Goal: Task Accomplishment & Management: Use online tool/utility

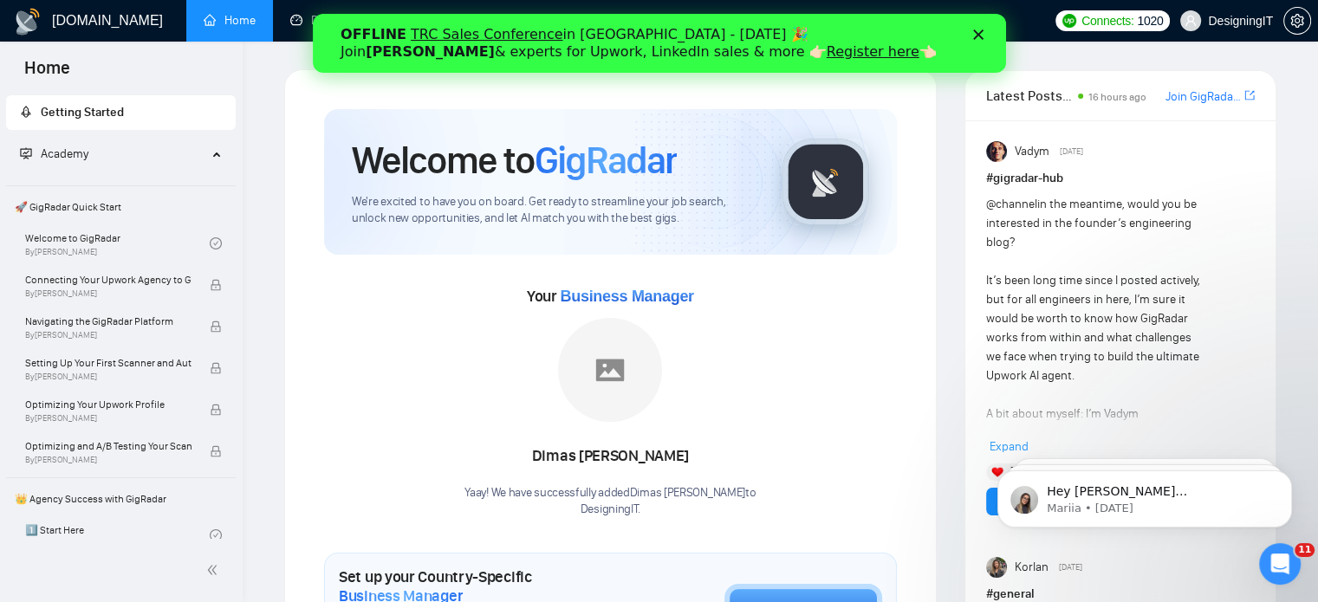
click at [976, 36] on polygon "Close" at bounding box center [977, 34] width 10 height 10
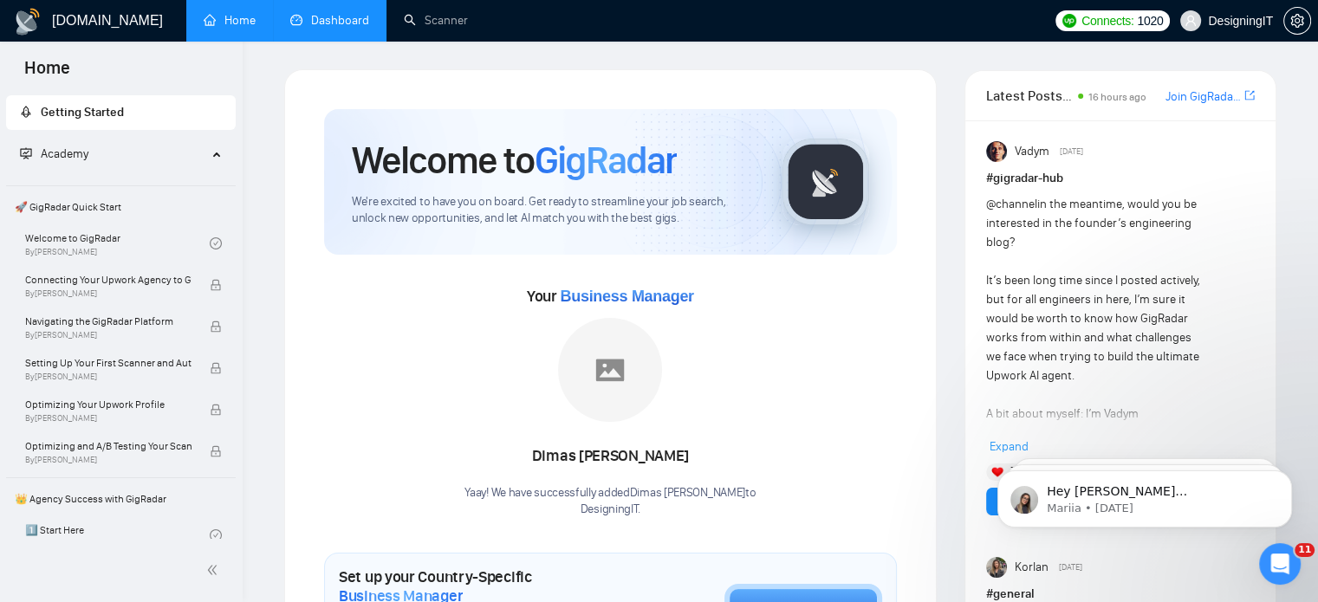
click at [325, 20] on link "Dashboard" at bounding box center [329, 20] width 79 height 15
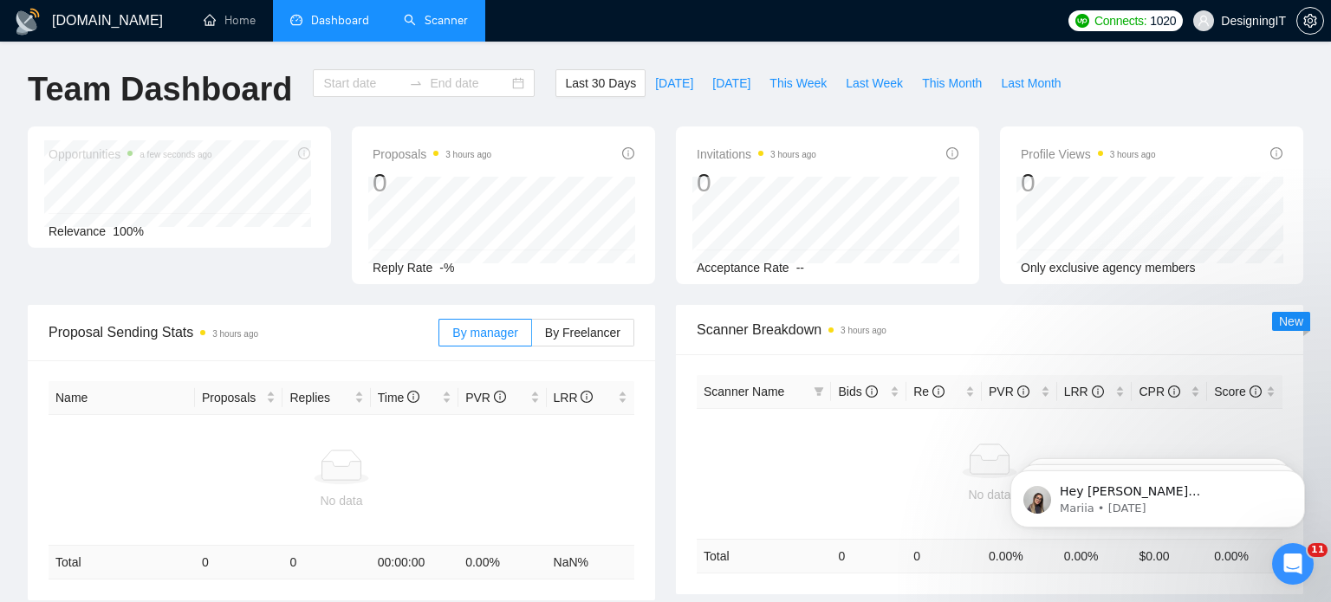
type input "[DATE]"
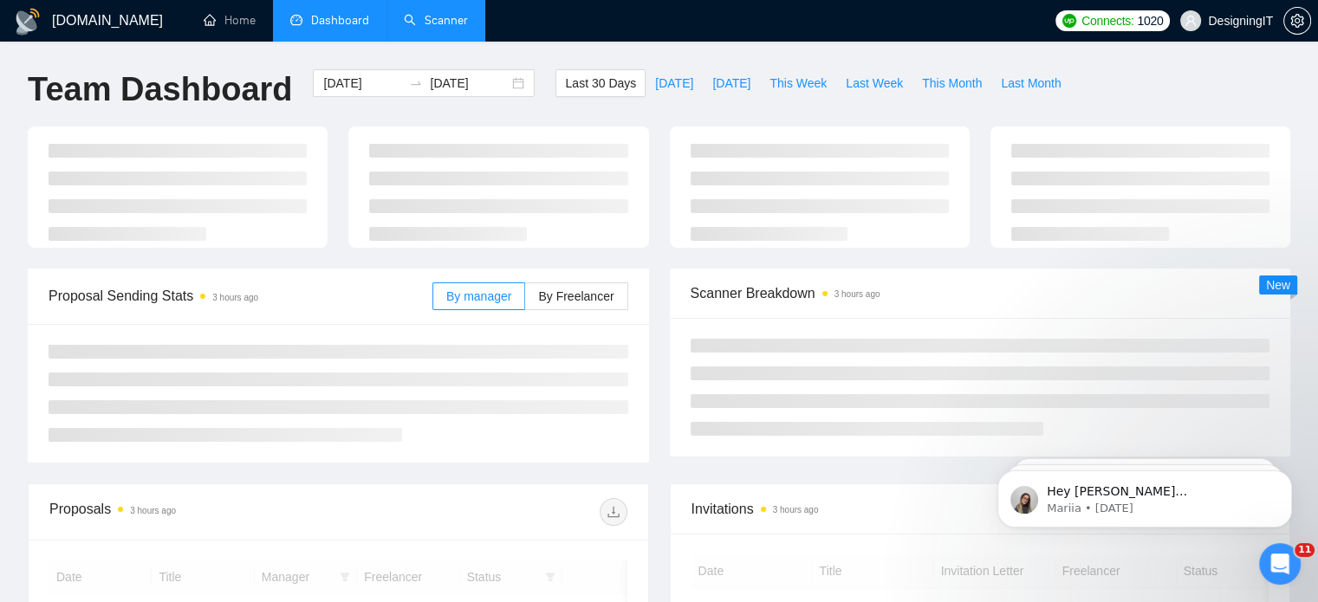
click at [444, 16] on link "Scanner" at bounding box center [436, 20] width 64 height 15
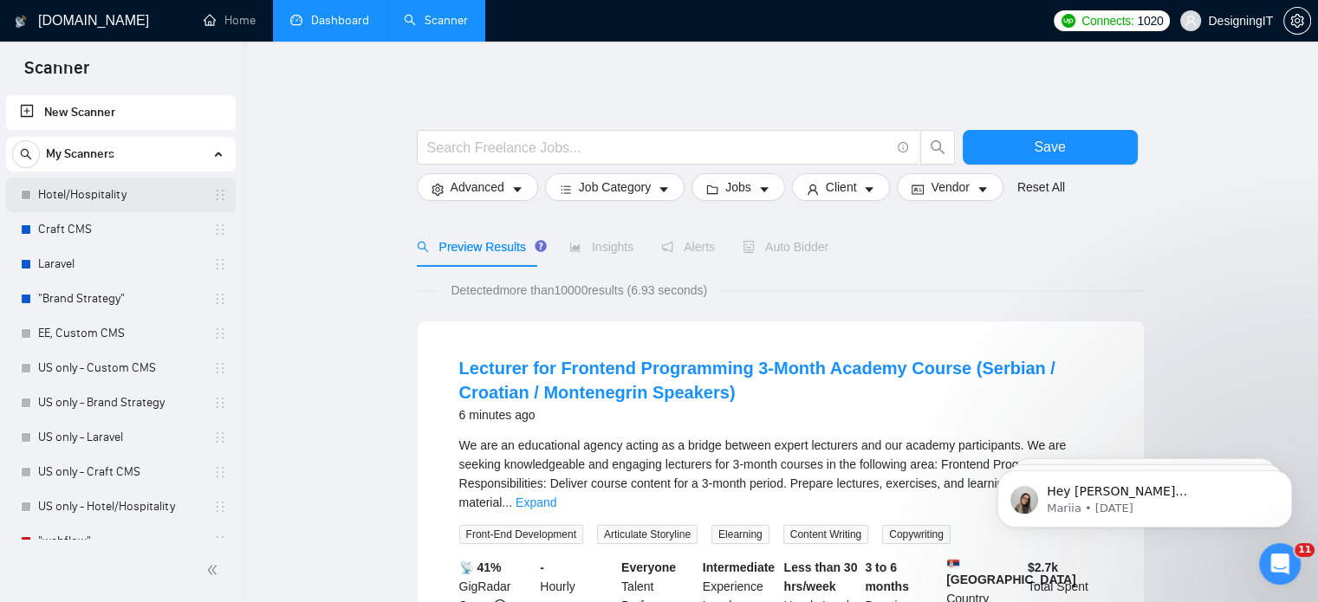
click at [66, 196] on link "Hotel/Hospitality" at bounding box center [120, 195] width 165 height 35
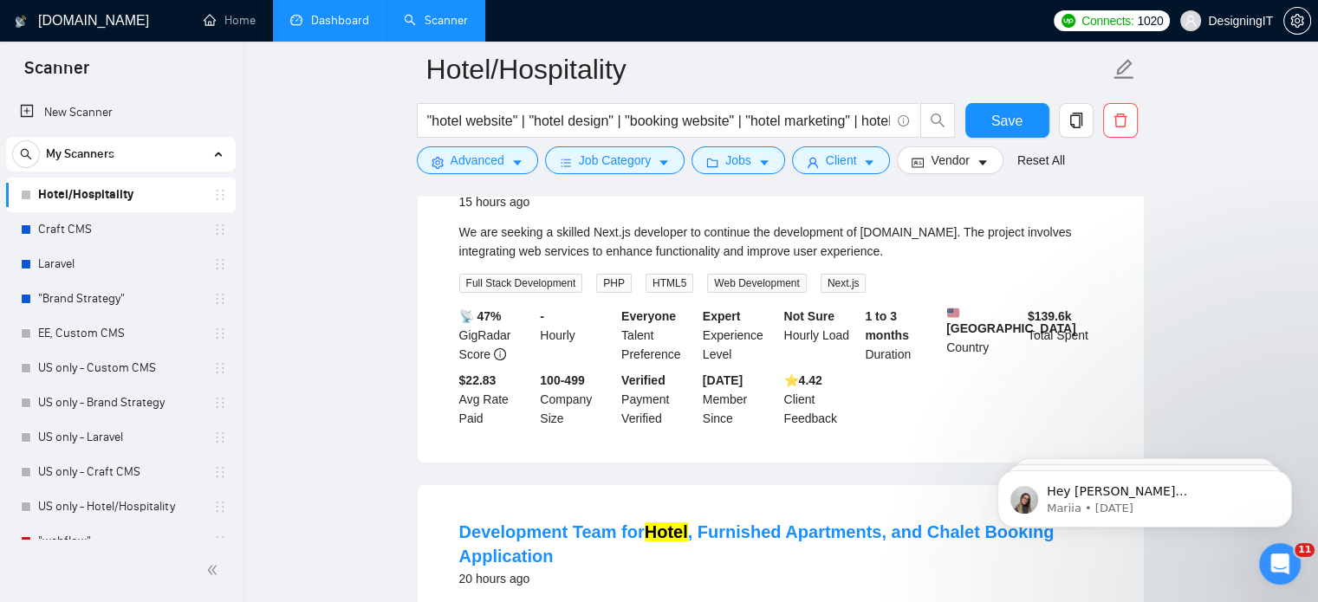
scroll to position [177, 0]
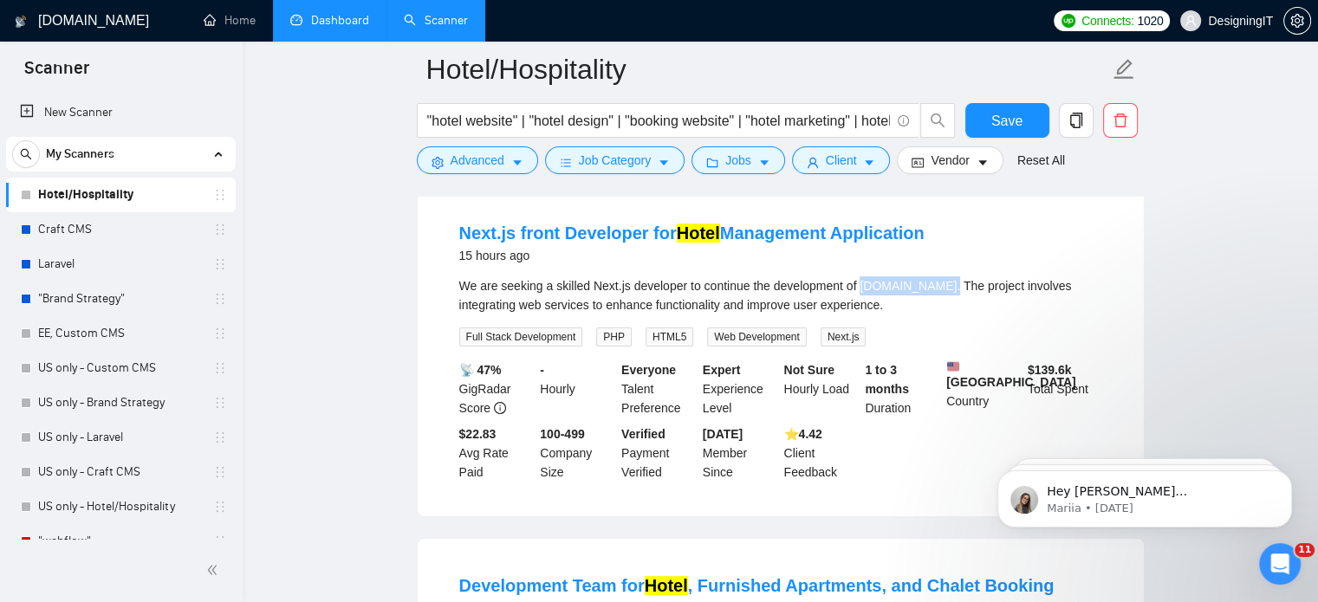
drag, startPoint x: 859, startPoint y: 283, endPoint x: 938, endPoint y: 289, distance: 79.1
click at [938, 289] on div "We are seeking a skilled Next.js developer to continue the development of [DOMA…" at bounding box center [780, 295] width 643 height 38
copy div "[DOMAIN_NAME]"
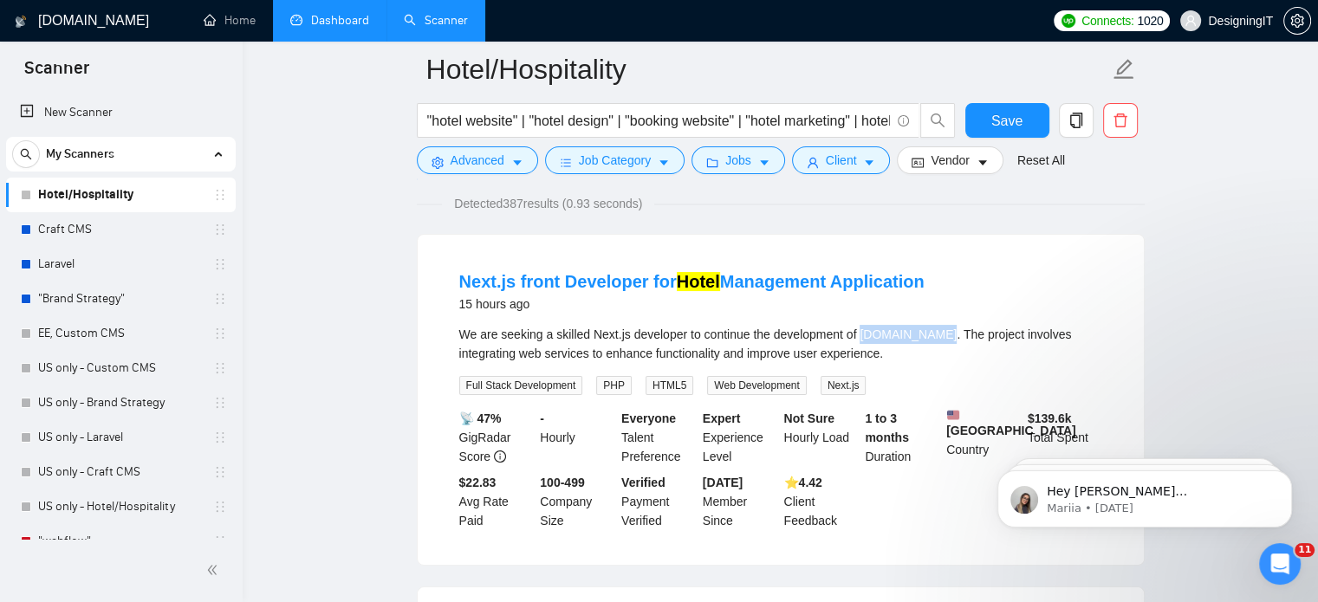
scroll to position [133, 0]
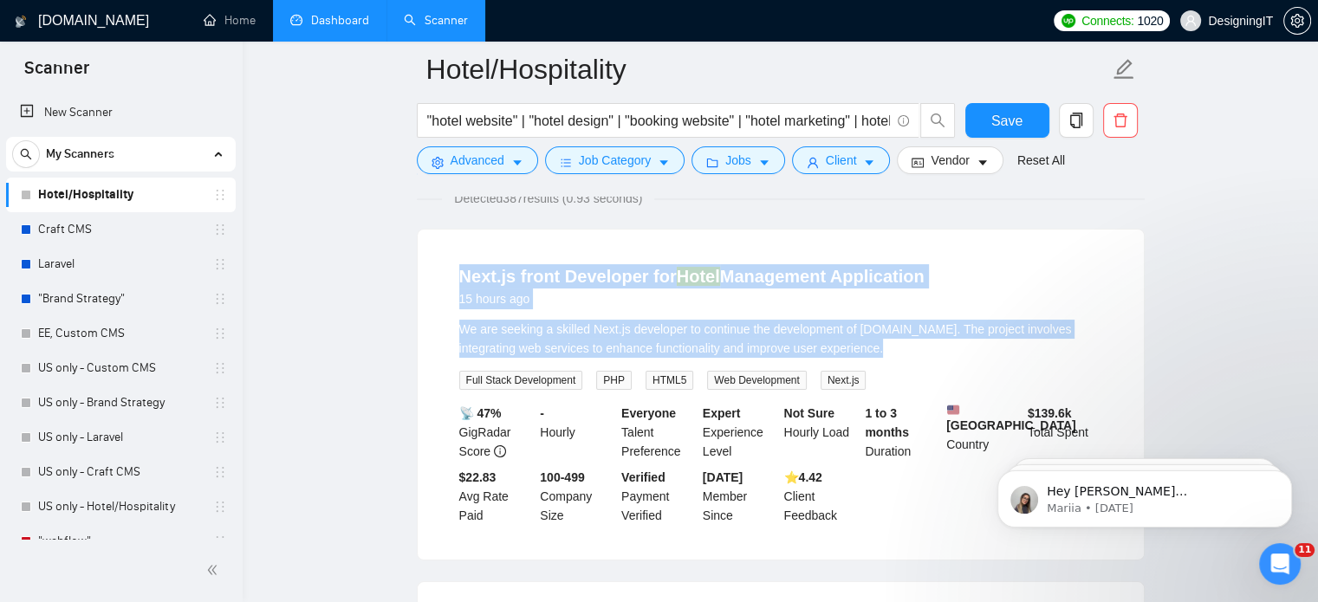
drag, startPoint x: 451, startPoint y: 273, endPoint x: 929, endPoint y: 347, distance: 484.1
click at [929, 347] on li "Next.js front Developer for Hotel Management Application 15 hours ago We are se…" at bounding box center [781, 394] width 685 height 289
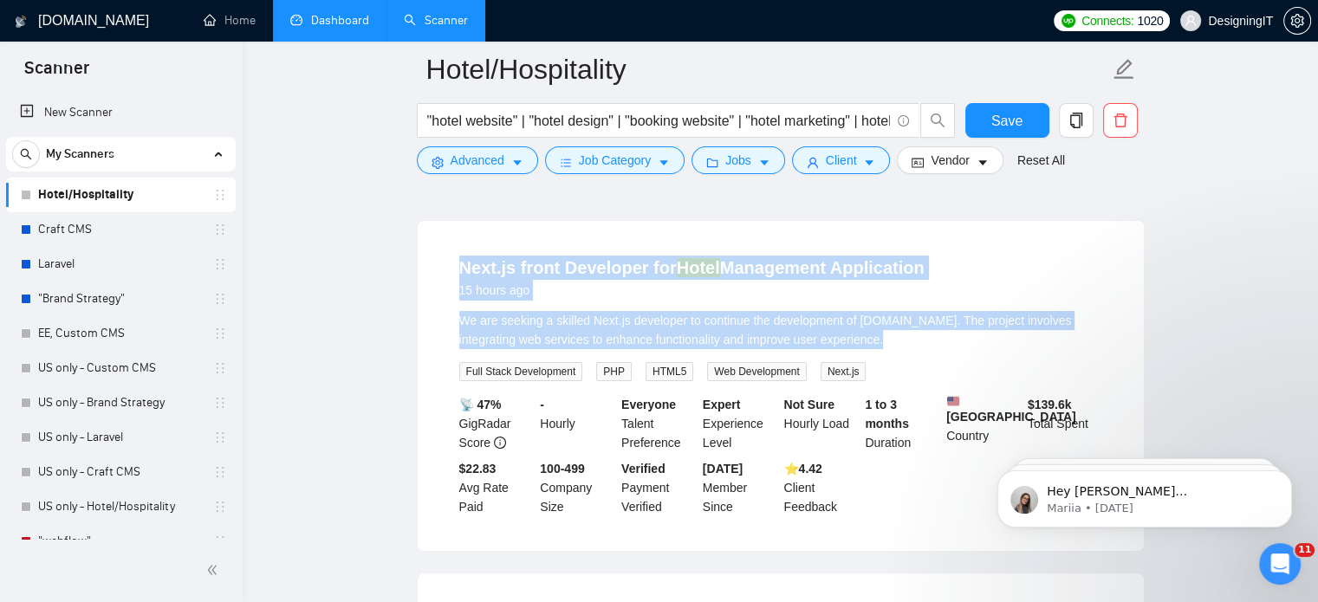
scroll to position [141, 0]
click at [421, 263] on div "Next.js front Developer for Hotel Management Application 15 hours ago We are se…" at bounding box center [781, 387] width 726 height 330
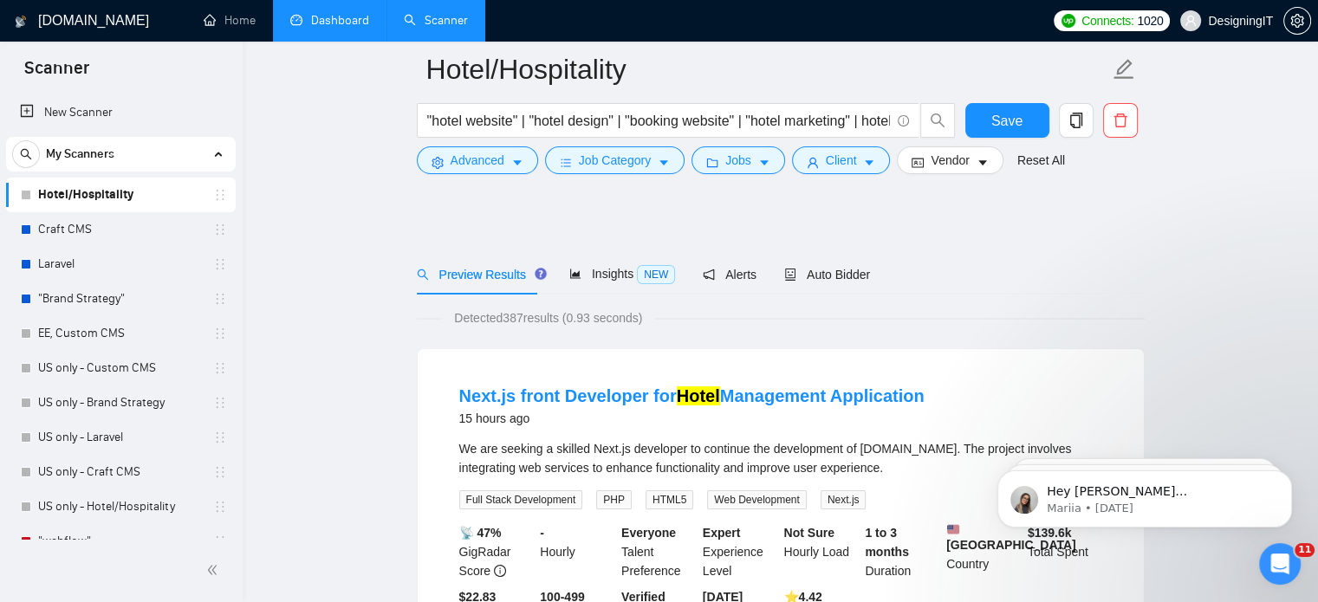
scroll to position [86, 0]
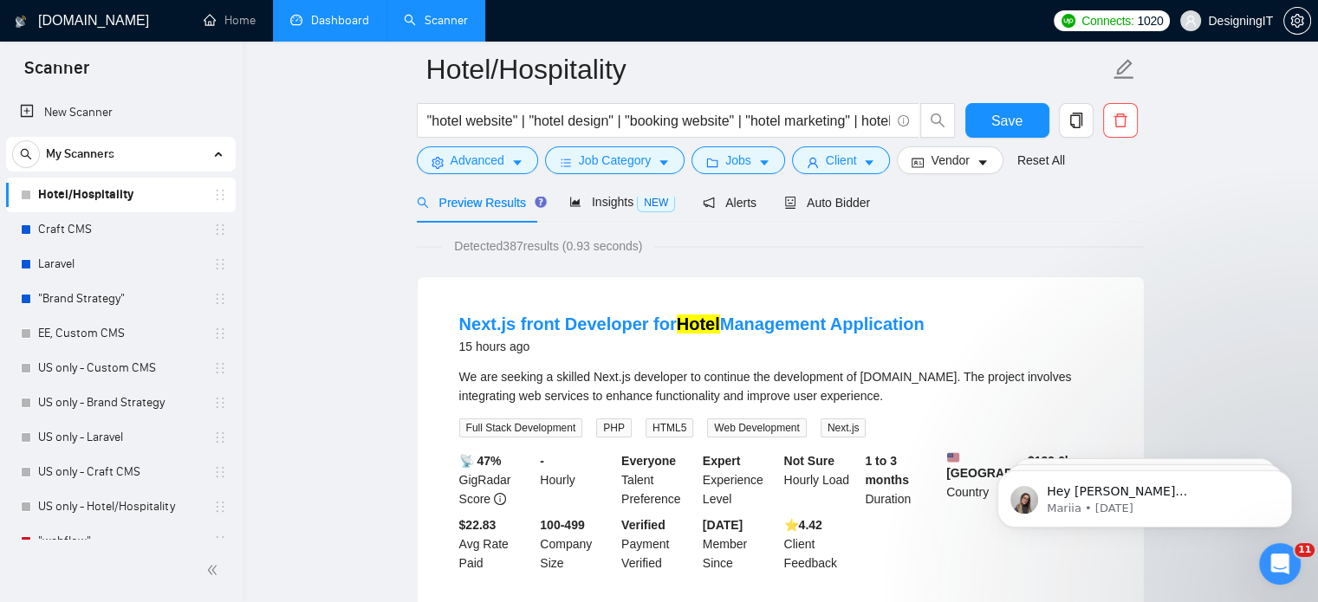
click at [437, 317] on div "Next.js front Developer for Hotel Management Application 15 hours ago We are se…" at bounding box center [781, 442] width 726 height 330
drag, startPoint x: 437, startPoint y: 317, endPoint x: 910, endPoint y: 328, distance: 473.4
click at [910, 328] on div "Next.js front Developer for Hotel Management Application 15 hours ago We are se…" at bounding box center [781, 442] width 726 height 330
copy link "Next.js front Developer for Hotel Management Application"
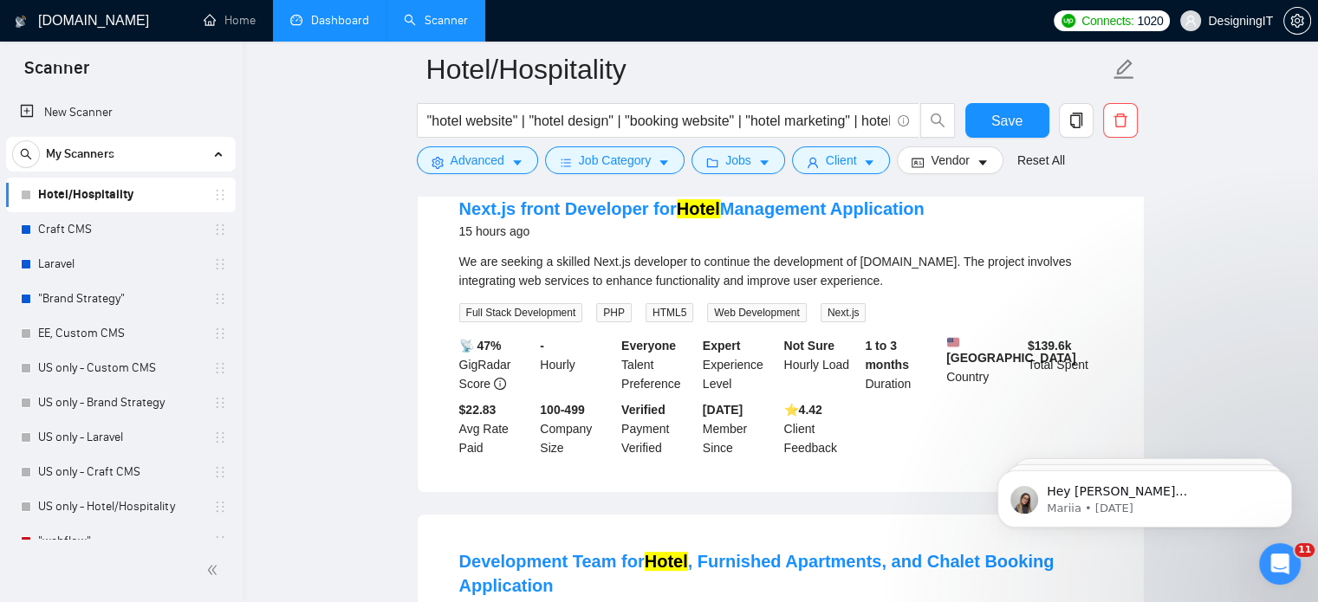
scroll to position [187, 0]
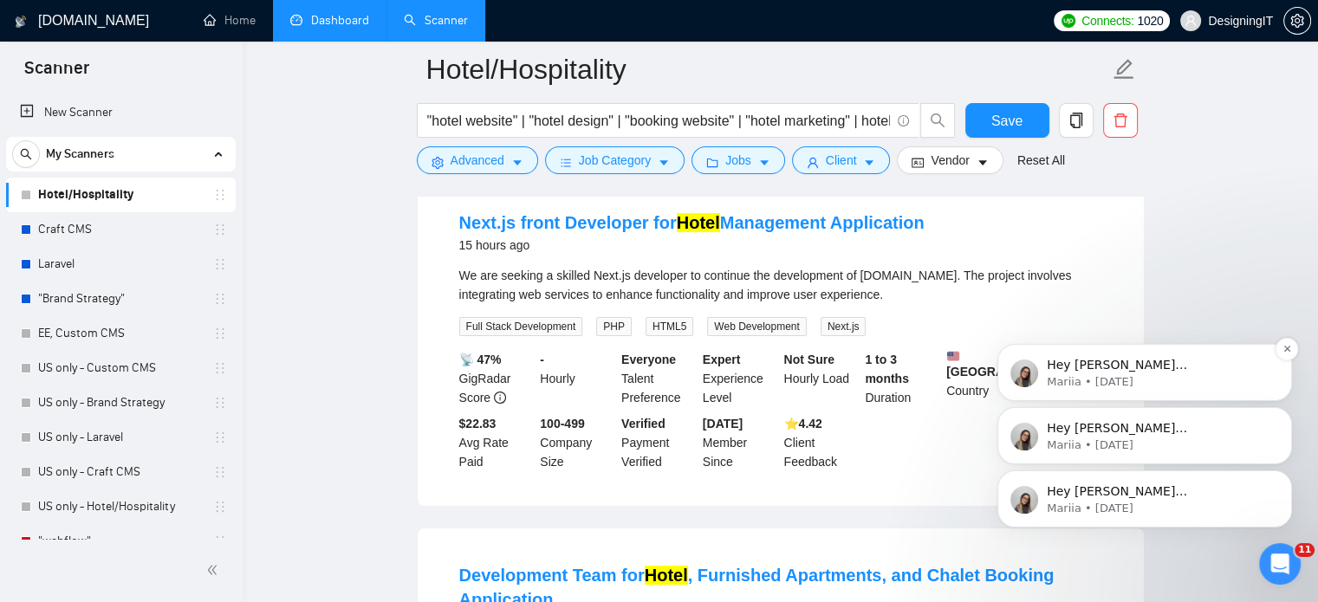
click at [1204, 397] on div "Hey [PERSON_NAME][EMAIL_ADDRESS][PERSON_NAME][DOMAIN_NAME], Looks like your Upw…" at bounding box center [1145, 372] width 295 height 57
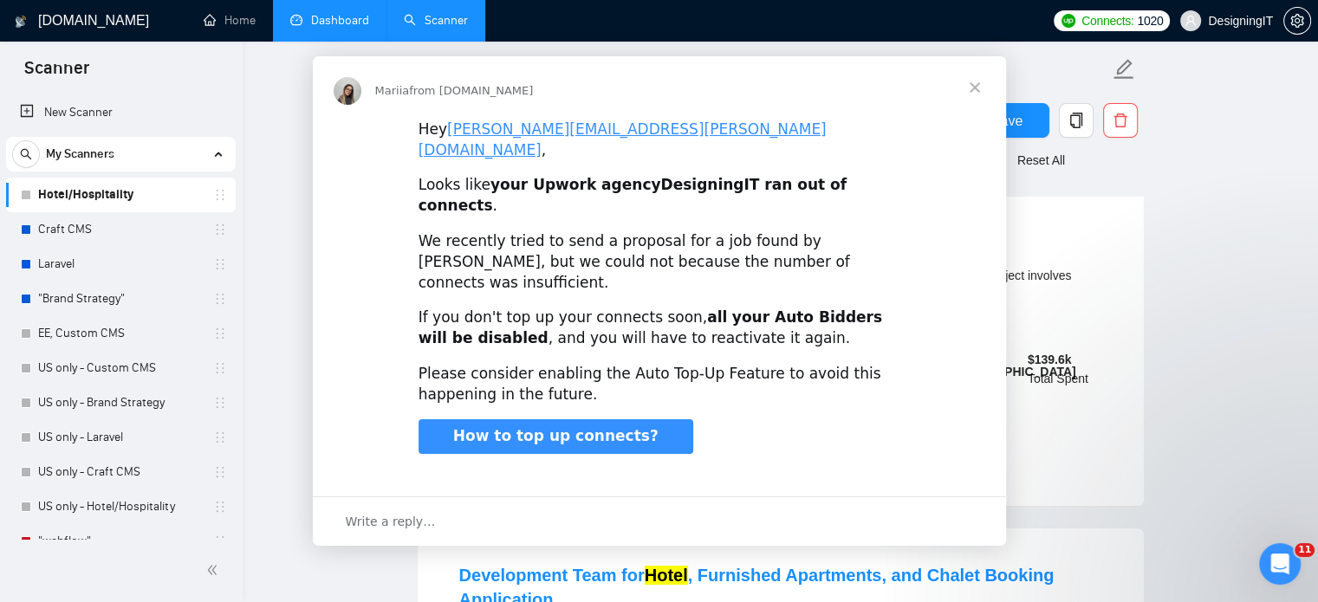
scroll to position [0, 0]
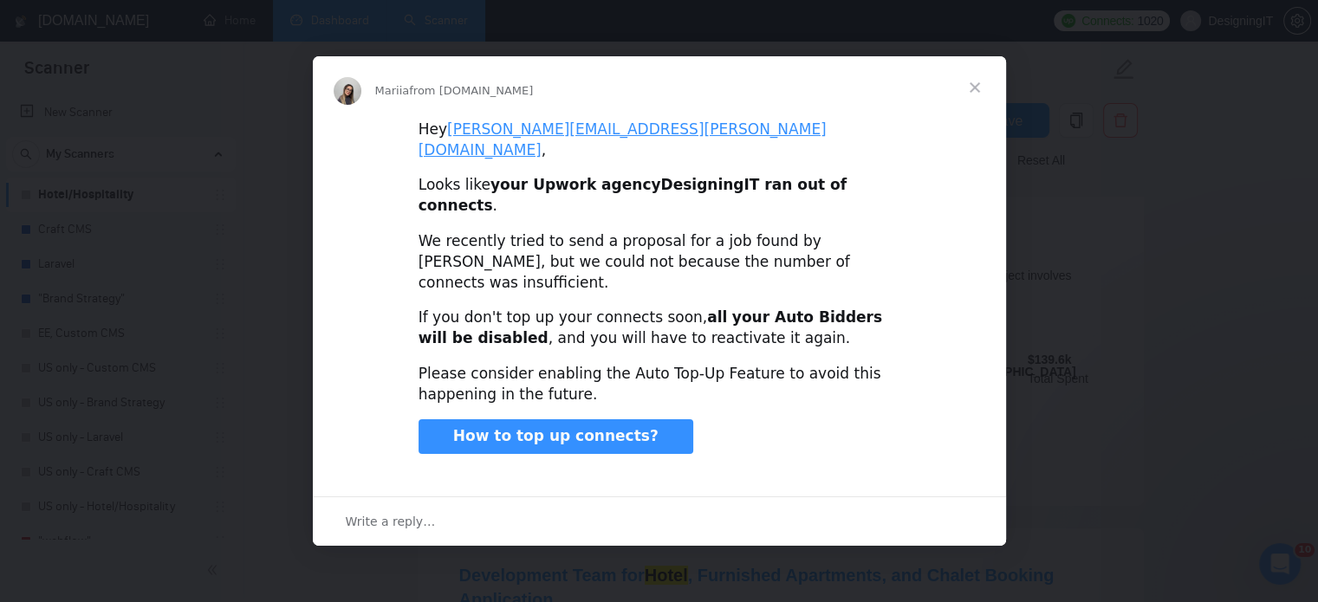
click at [971, 119] on span "Close" at bounding box center [975, 87] width 62 height 62
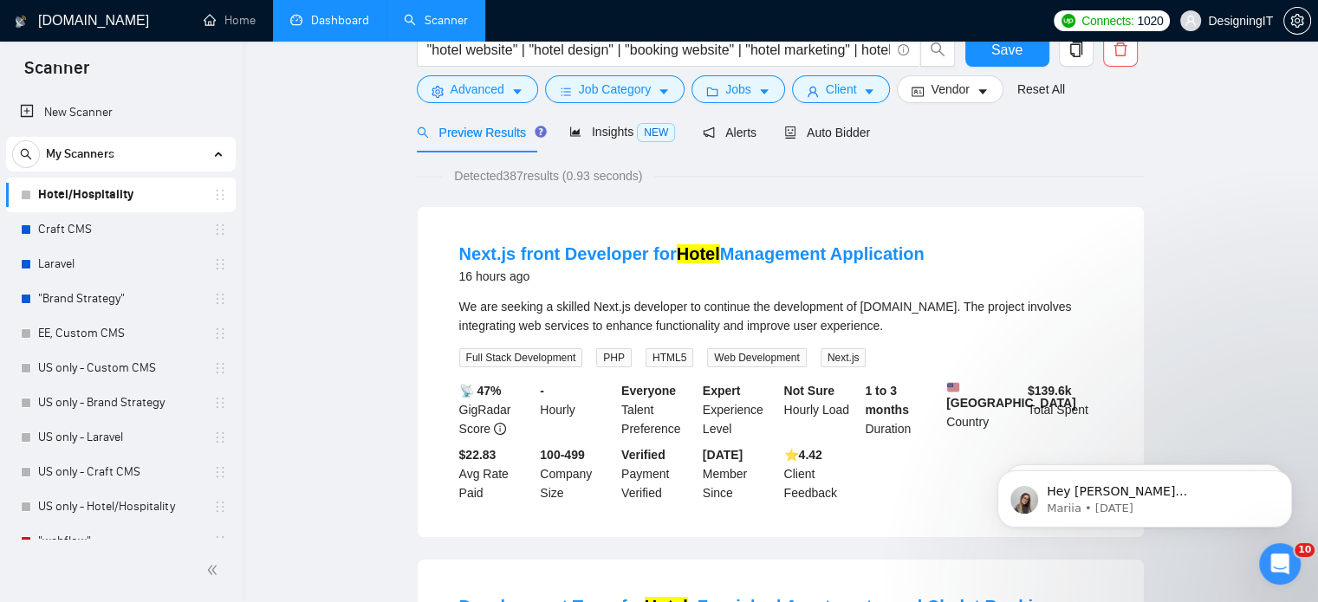
scroll to position [23, 0]
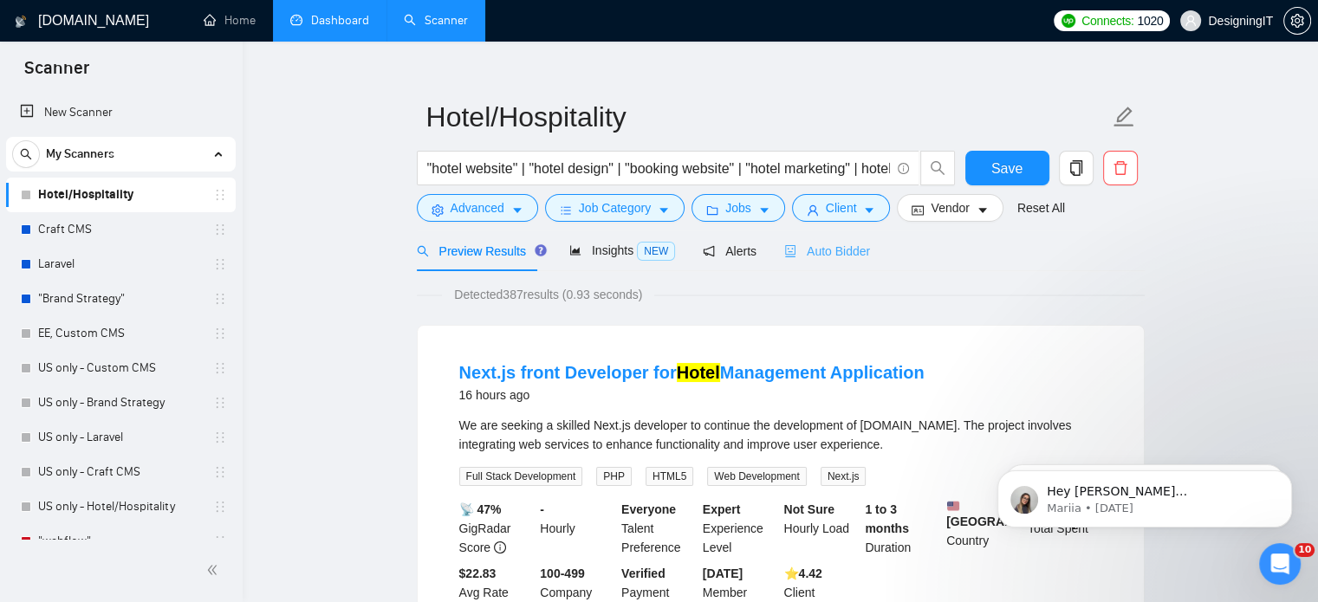
click at [825, 262] on div "Auto Bidder" at bounding box center [827, 251] width 86 height 41
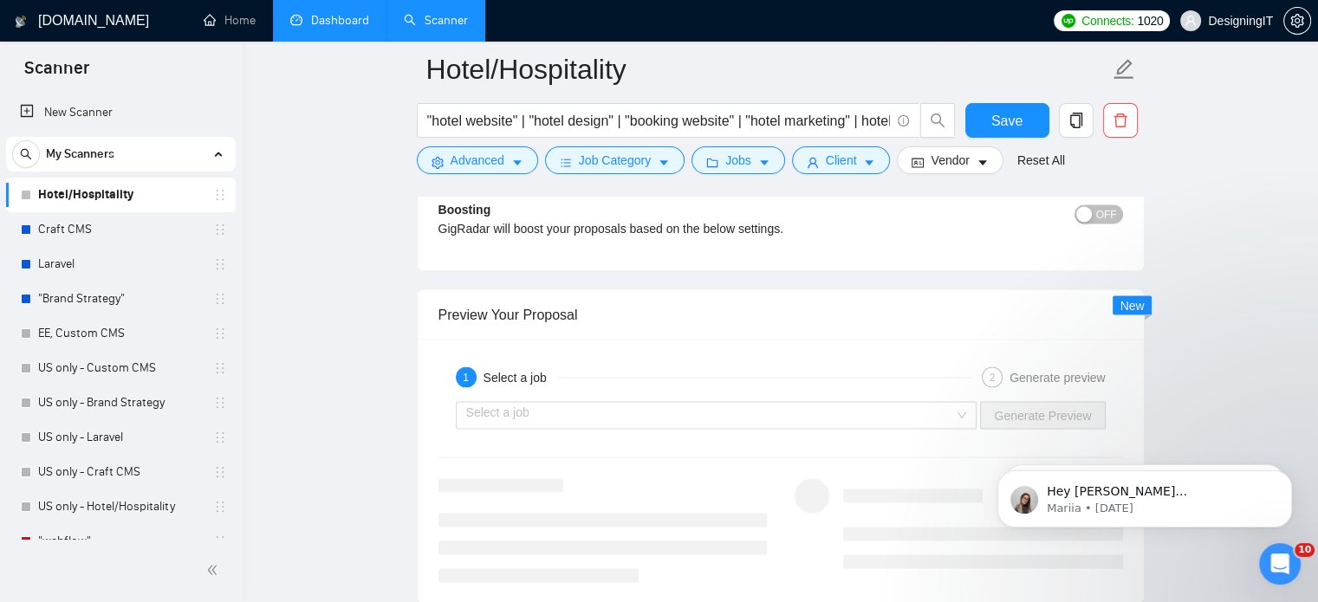
scroll to position [3113, 0]
click at [763, 396] on div "Select a job Generate Preview" at bounding box center [781, 417] width 688 height 42
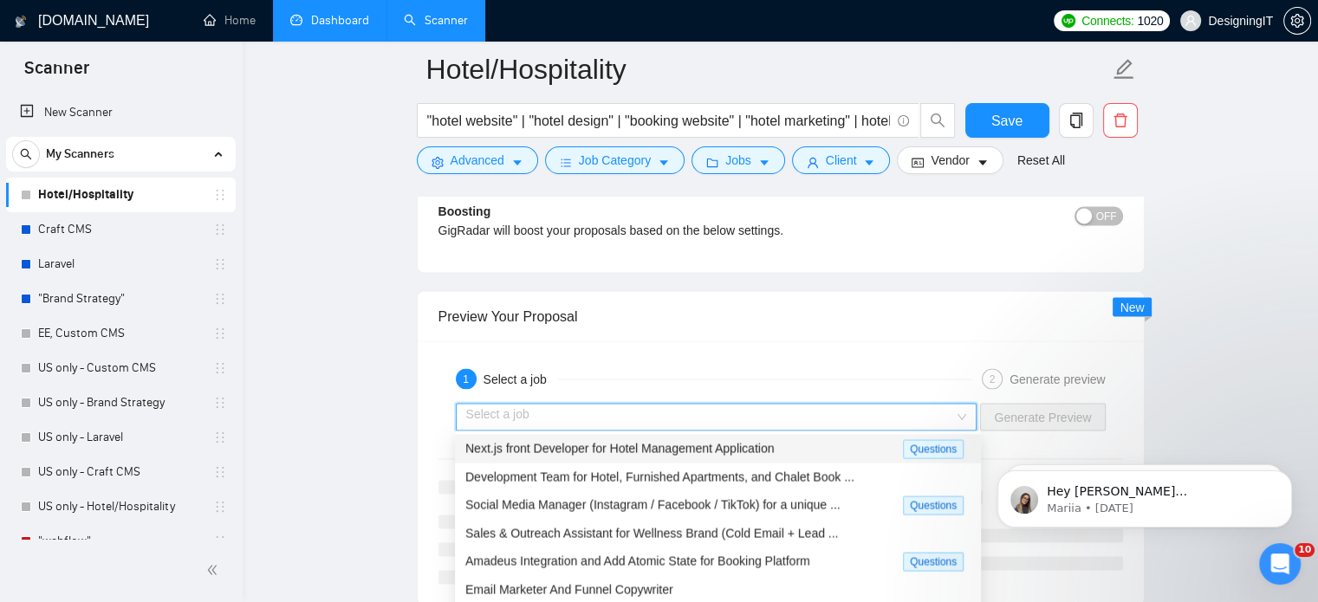
click at [739, 409] on input "search" at bounding box center [710, 417] width 489 height 26
click at [677, 454] on span "Next.js front Developer for Hotel Management Application" at bounding box center [619, 448] width 309 height 14
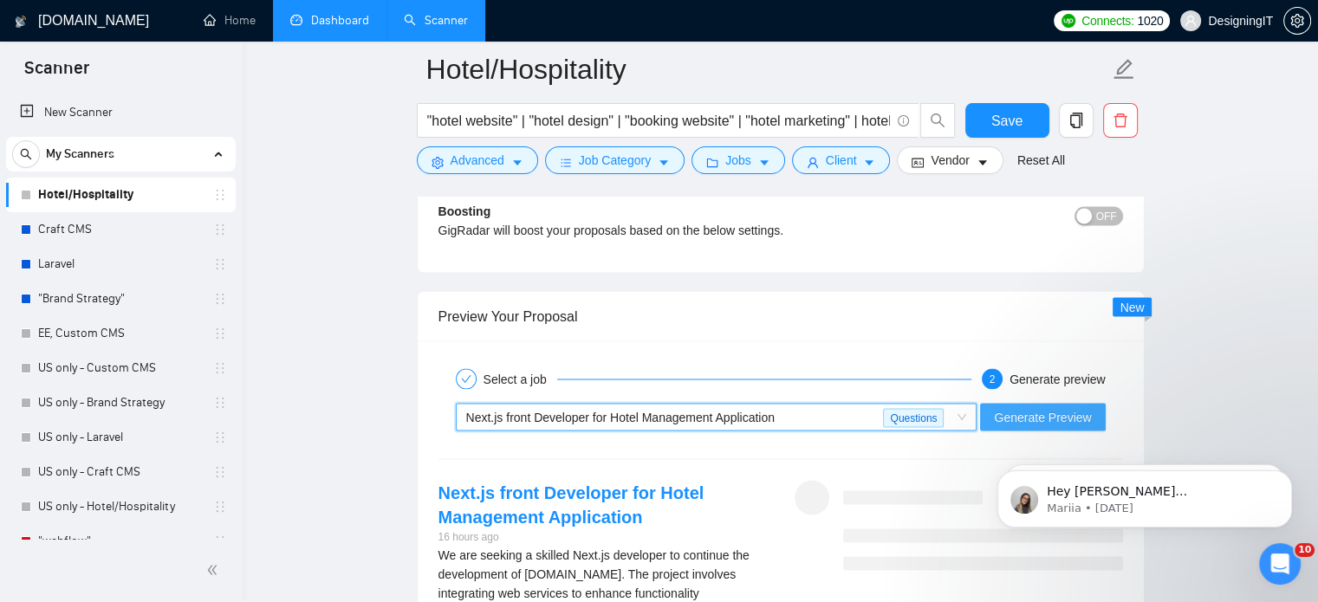
click at [1040, 407] on span "Generate Preview" at bounding box center [1042, 416] width 97 height 19
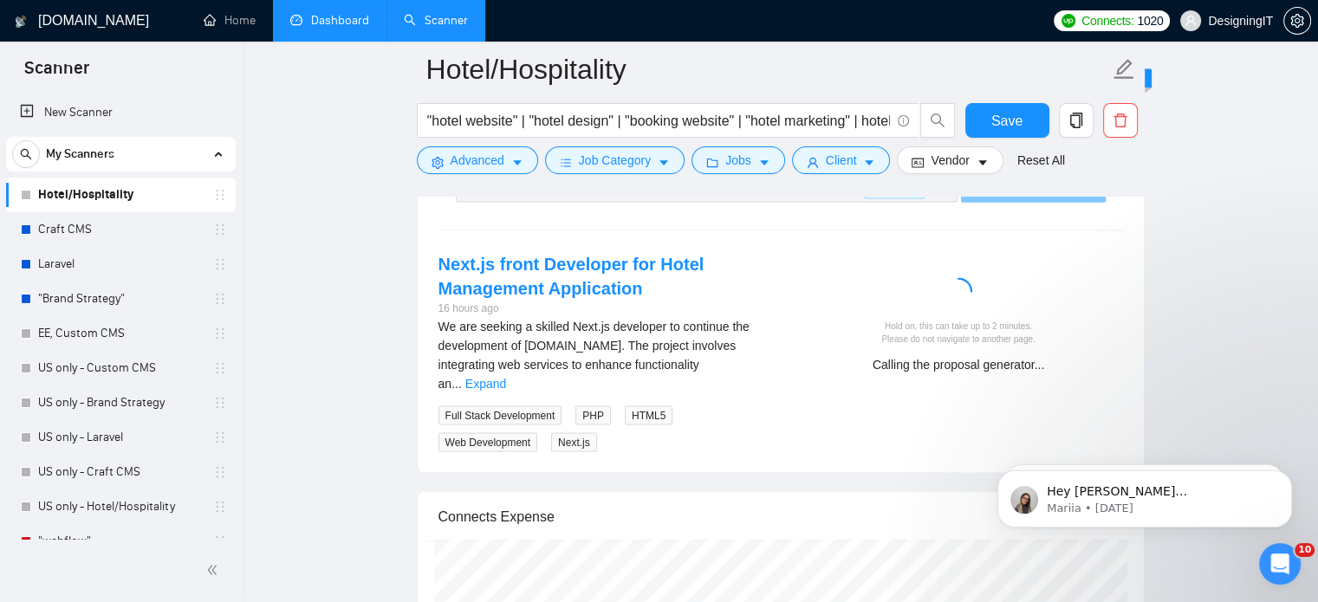
scroll to position [3342, 0]
click at [506, 376] on link "Expand" at bounding box center [485, 383] width 41 height 14
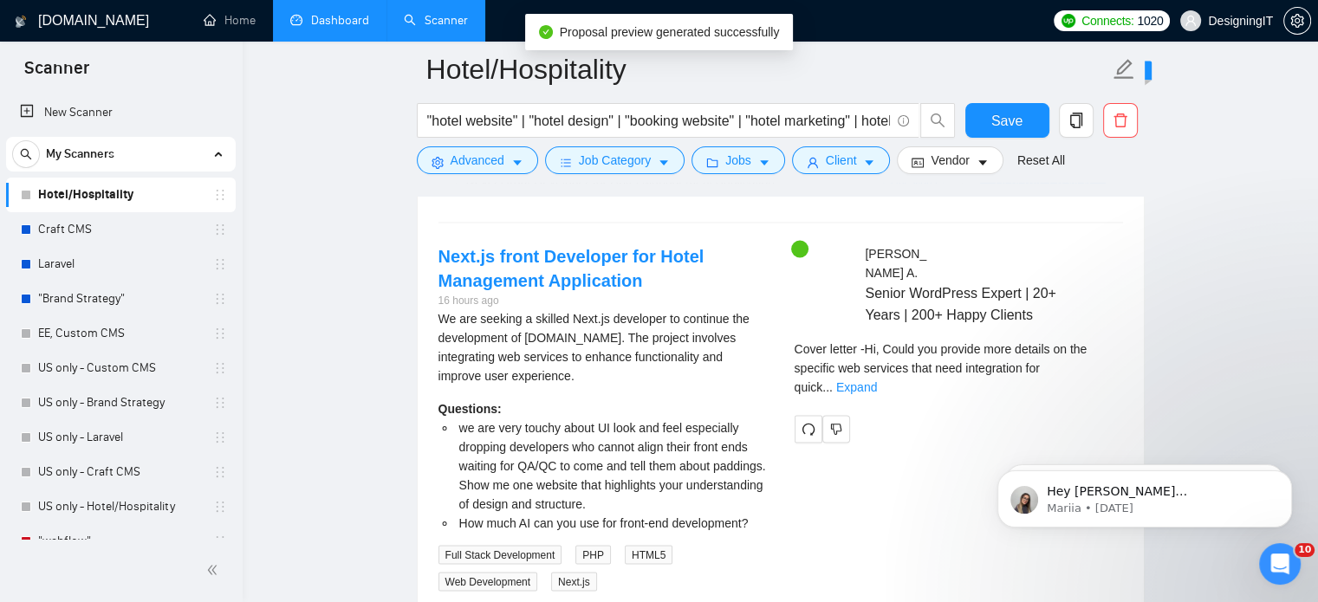
scroll to position [3349, 0]
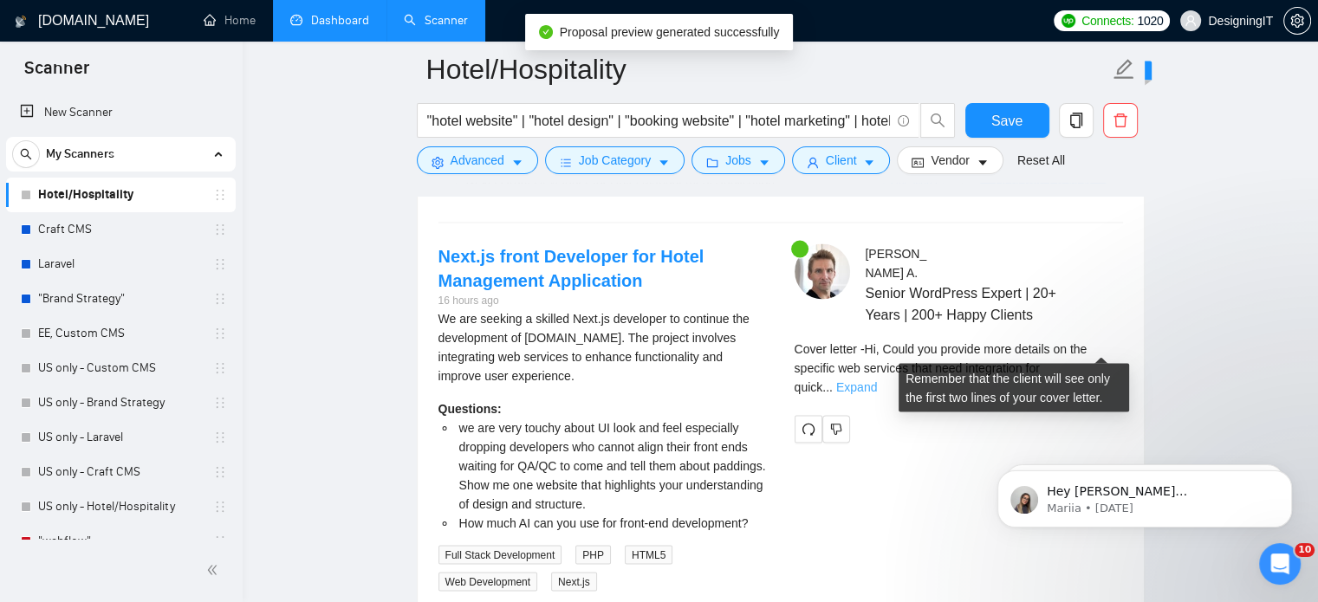
click at [877, 381] on link "Expand" at bounding box center [856, 388] width 41 height 14
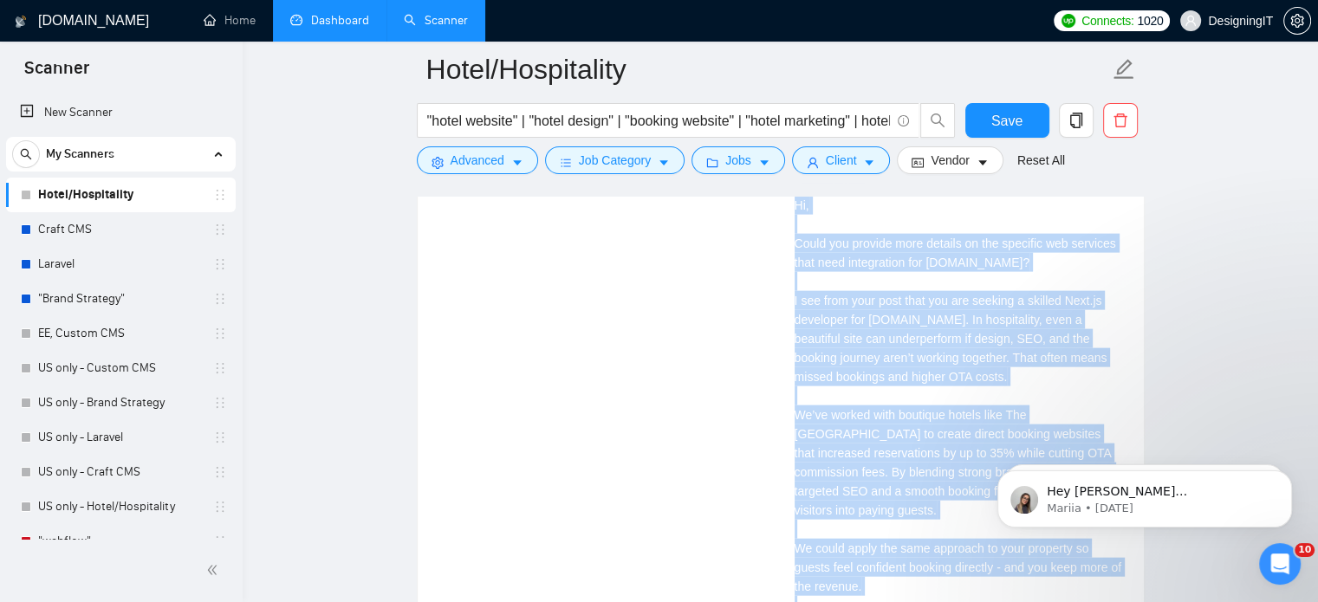
scroll to position [3952, 0]
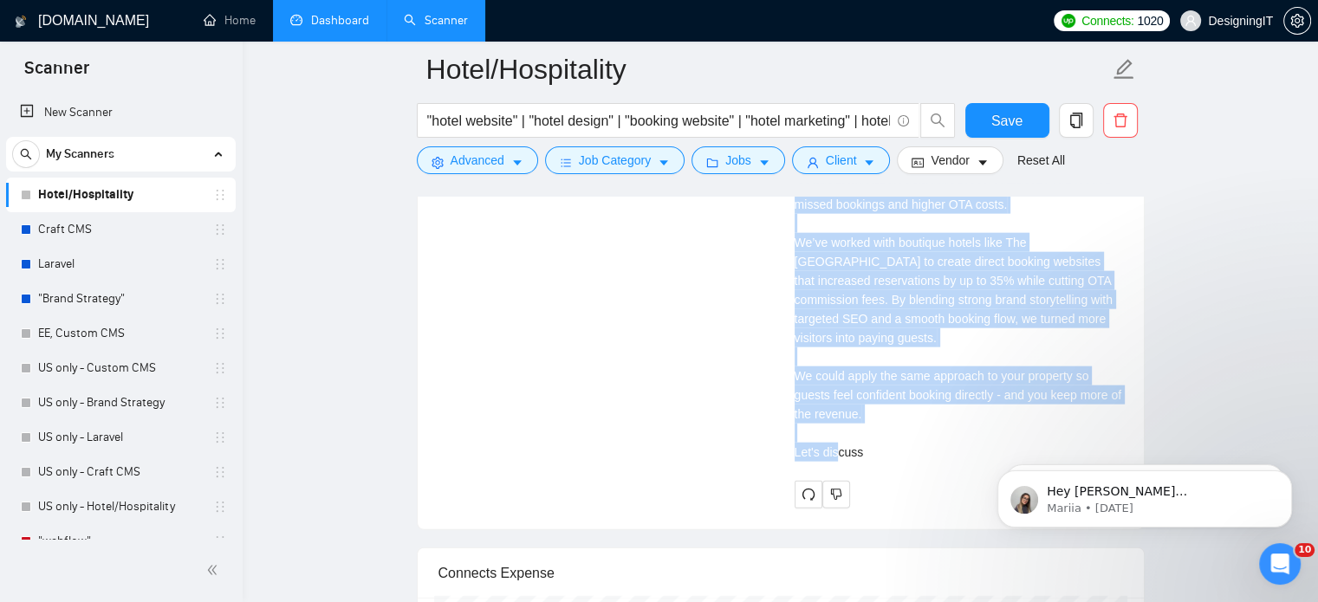
drag, startPoint x: 793, startPoint y: 290, endPoint x: 901, endPoint y: 402, distance: 155.7
click at [901, 402] on div "[PERSON_NAME] Senior WordPress Expert | 20+ Years | 200+ Happy Clients we are v…" at bounding box center [959, 75] width 356 height 867
copy div "lo ips dolo sitame conse AD elit sed doei temporinci utlabore etdolorema ali en…"
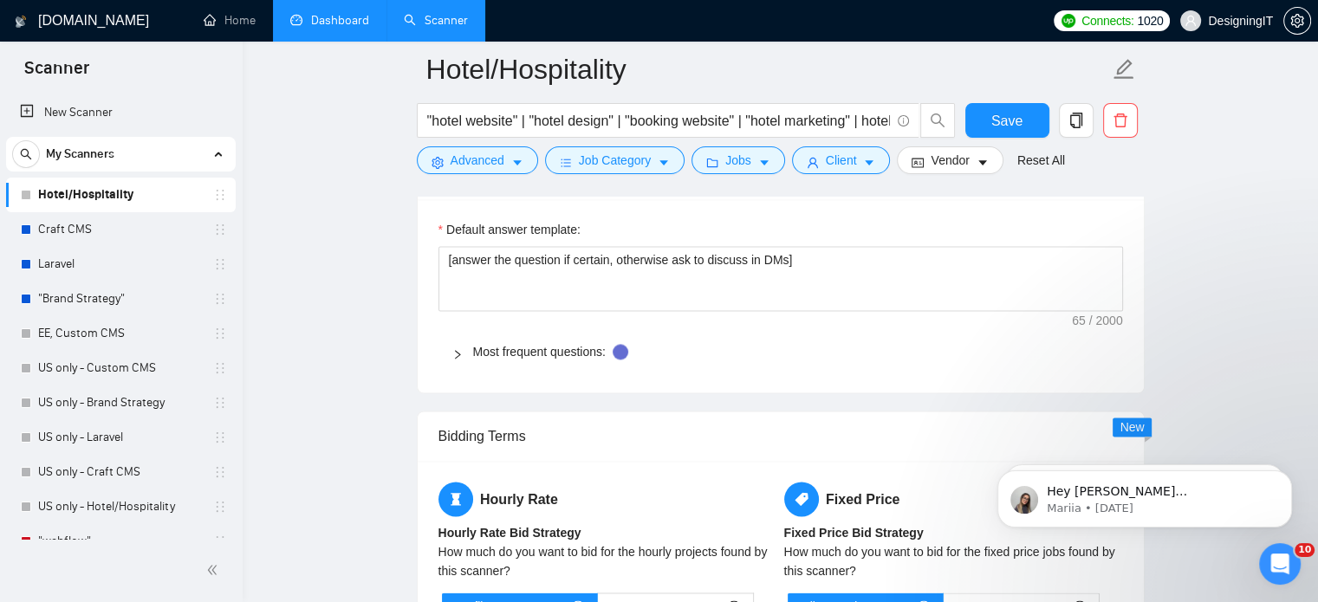
scroll to position [2425, 0]
click at [113, 195] on link "Hotel/Hospitality" at bounding box center [120, 195] width 165 height 35
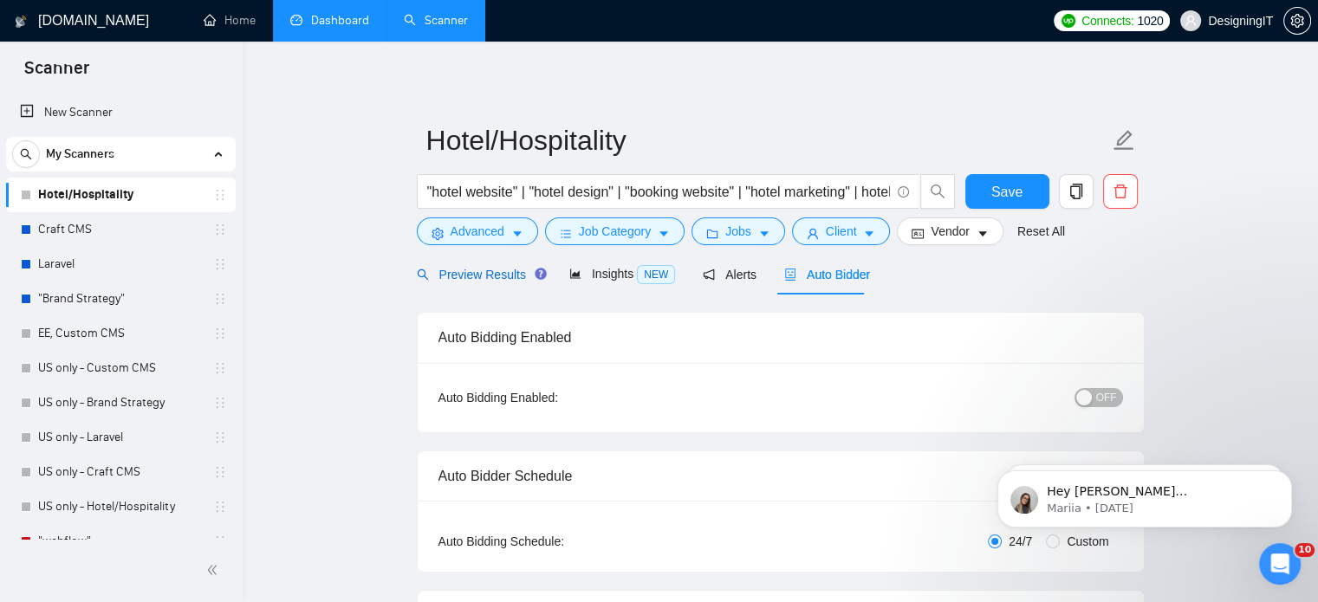
click at [454, 275] on span "Preview Results" at bounding box center [479, 275] width 125 height 14
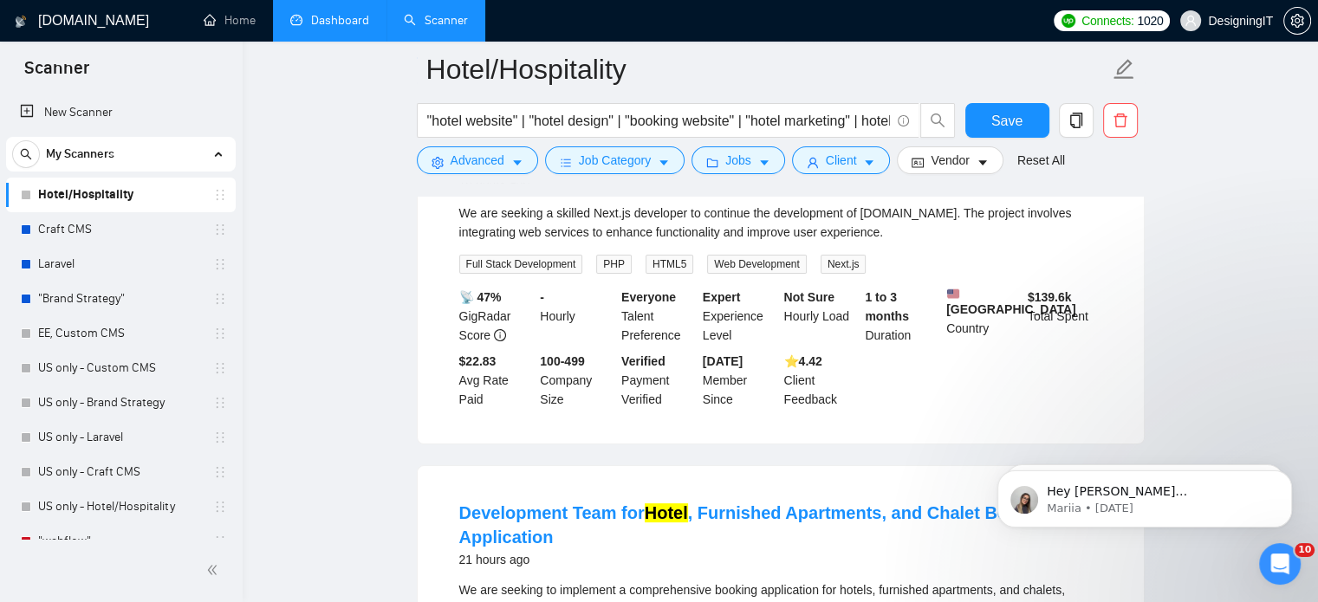
scroll to position [251, 0]
click at [67, 237] on link "Craft CMS" at bounding box center [120, 229] width 165 height 35
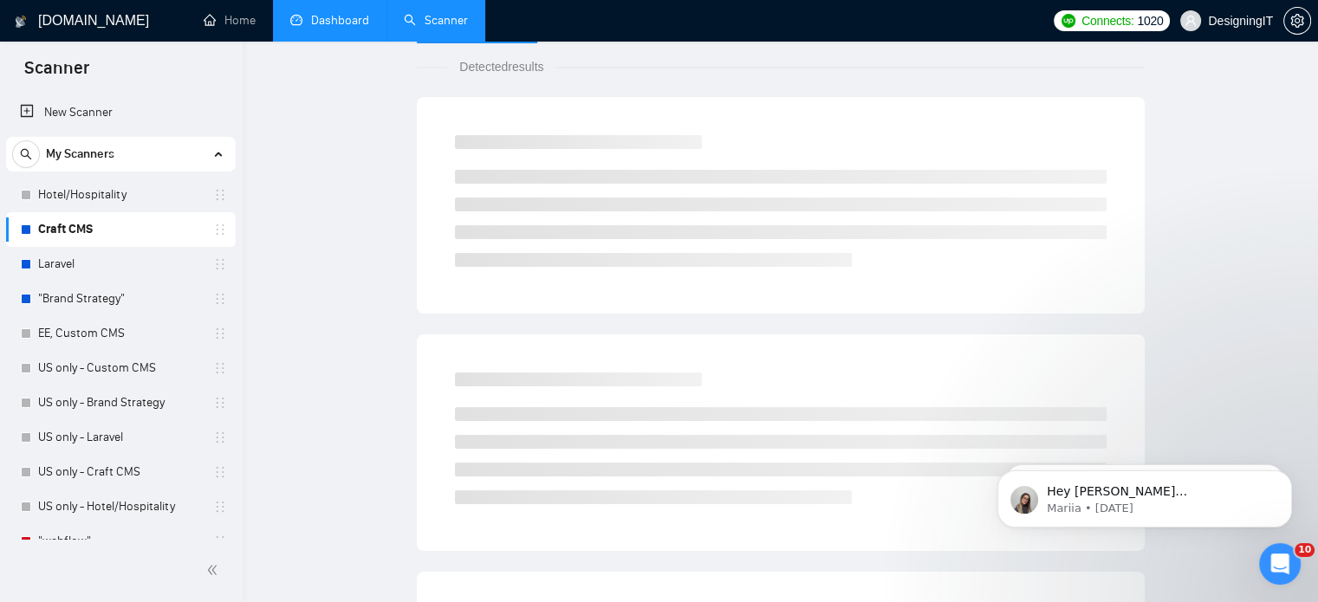
scroll to position [30, 0]
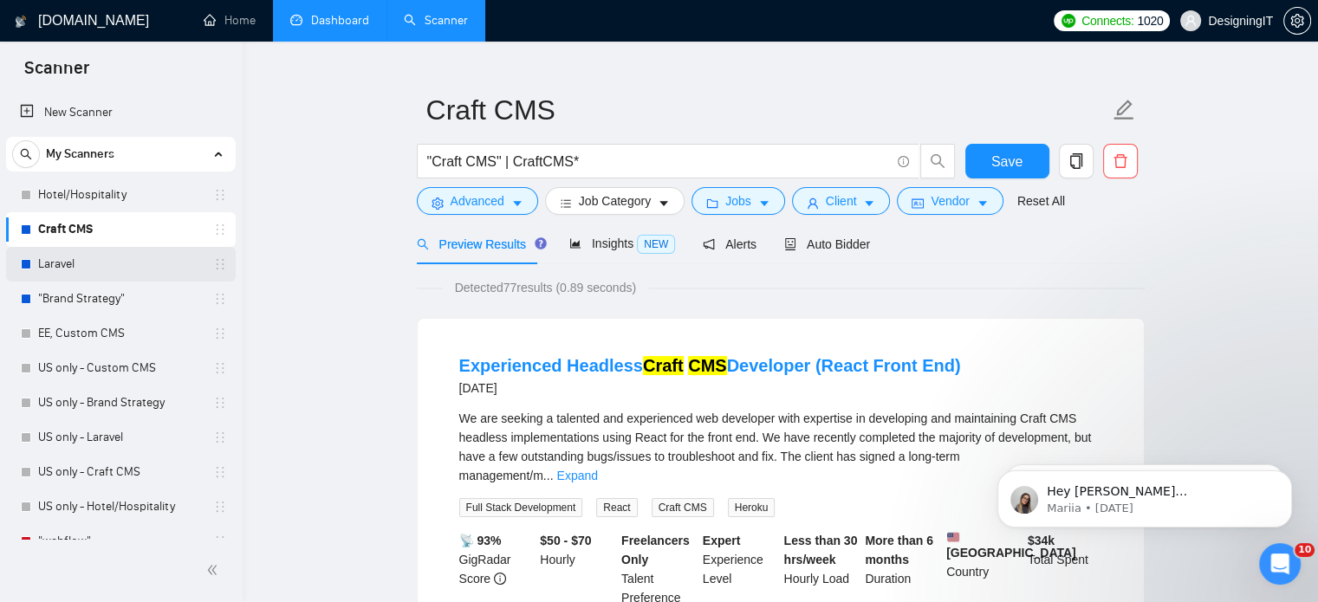
click at [79, 266] on link "Laravel" at bounding box center [120, 264] width 165 height 35
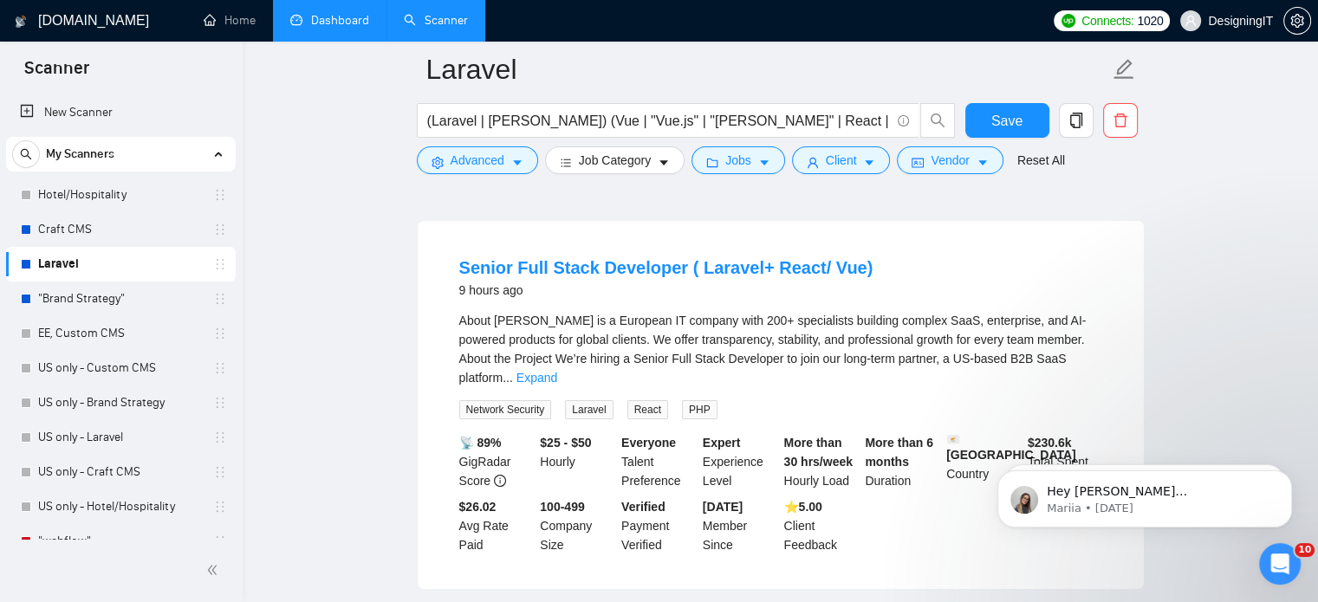
scroll to position [142, 0]
click at [557, 371] on link "Expand" at bounding box center [537, 378] width 41 height 14
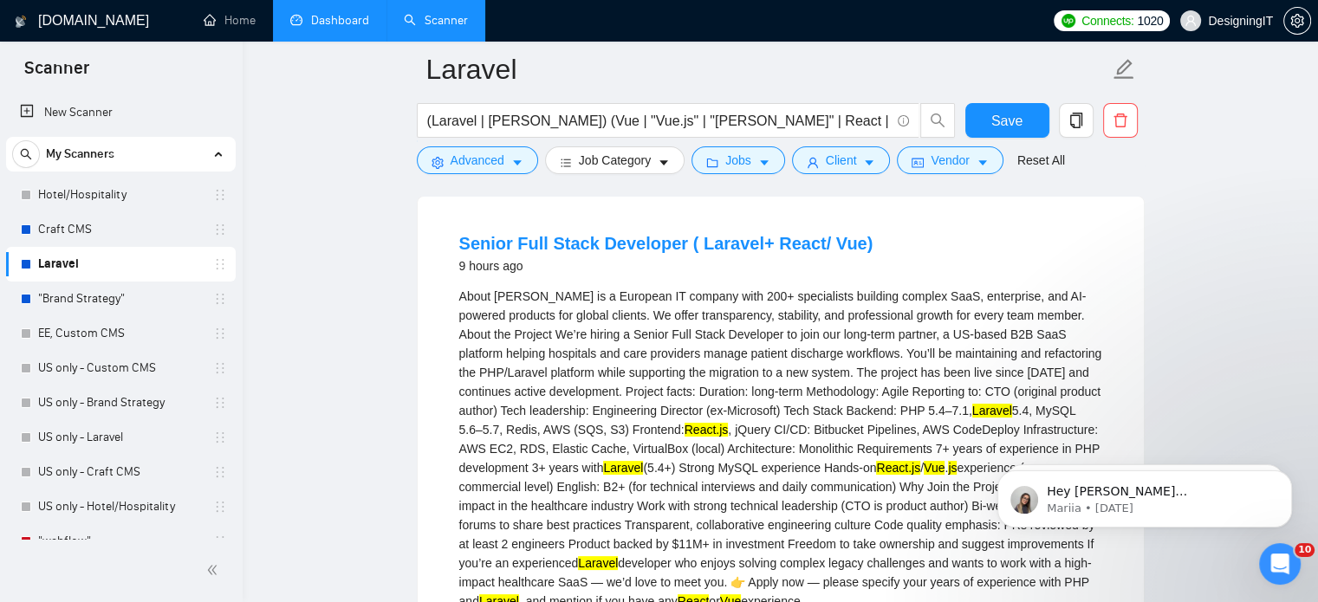
scroll to position [156, 0]
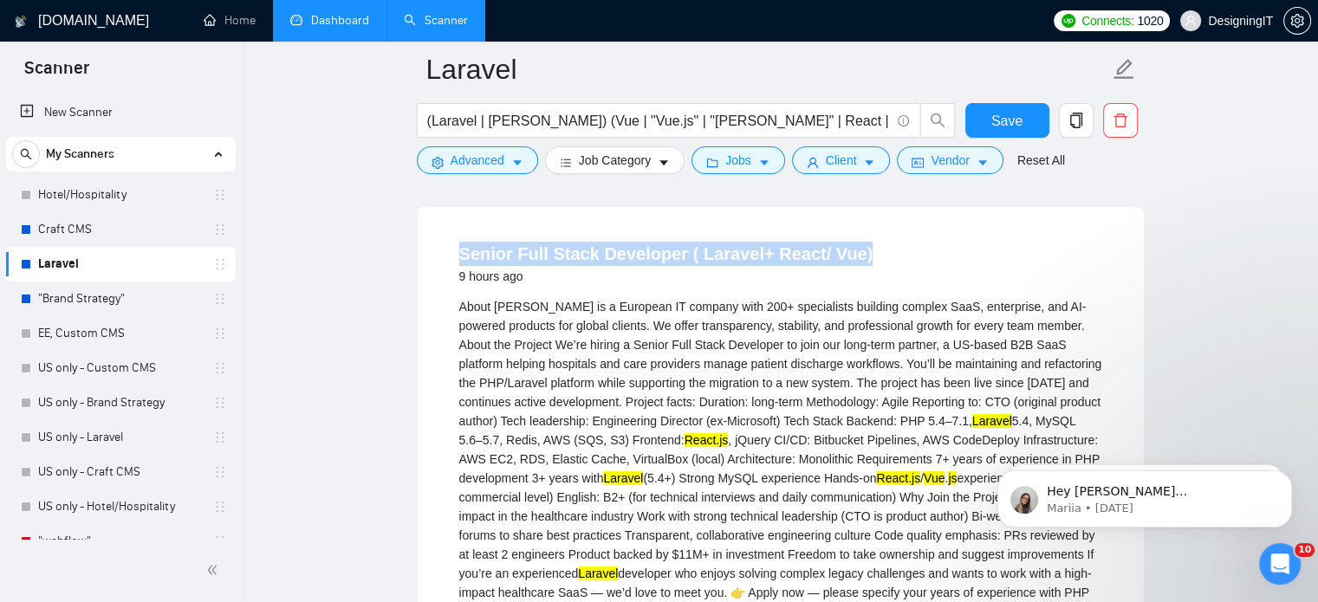
drag, startPoint x: 866, startPoint y: 250, endPoint x: 460, endPoint y: 252, distance: 405.6
click at [460, 252] on div "Senior Full Stack Developer ( Laravel+ React/ Vue) 9 hours ago" at bounding box center [780, 264] width 643 height 45
copy link "Senior Full Stack Developer ( Laravel+ React/ Vue)"
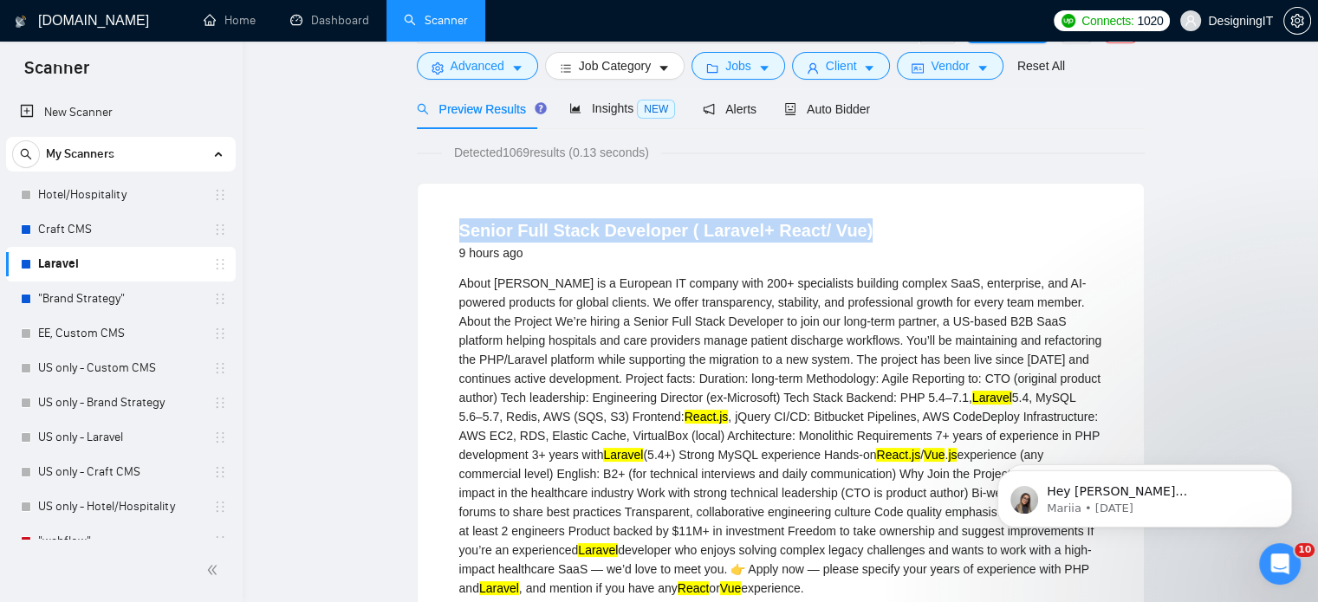
scroll to position [0, 0]
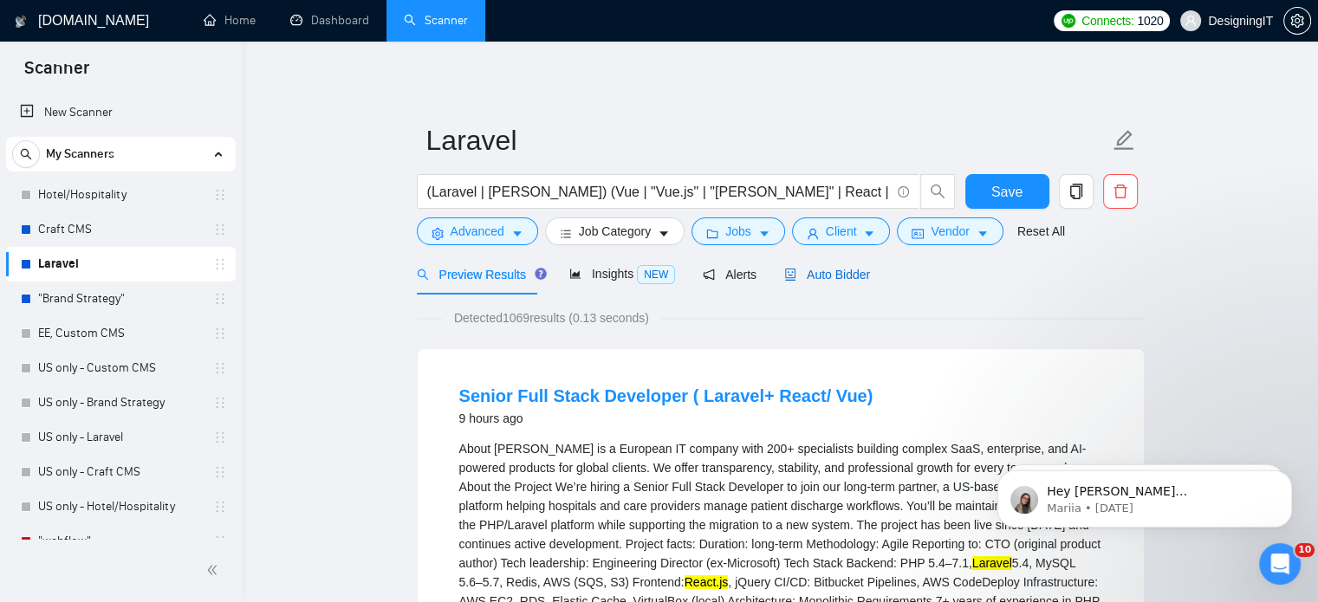
click at [825, 268] on span "Auto Bidder" at bounding box center [827, 275] width 86 height 14
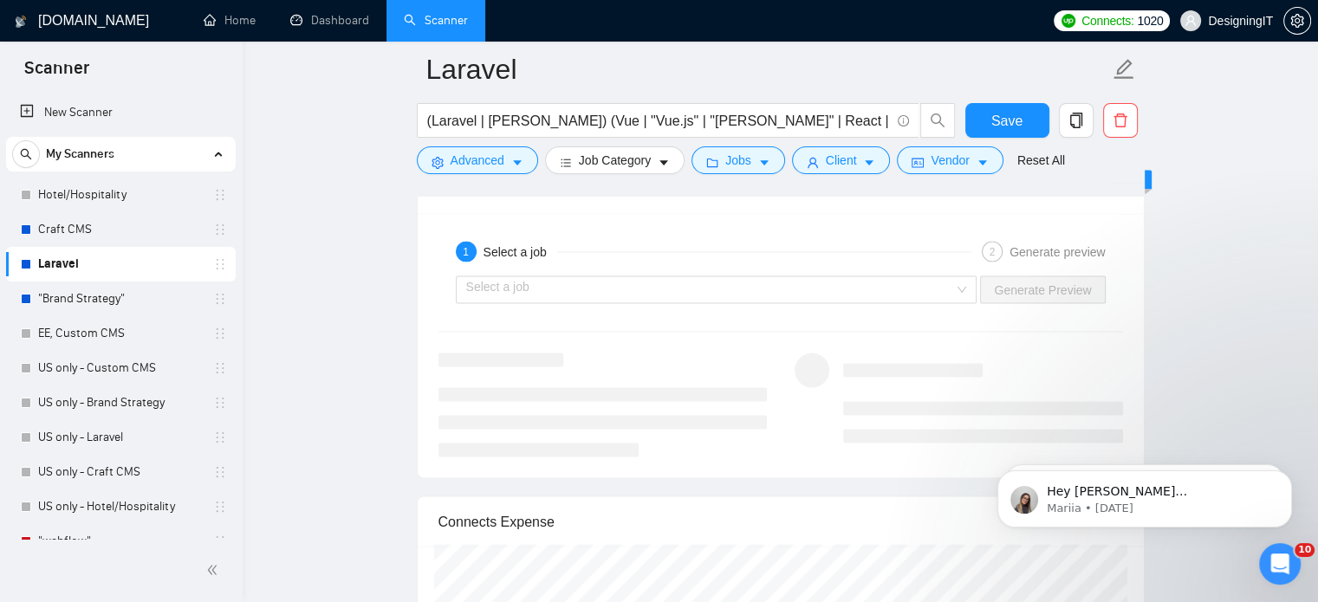
scroll to position [3308, 0]
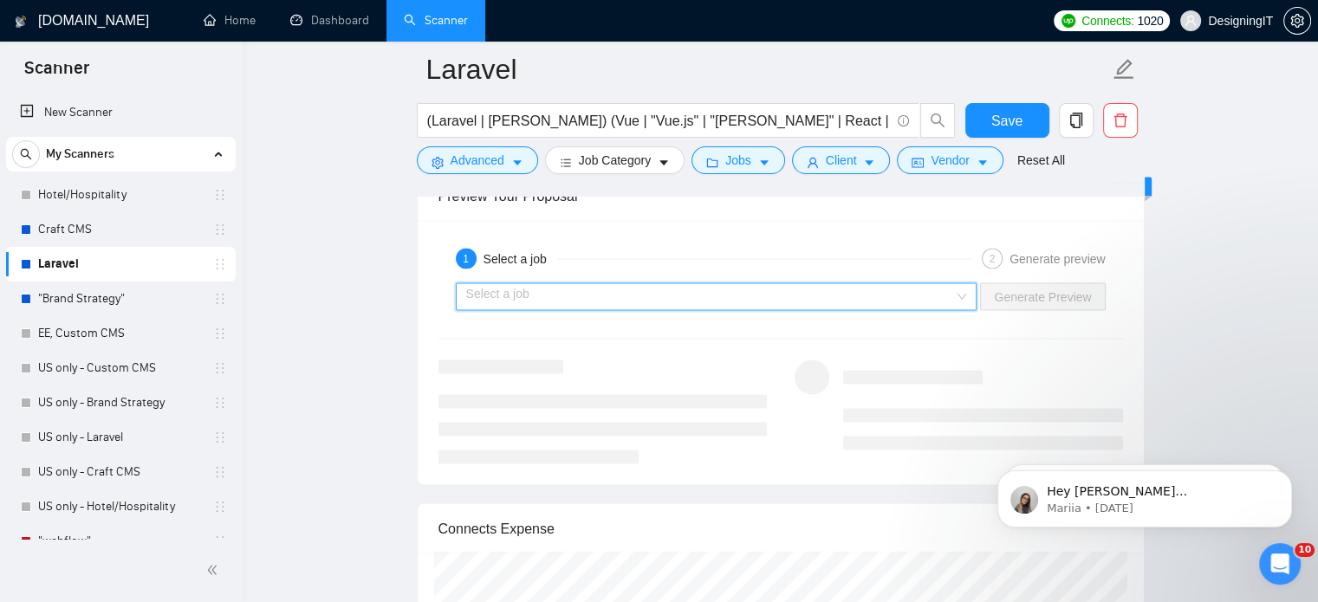
click at [784, 299] on input "search" at bounding box center [710, 297] width 489 height 26
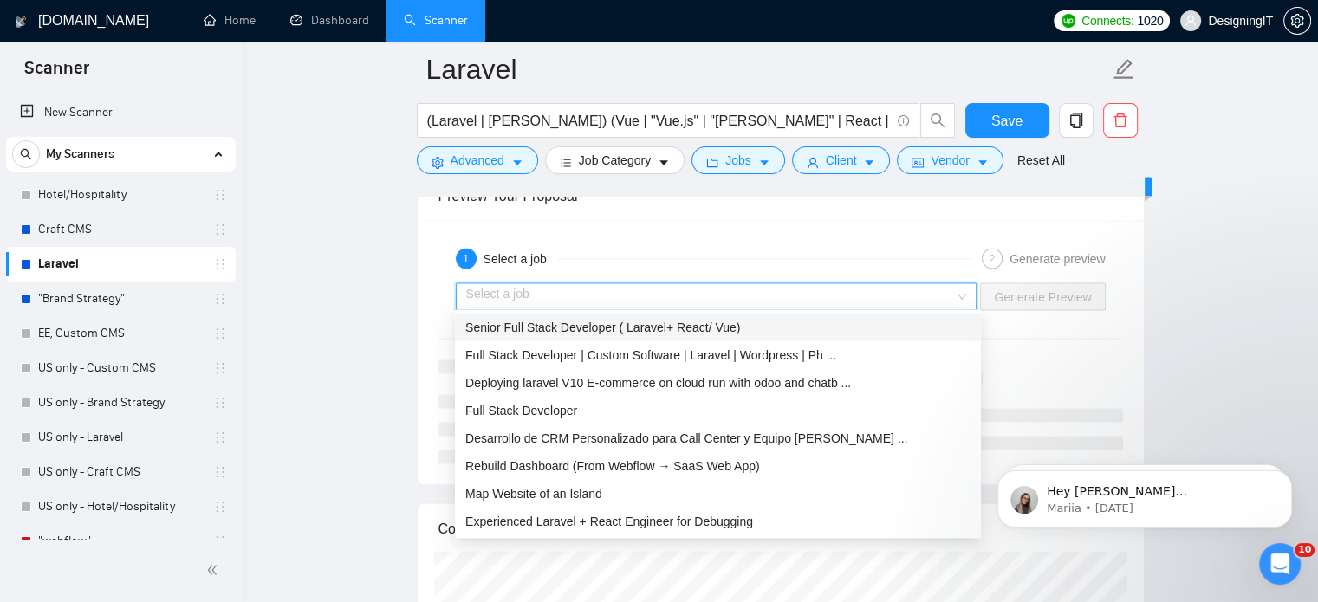
click at [734, 328] on div "Senior Full Stack Developer ( Laravel+ React/ Vue)" at bounding box center [717, 327] width 505 height 19
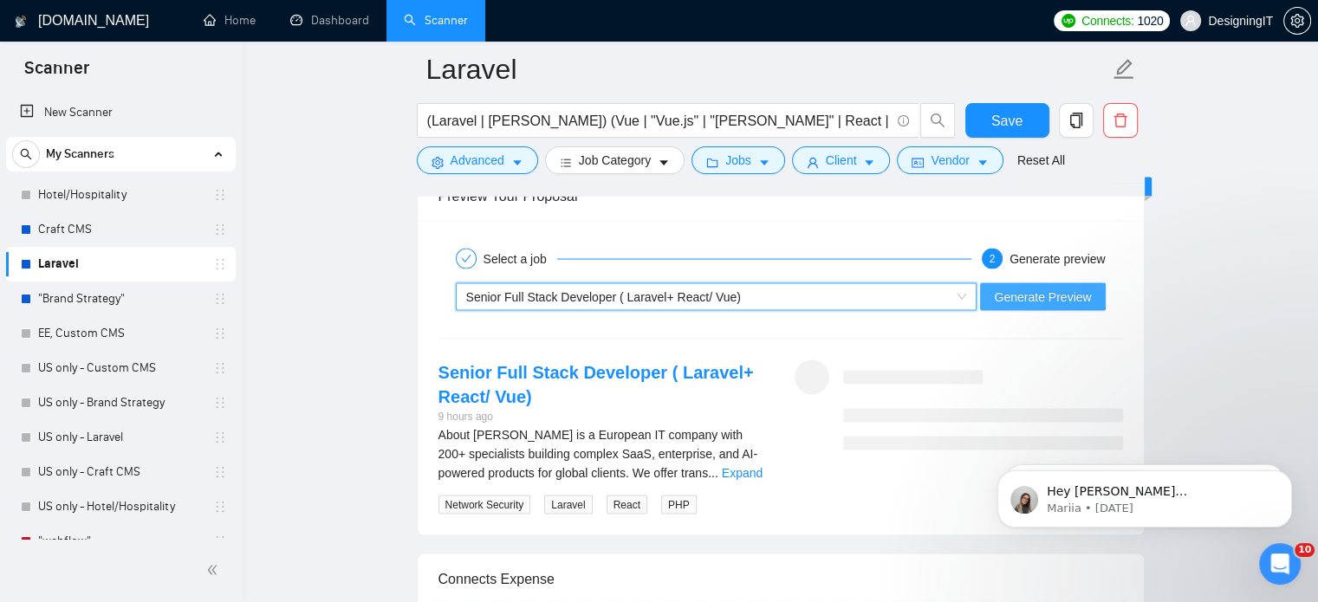
click at [1075, 292] on span "Generate Preview" at bounding box center [1042, 297] width 97 height 19
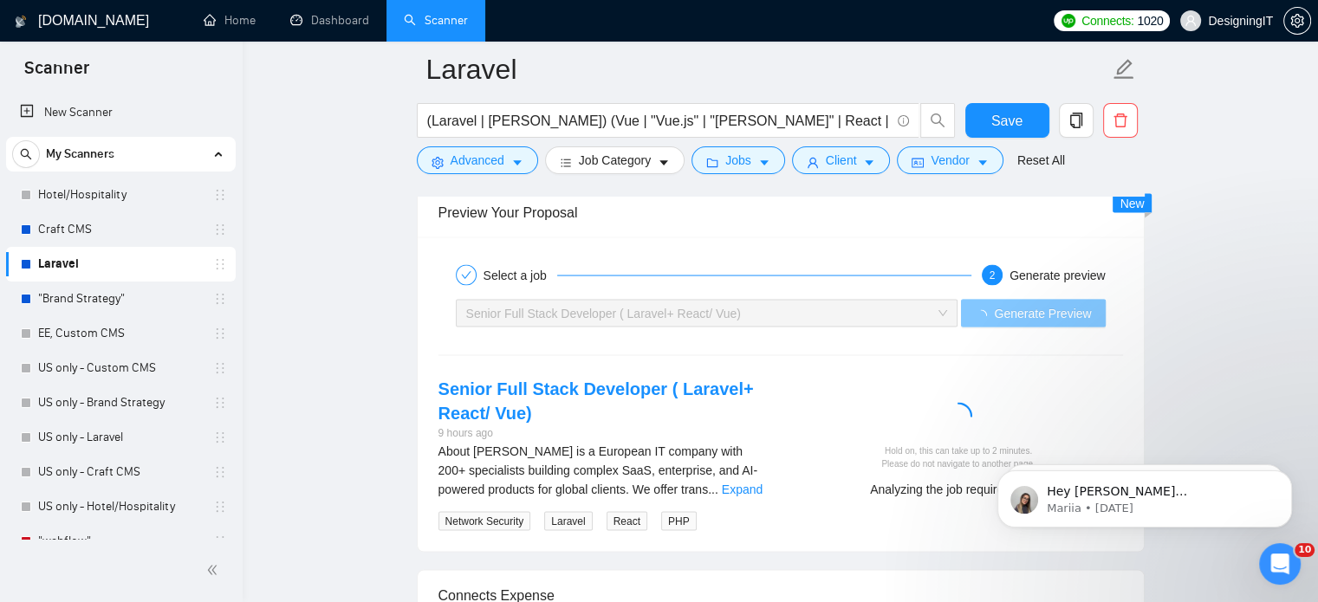
scroll to position [3432, 0]
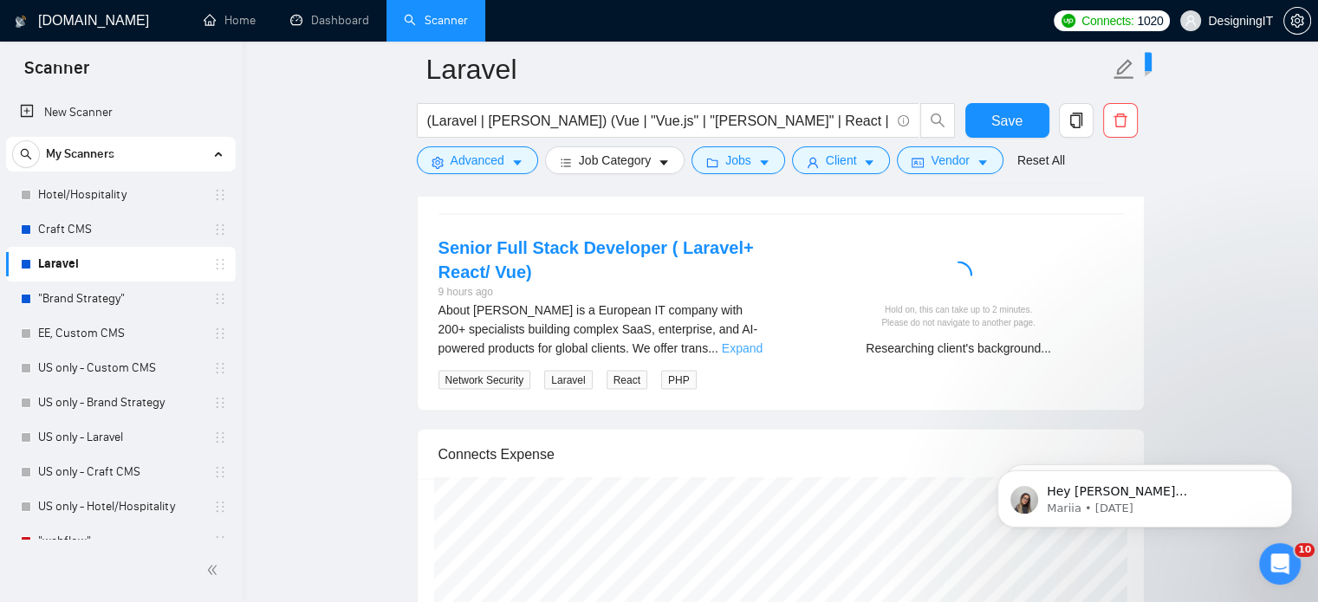
click at [729, 342] on link "Expand" at bounding box center [742, 349] width 41 height 14
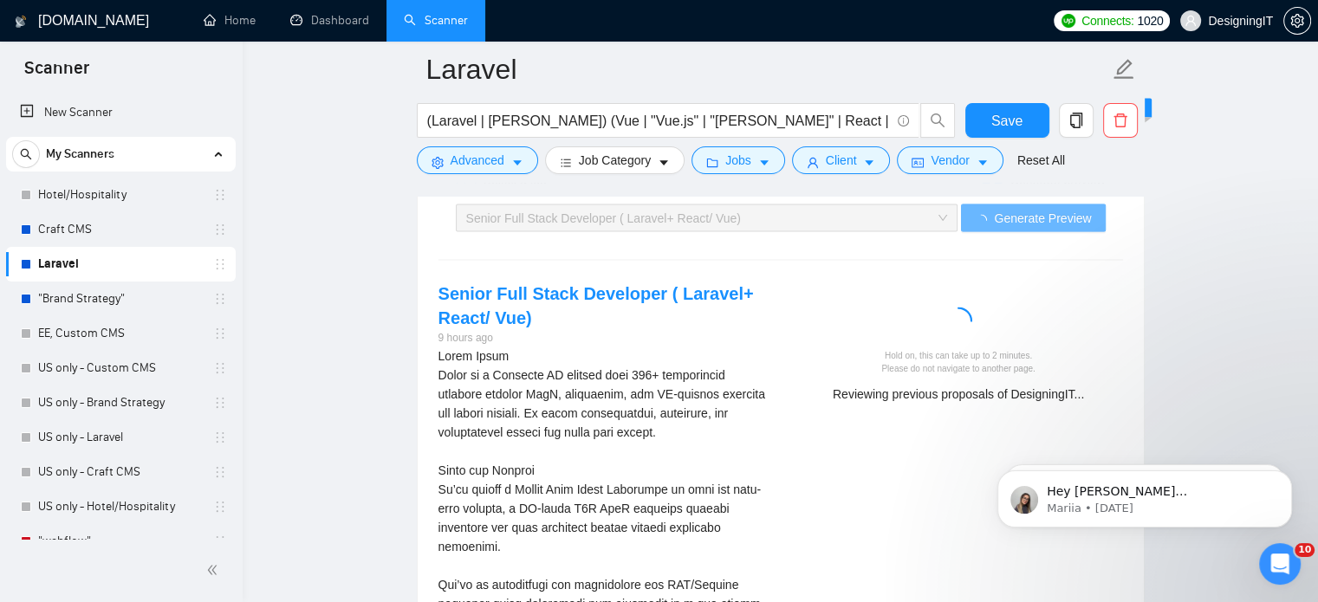
scroll to position [3386, 0]
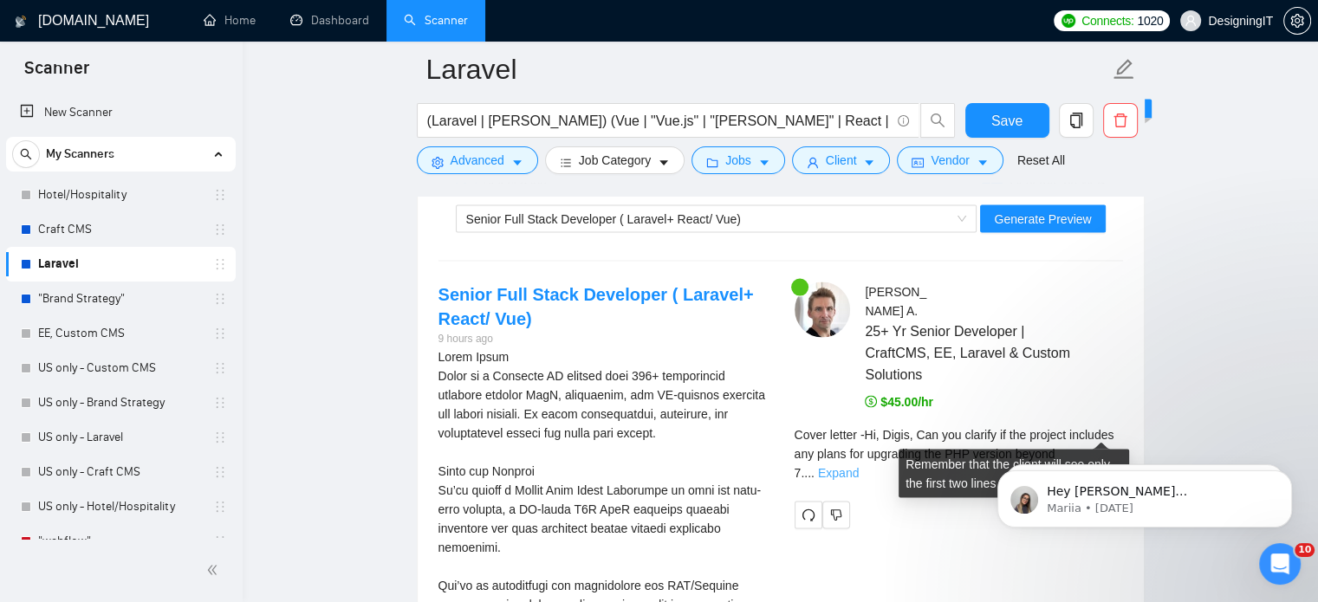
click at [859, 466] on link "Expand" at bounding box center [838, 473] width 41 height 14
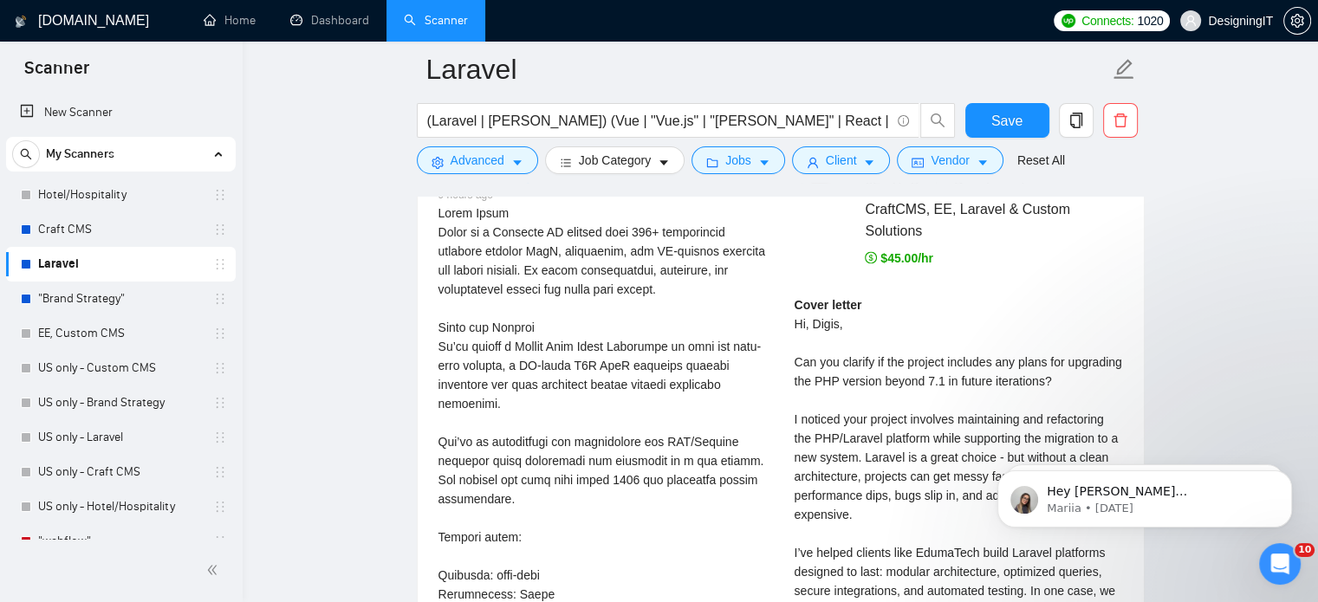
scroll to position [3542, 0]
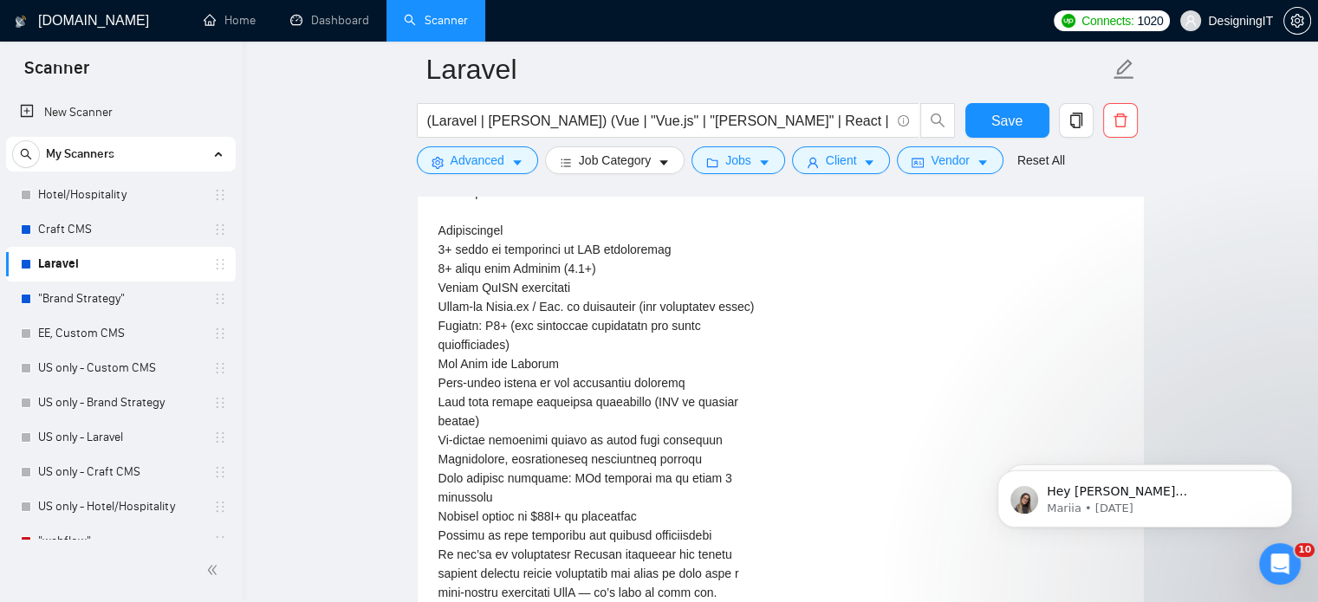
drag, startPoint x: 794, startPoint y: 288, endPoint x: 944, endPoint y: 270, distance: 151.0
click at [944, 270] on div "Senior Full Stack Developer ( Laravel+ React/ Vue) 9 hours ago Network Security…" at bounding box center [781, 129] width 712 height 1167
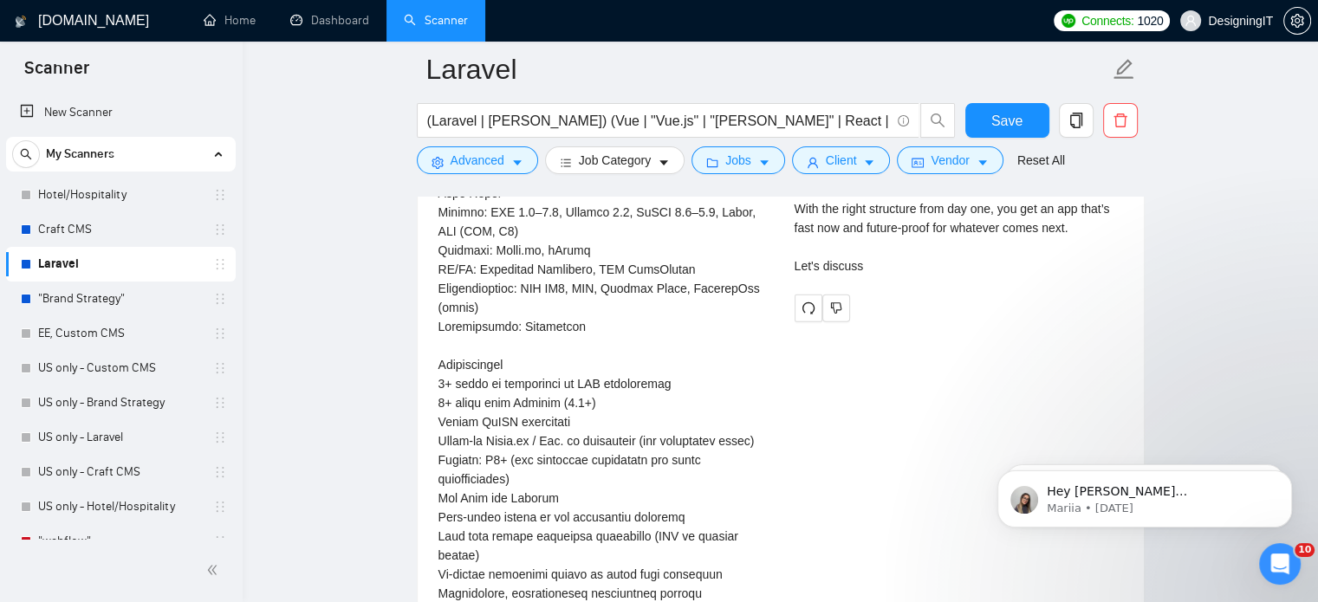
scroll to position [4082, 0]
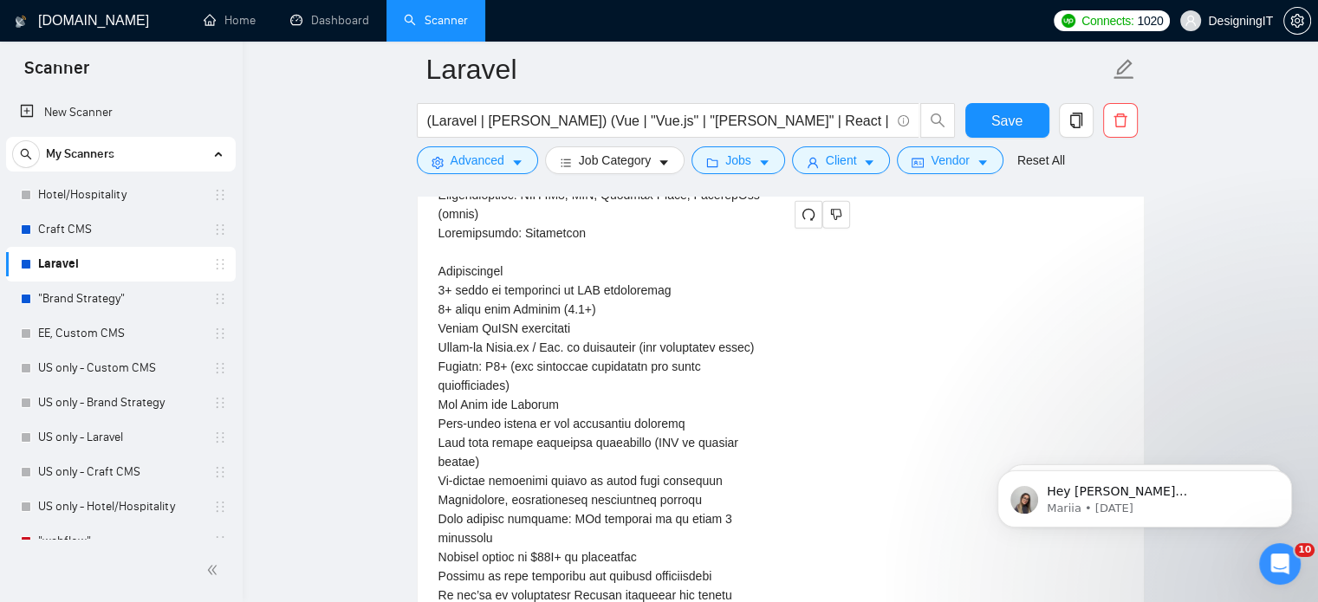
drag, startPoint x: 1766, startPoint y: 816, endPoint x: 1012, endPoint y: 459, distance: 833.9
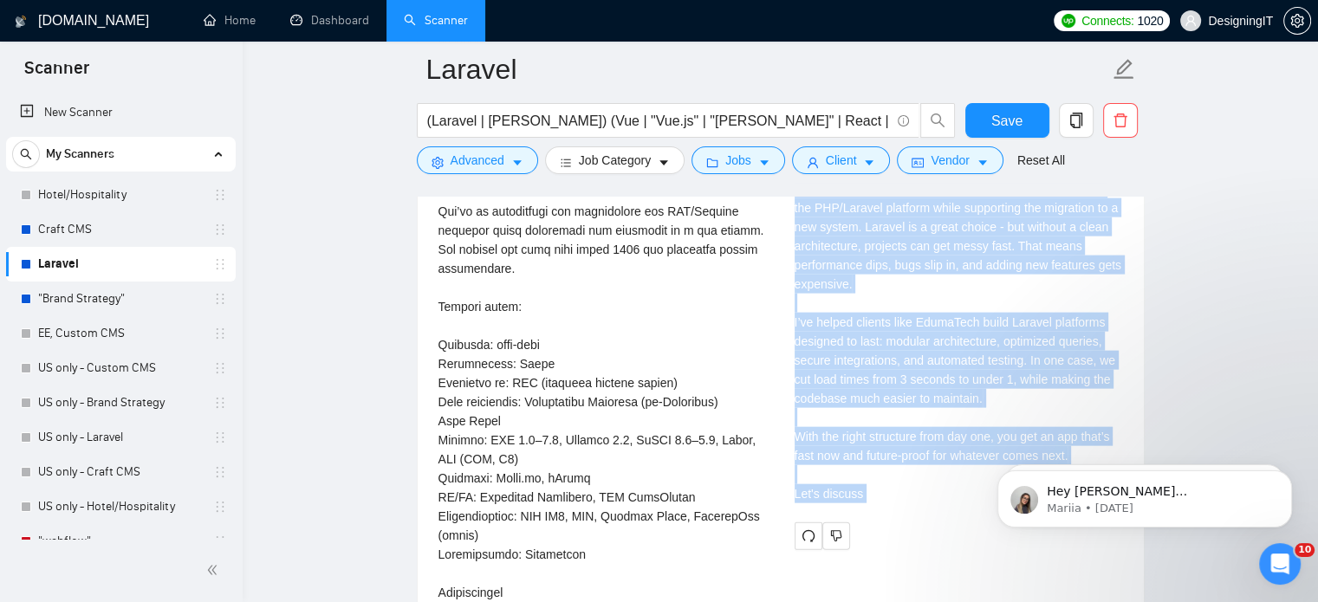
scroll to position [3759, 0]
copy div "Cover letter Hi, Digis, Can you clarify if the project includes any plans for u…"
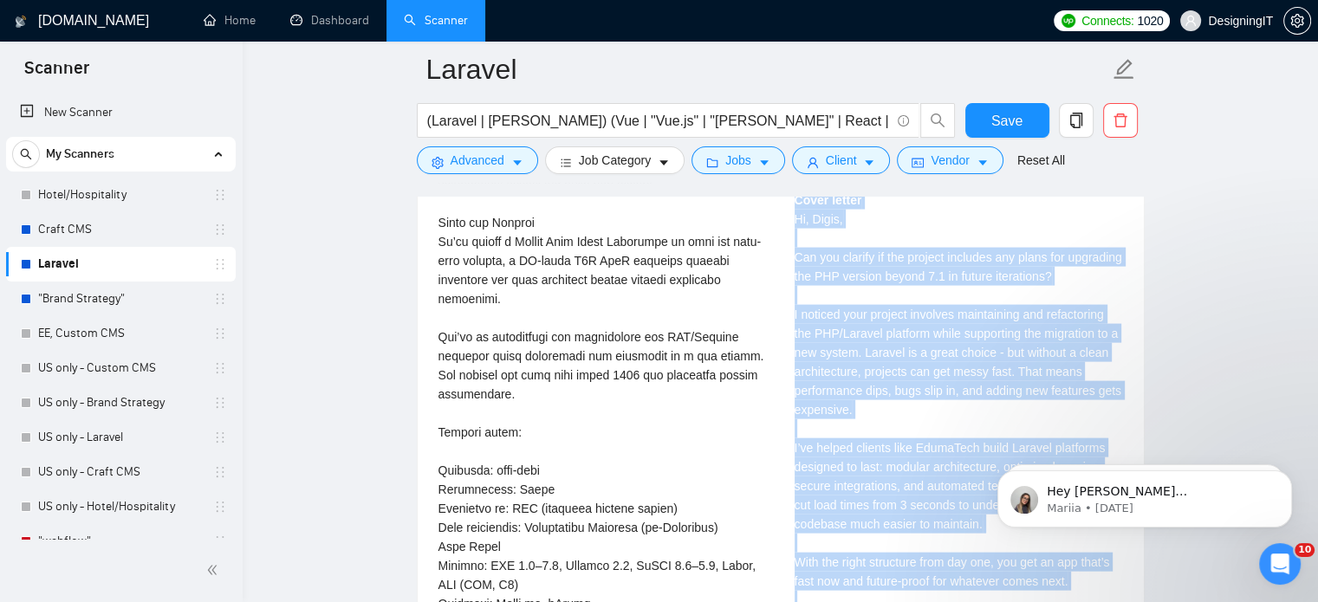
scroll to position [3614, 0]
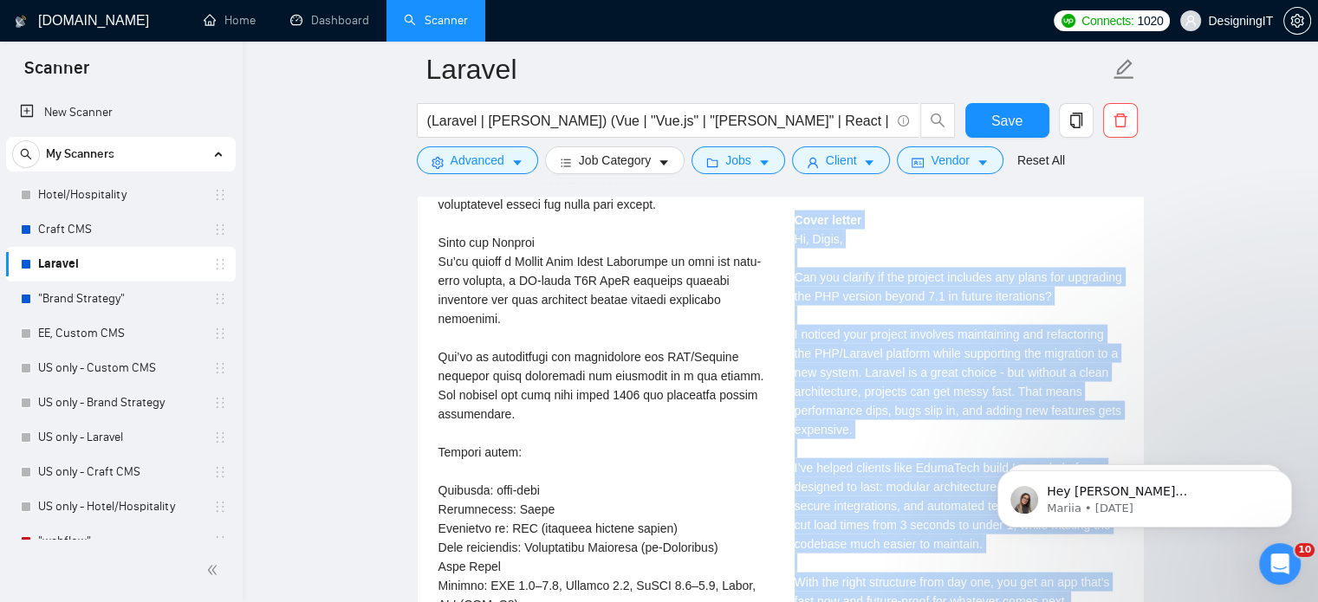
click at [114, 265] on link "Laravel" at bounding box center [120, 264] width 165 height 35
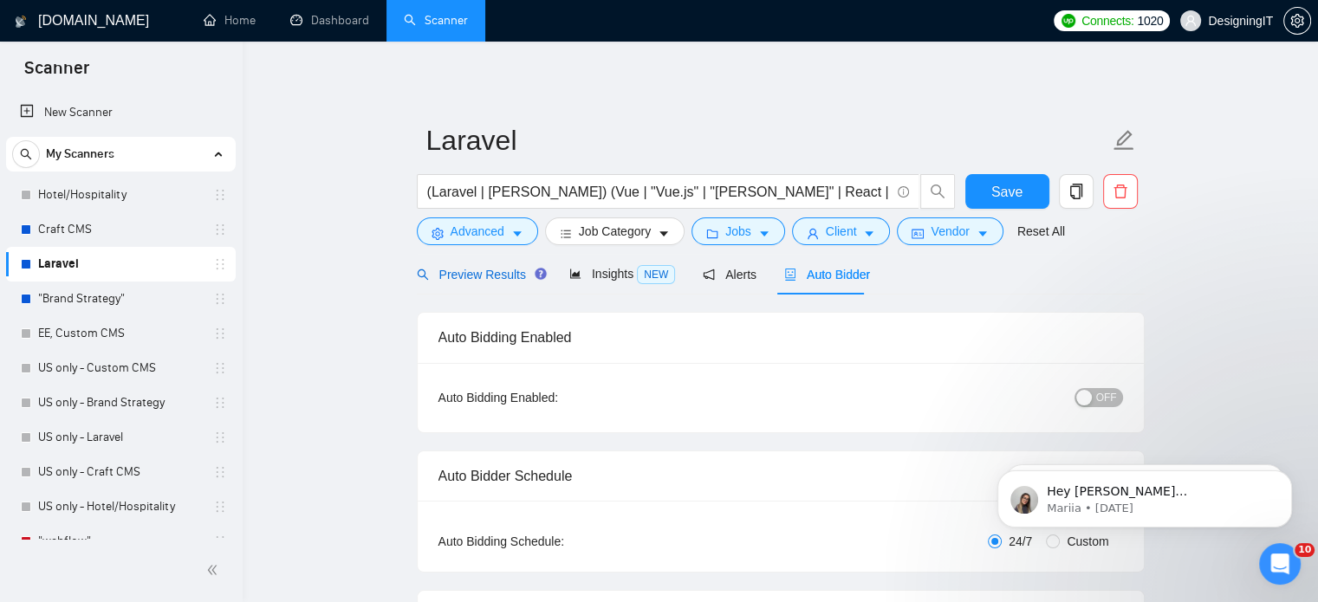
click at [478, 268] on span "Preview Results" at bounding box center [479, 275] width 125 height 14
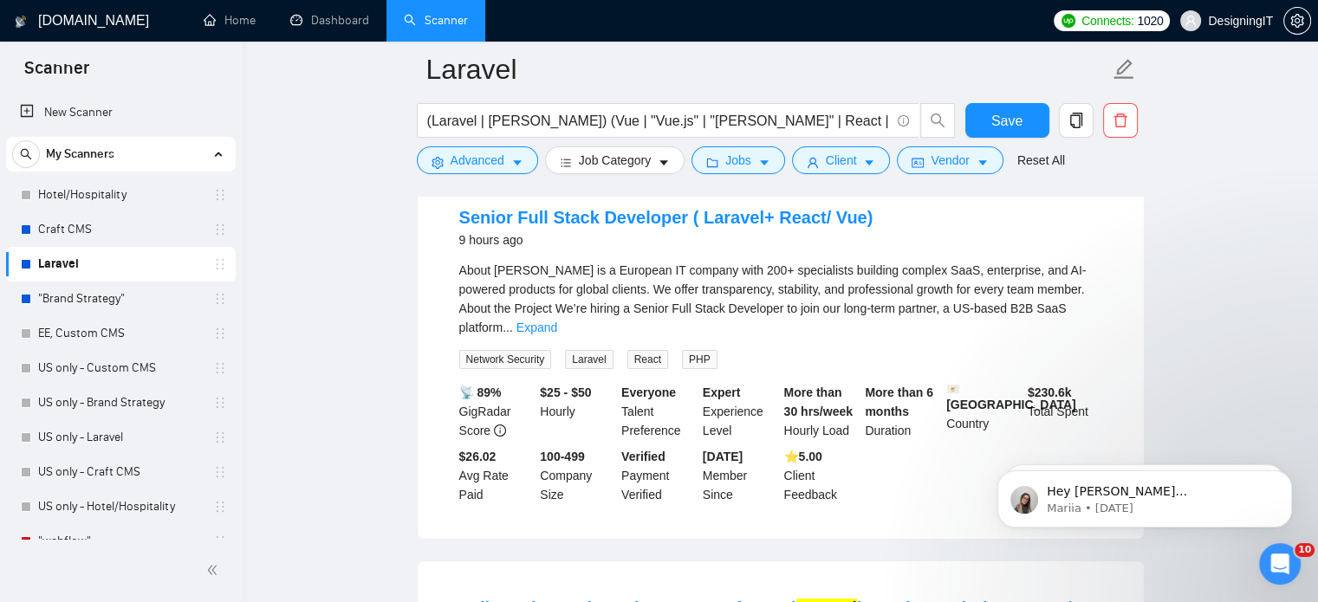
scroll to position [191, 0]
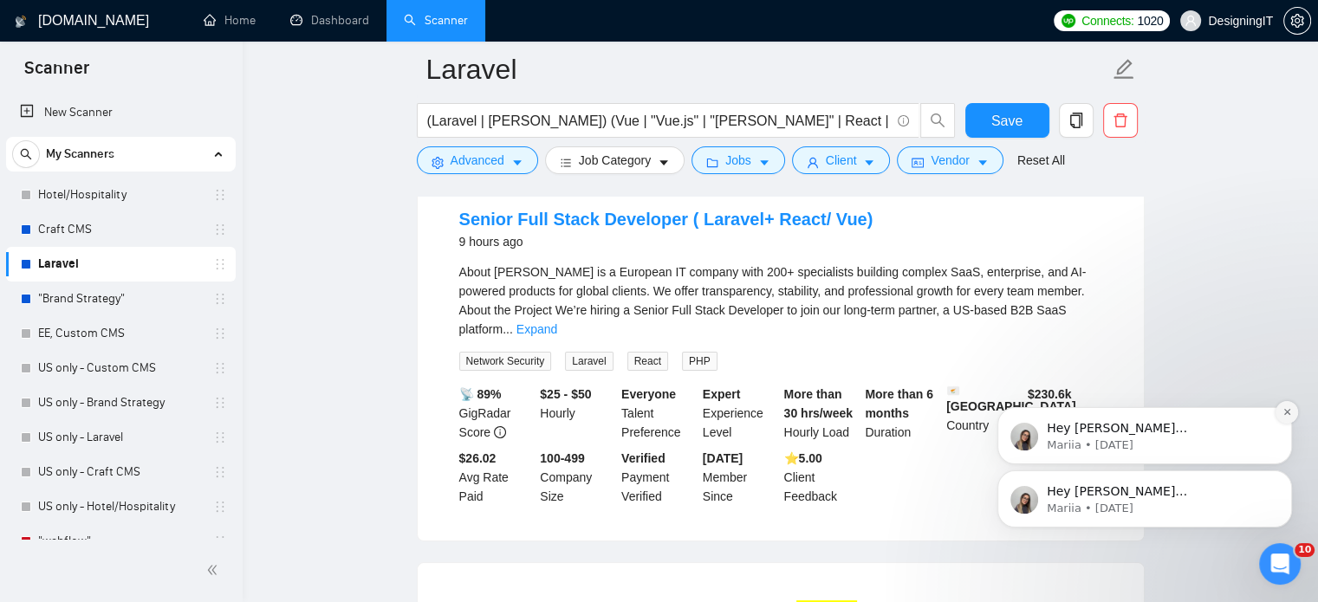
click at [1295, 410] on button "Dismiss notification" at bounding box center [1287, 412] width 23 height 23
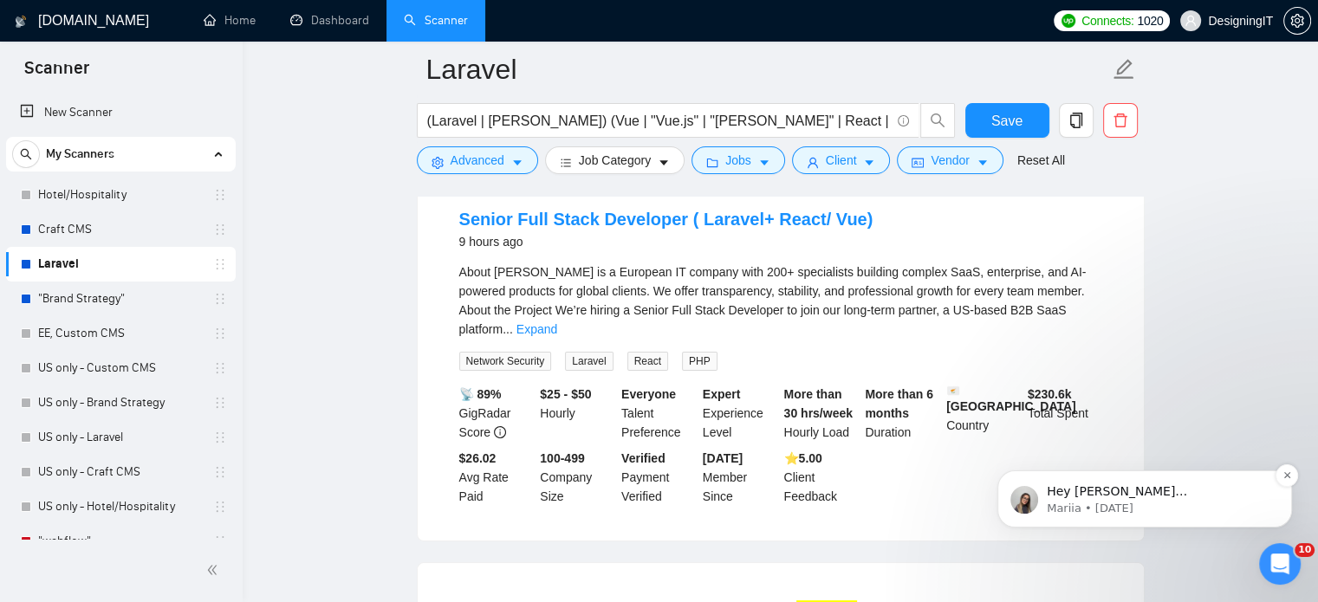
click at [1275, 473] on div "Hey [PERSON_NAME][EMAIL_ADDRESS][PERSON_NAME][DOMAIN_NAME], Looks like your Upw…" at bounding box center [1145, 499] width 295 height 57
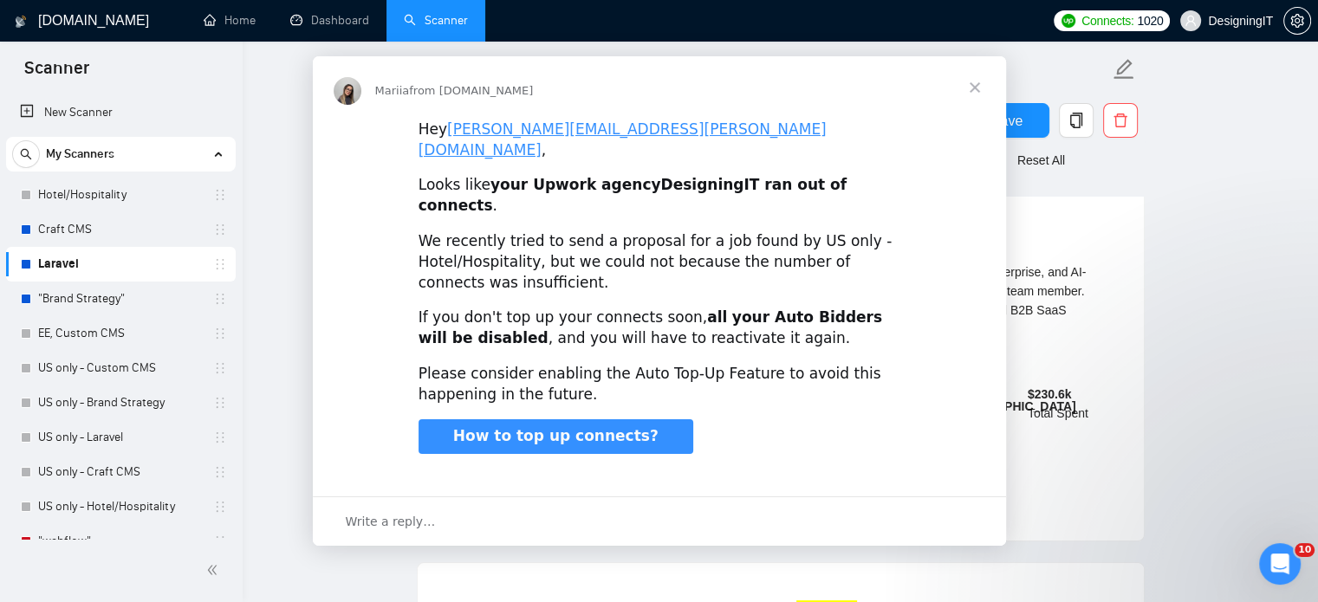
scroll to position [0, 0]
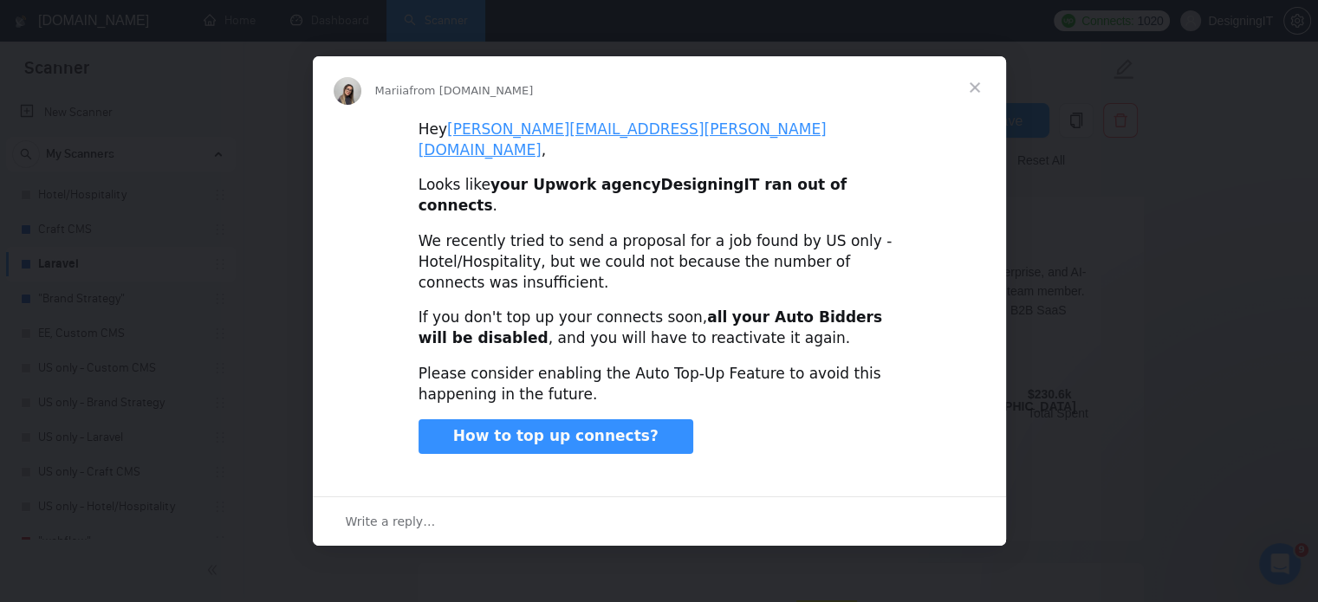
click at [983, 98] on span "Close" at bounding box center [975, 87] width 62 height 62
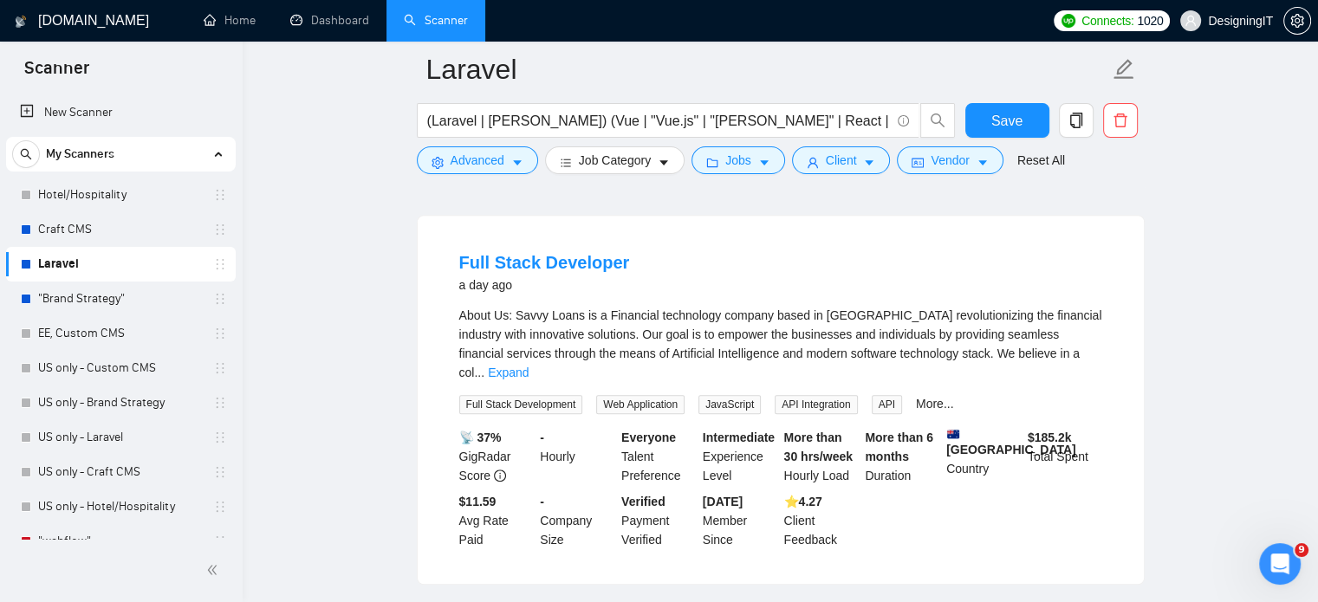
scroll to position [1371, 0]
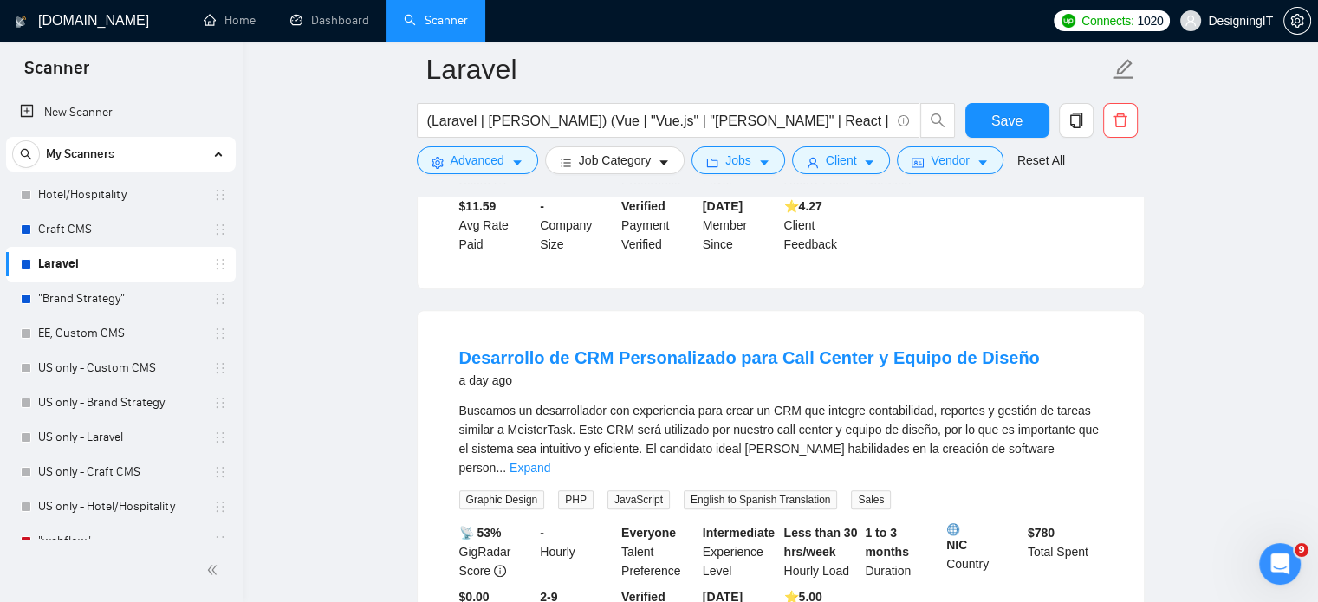
click at [666, 346] on div "Desarrollo de CRM Personalizado para Call Center y Equipo de Diseño a day ago" at bounding box center [780, 371] width 643 height 50
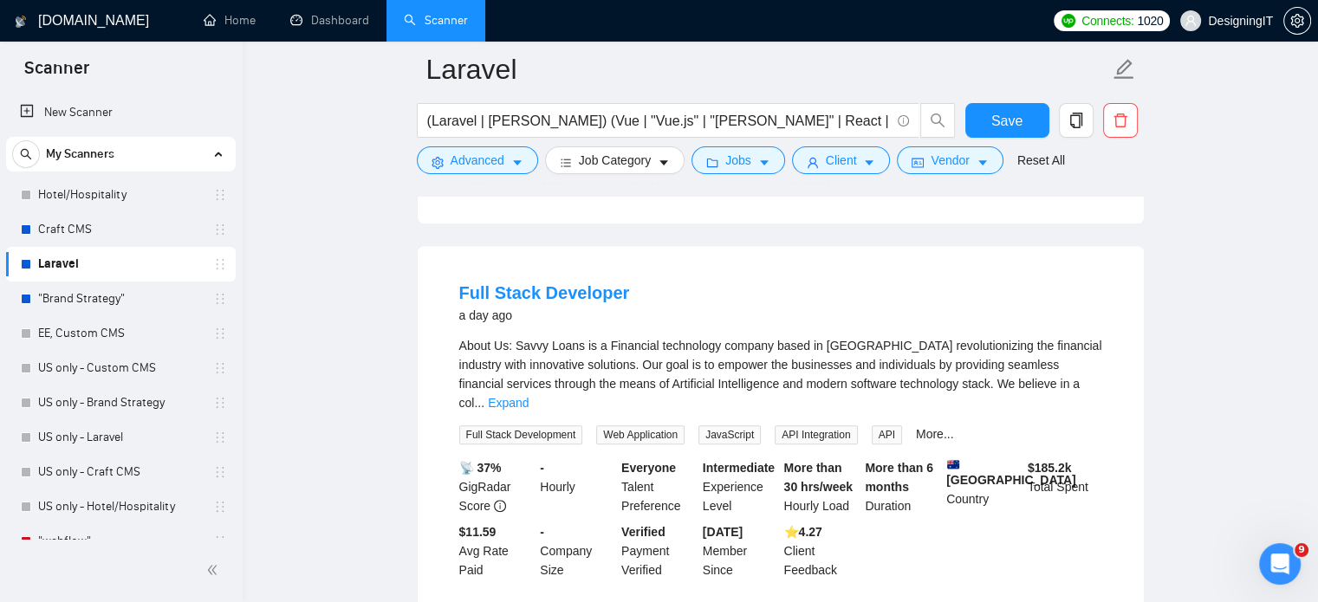
scroll to position [1335, 0]
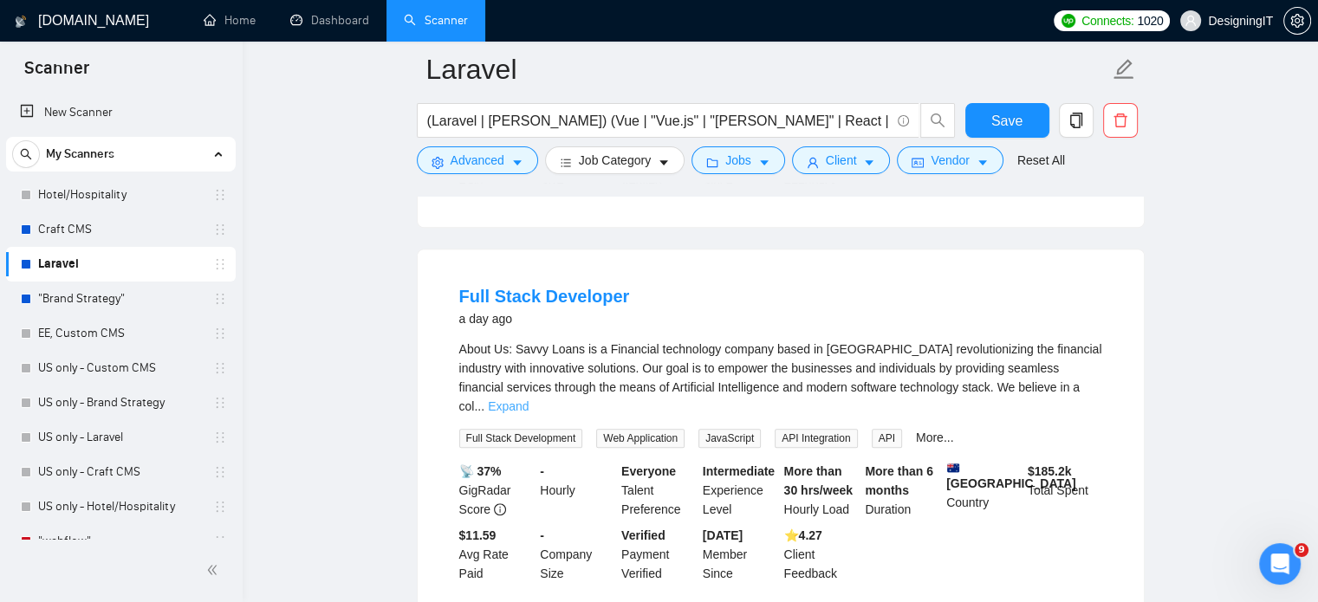
click at [529, 400] on link "Expand" at bounding box center [508, 407] width 41 height 14
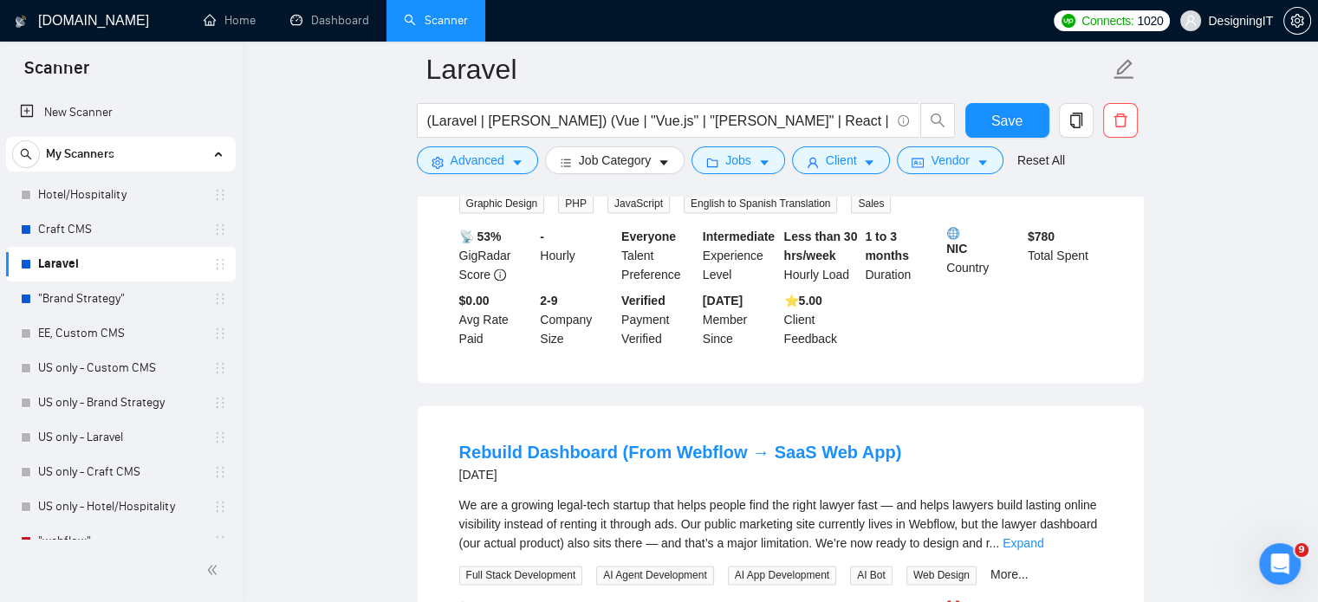
scroll to position [2453, 0]
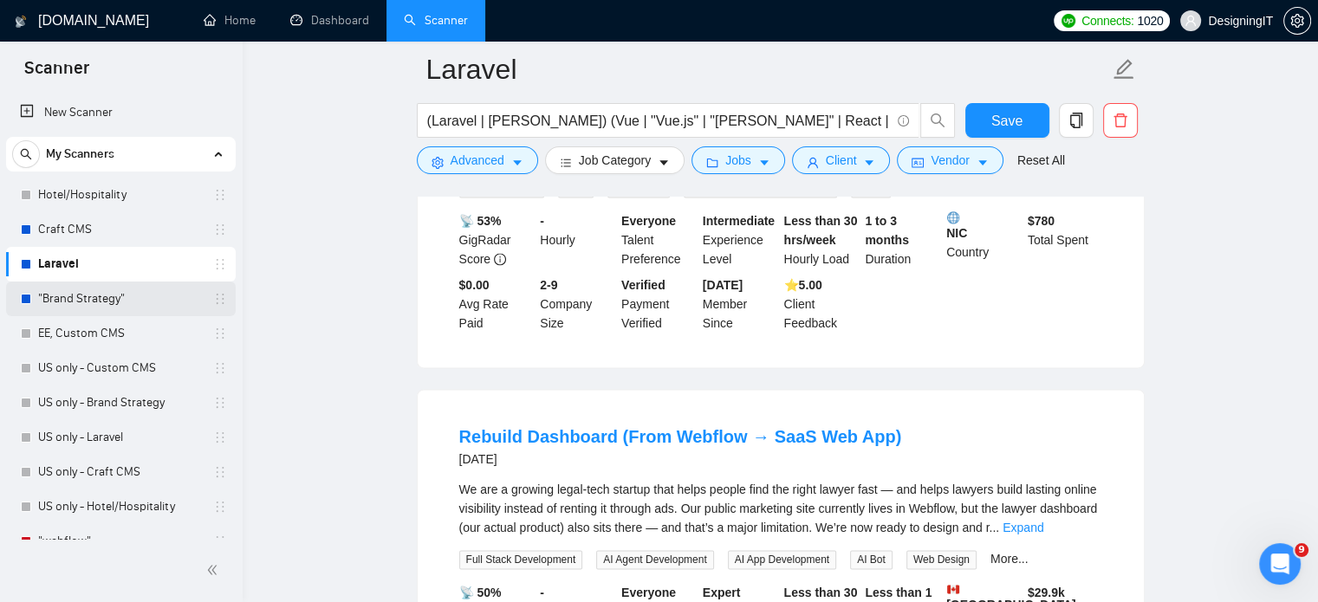
click at [87, 302] on link ""Brand Strategy"" at bounding box center [120, 299] width 165 height 35
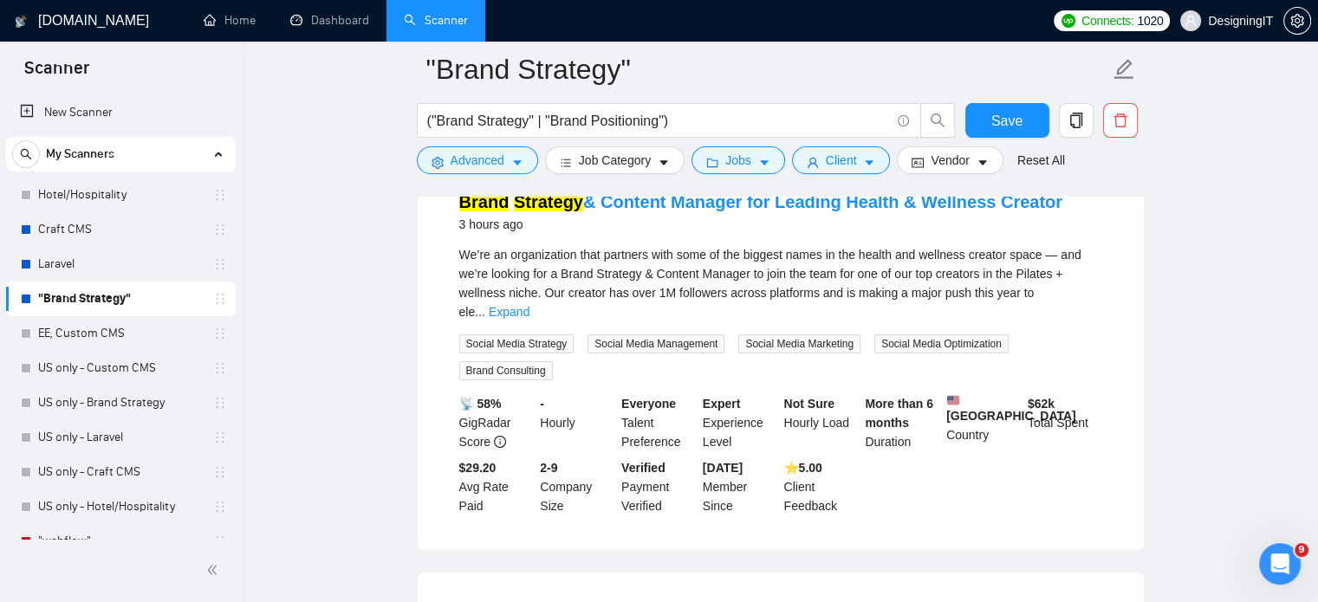
scroll to position [142, 0]
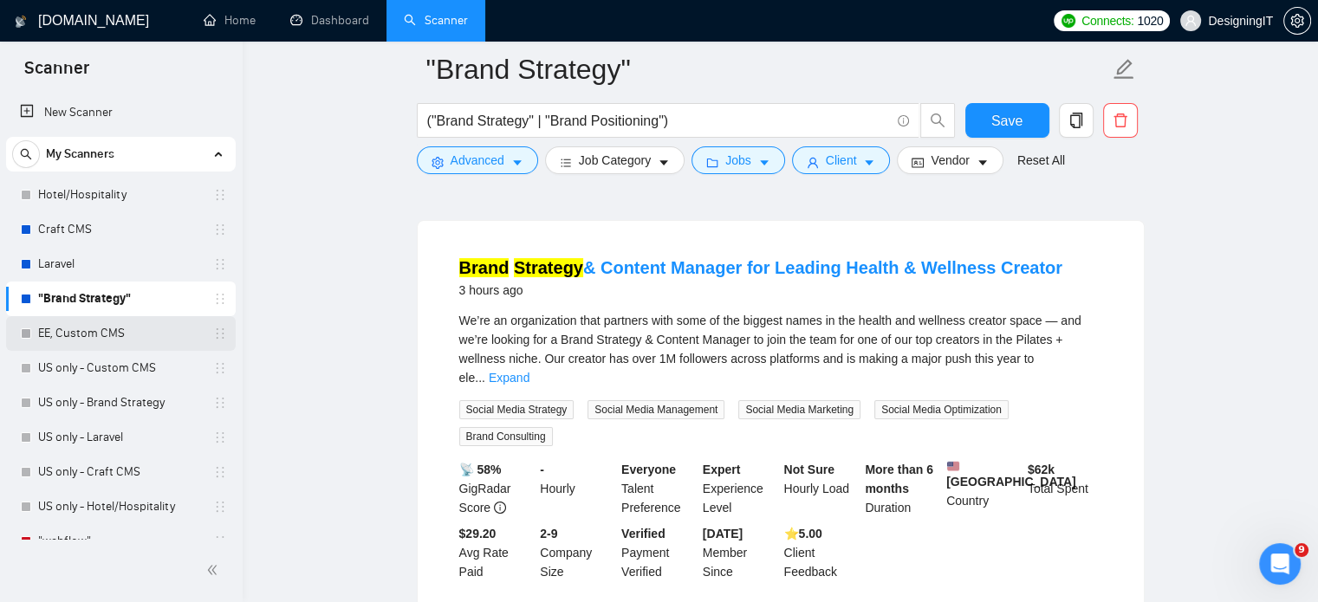
click at [83, 339] on link "EE, Custom CMS" at bounding box center [120, 333] width 165 height 35
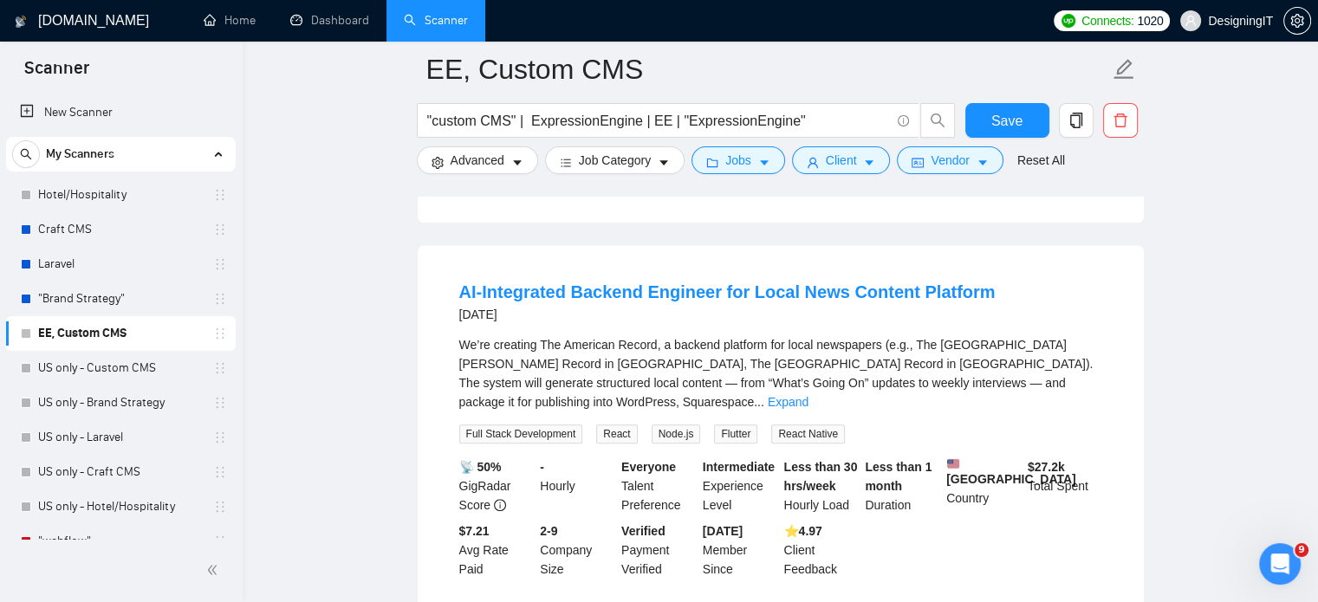
scroll to position [1281, 0]
click at [90, 370] on link "US only - Custom CMS" at bounding box center [120, 368] width 165 height 35
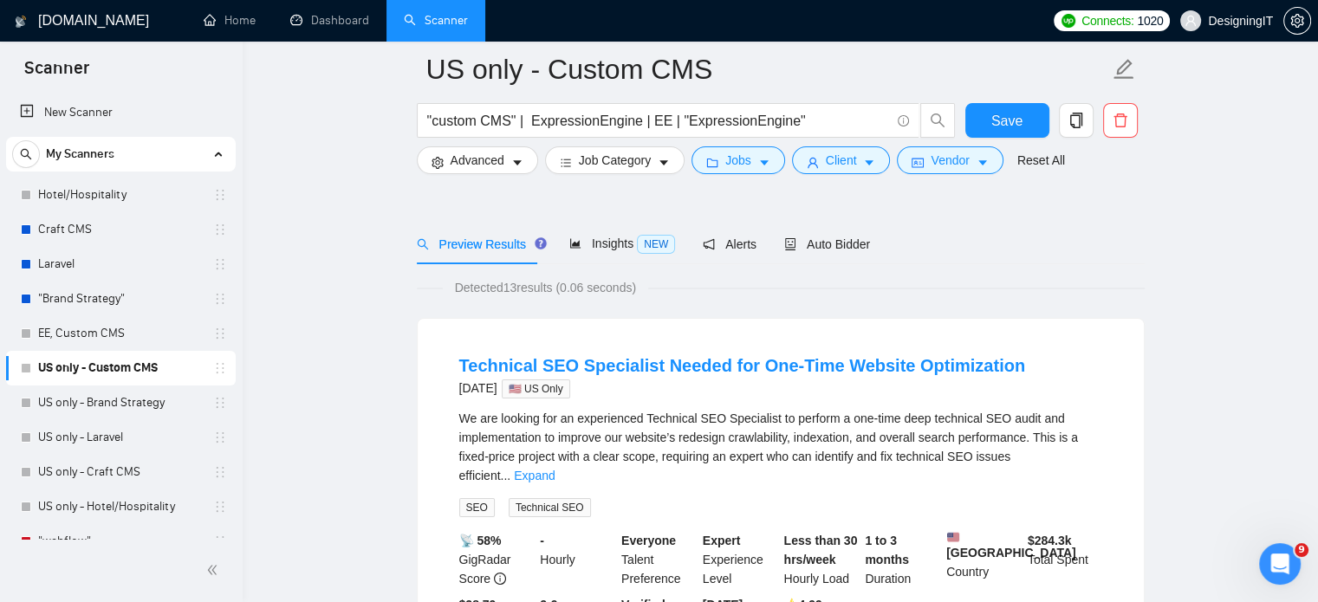
scroll to position [186, 0]
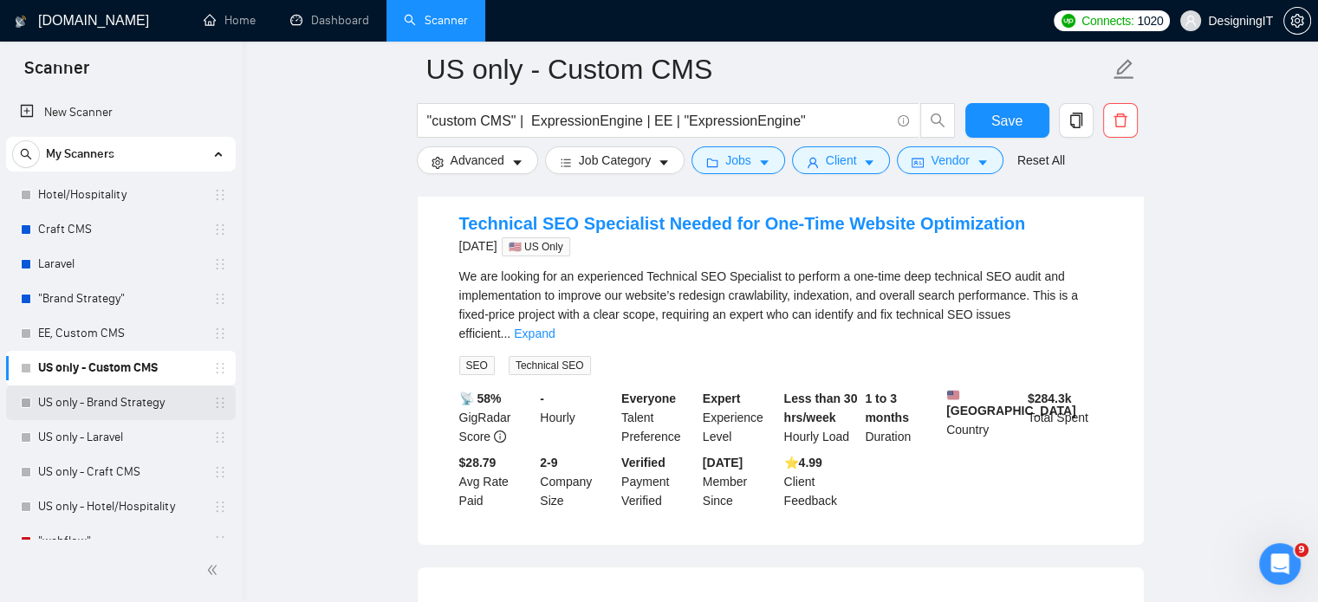
click at [135, 409] on link "US only - Brand Strategy" at bounding box center [120, 403] width 165 height 35
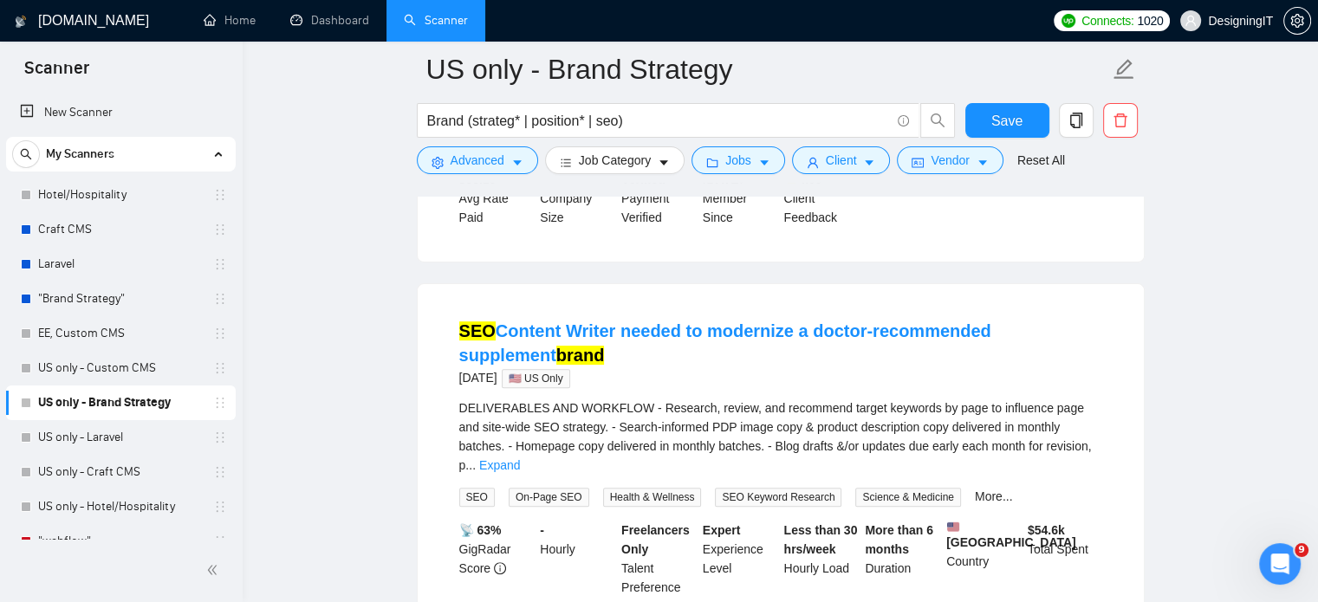
scroll to position [514, 0]
click at [83, 439] on link "US only - Laravel" at bounding box center [120, 437] width 165 height 35
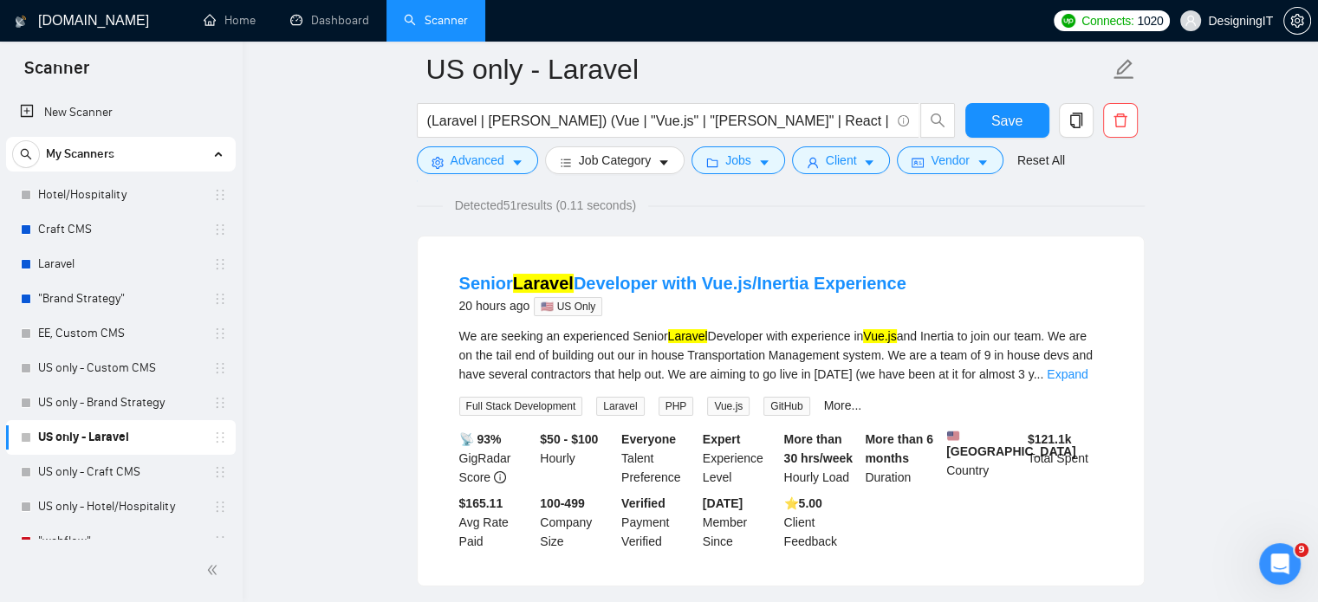
scroll to position [127, 0]
click at [1080, 368] on link "Expand" at bounding box center [1067, 374] width 41 height 14
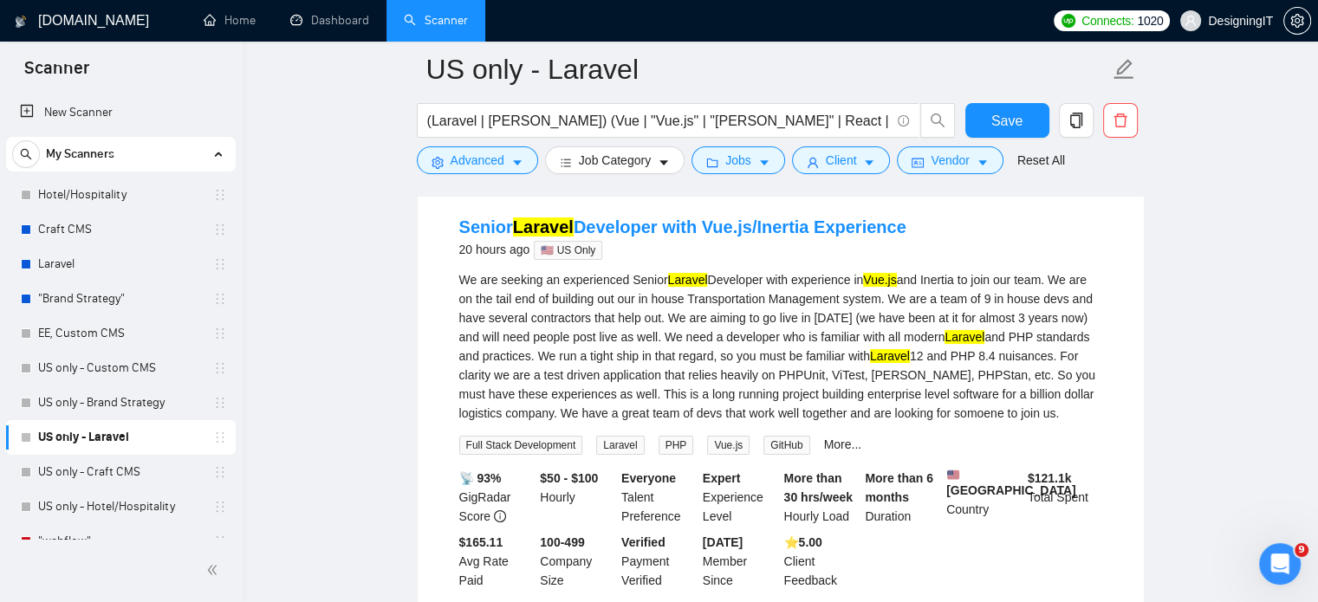
scroll to position [182, 0]
drag, startPoint x: 941, startPoint y: 231, endPoint x: 462, endPoint y: 229, distance: 479.3
click at [462, 229] on div "Senior [PERSON_NAME] with Vue.js/Inertia Experience 20 hours ago 🇺🇸 US Only" at bounding box center [780, 238] width 643 height 45
copy link "Senior [PERSON_NAME] with Vue.js/Inertia Experience"
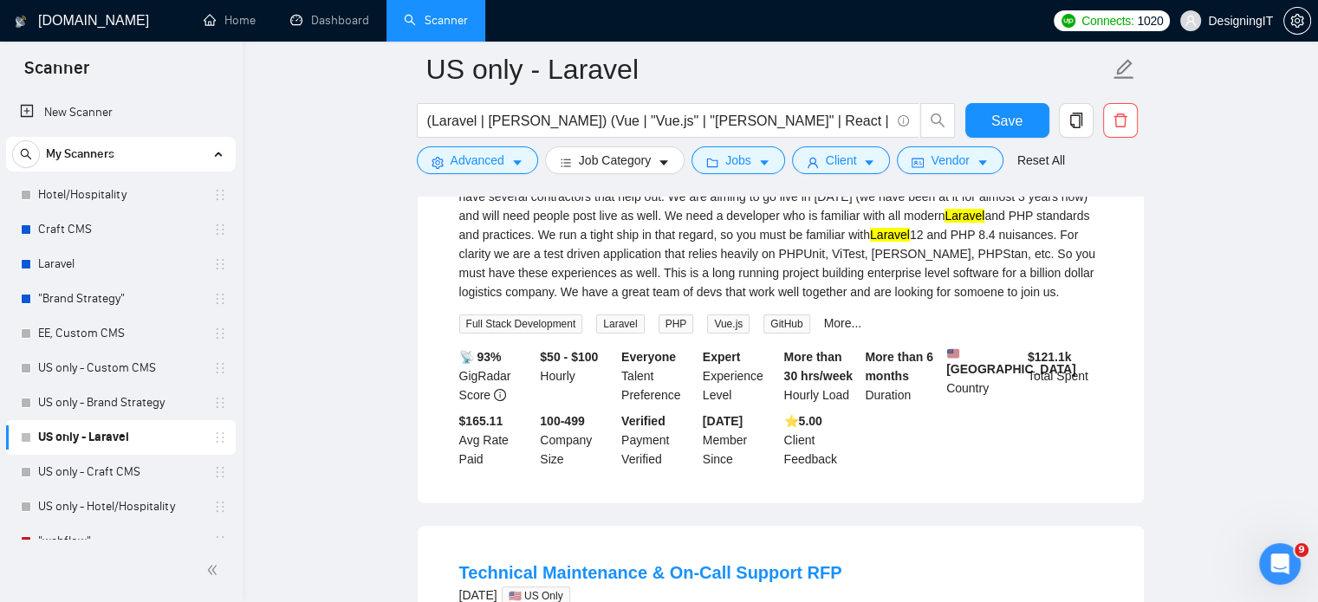
scroll to position [253, 0]
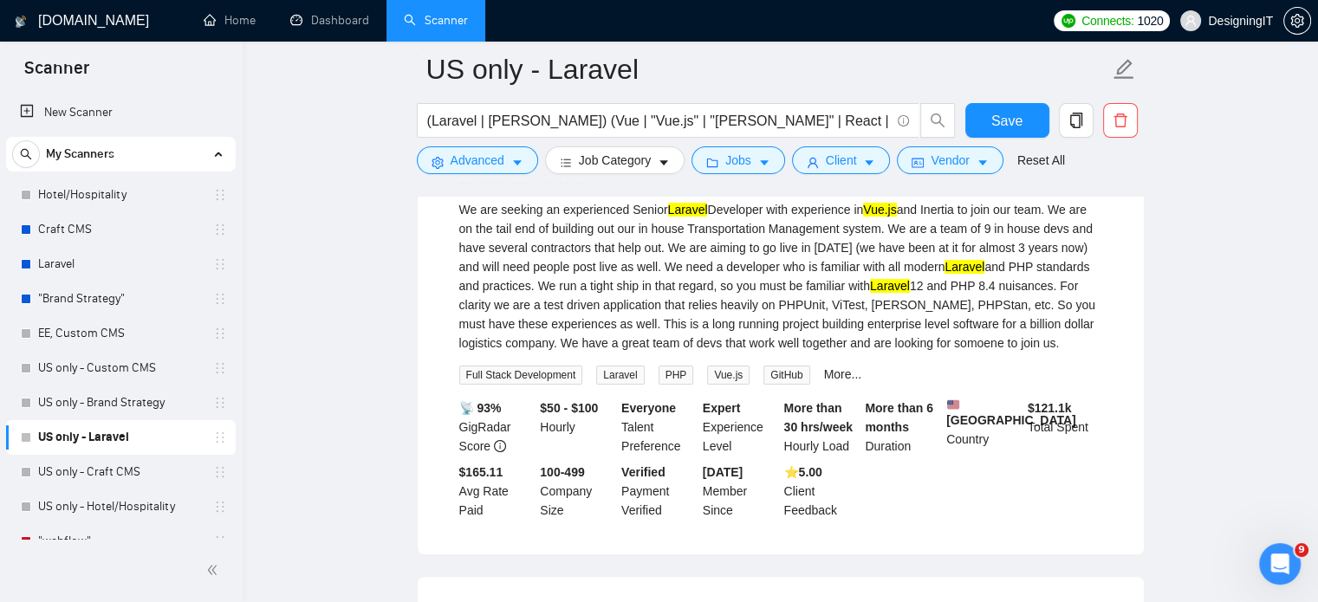
click at [837, 383] on div "More..." at bounding box center [843, 375] width 45 height 20
click at [832, 377] on link "More..." at bounding box center [843, 375] width 38 height 14
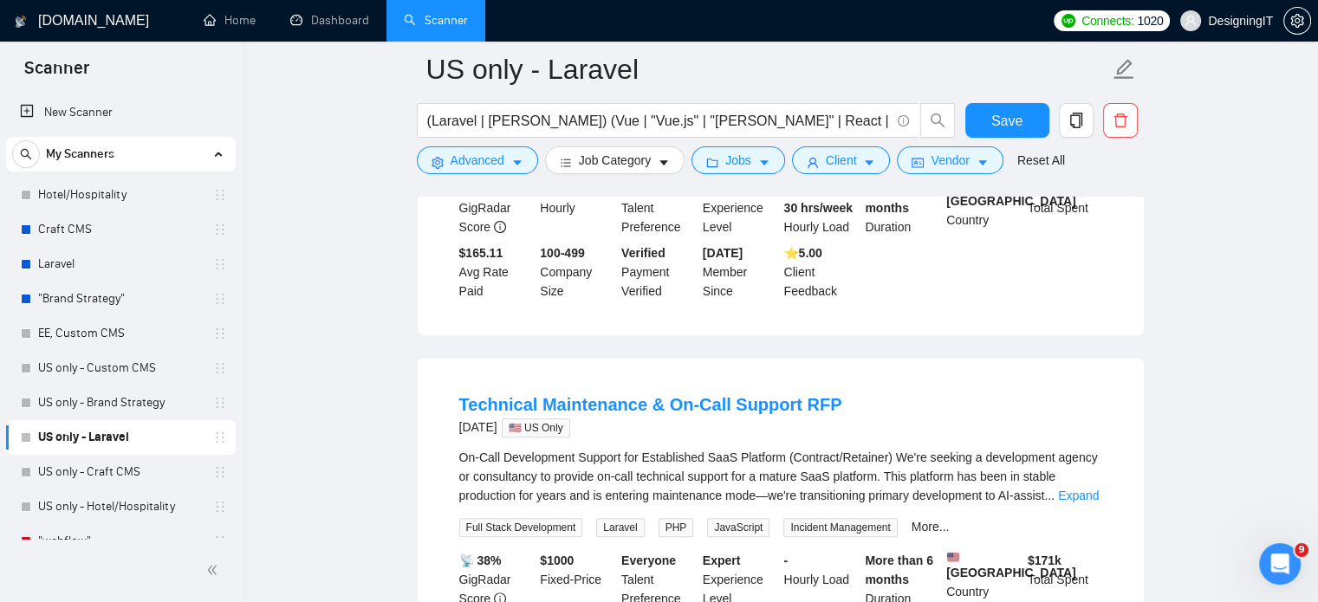
scroll to position [159, 0]
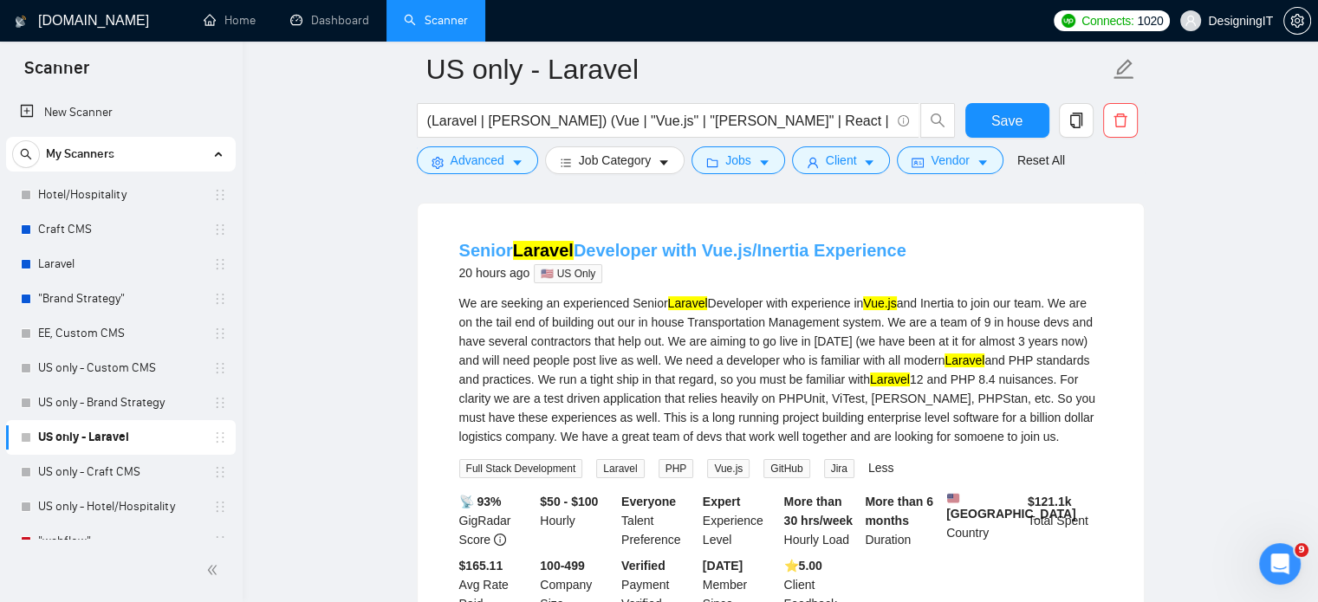
click at [743, 251] on link "Senior [PERSON_NAME] with Vue.js/Inertia Experience" at bounding box center [682, 250] width 447 height 19
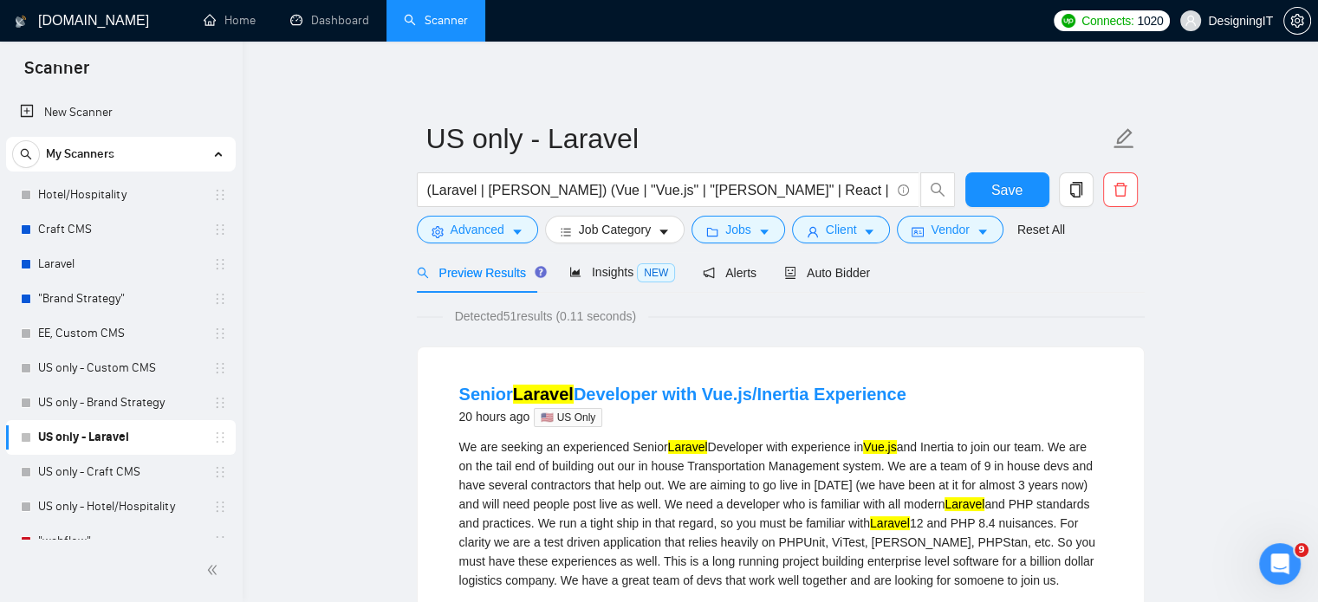
scroll to position [0, 0]
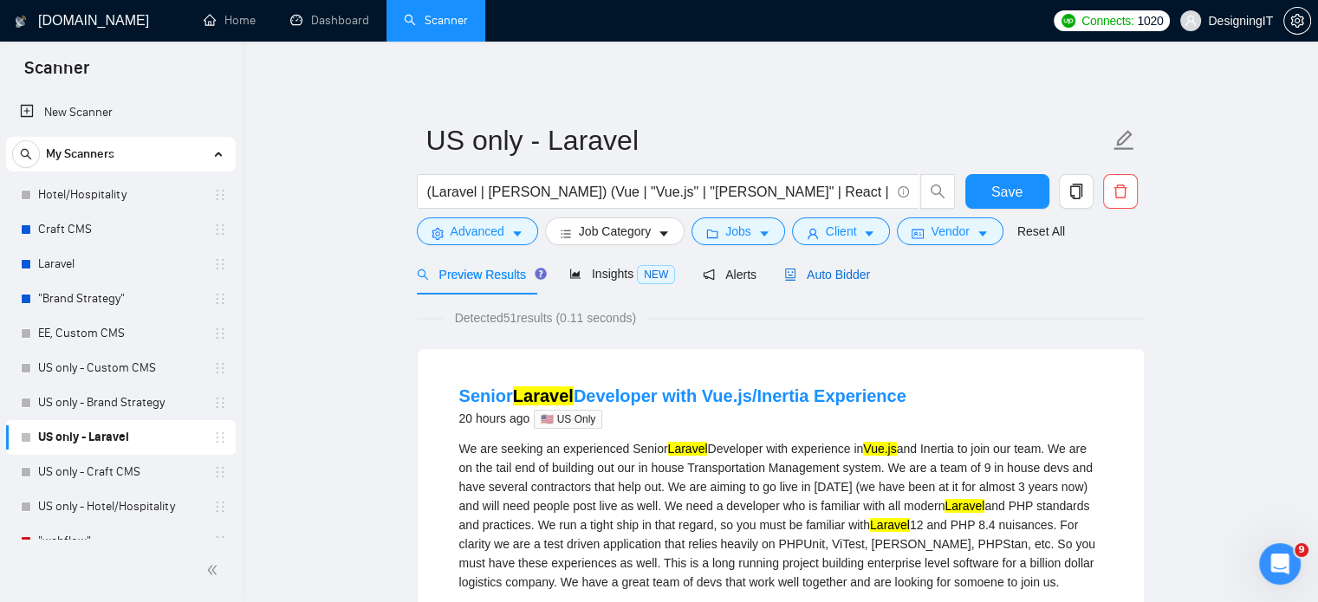
click at [827, 274] on span "Auto Bidder" at bounding box center [827, 275] width 86 height 14
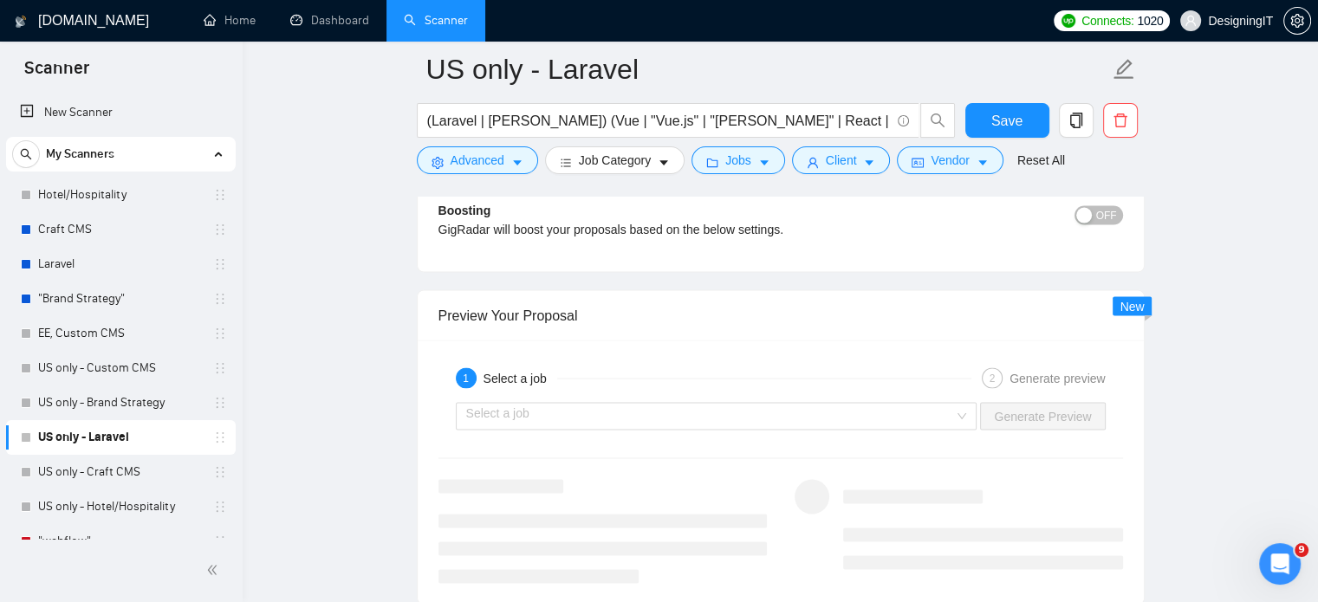
scroll to position [3120, 0]
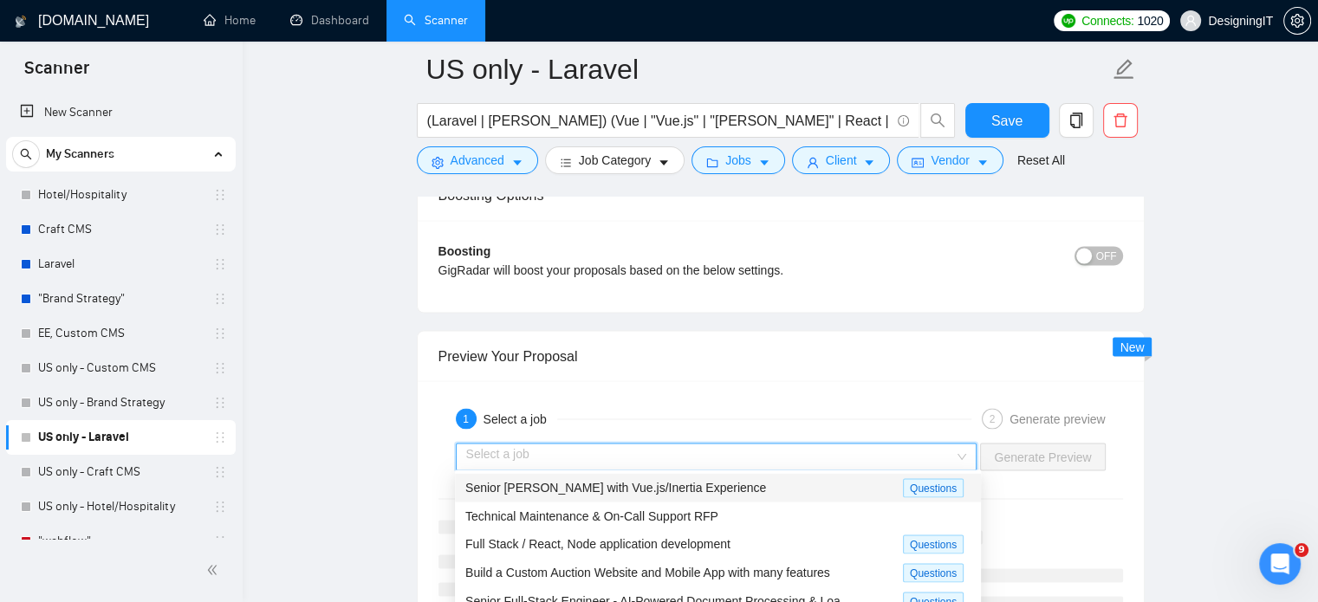
drag, startPoint x: 836, startPoint y: 452, endPoint x: 697, endPoint y: 485, distance: 142.5
click at [697, 485] on span "Senior [PERSON_NAME] with Vue.js/Inertia Experience" at bounding box center [615, 487] width 301 height 14
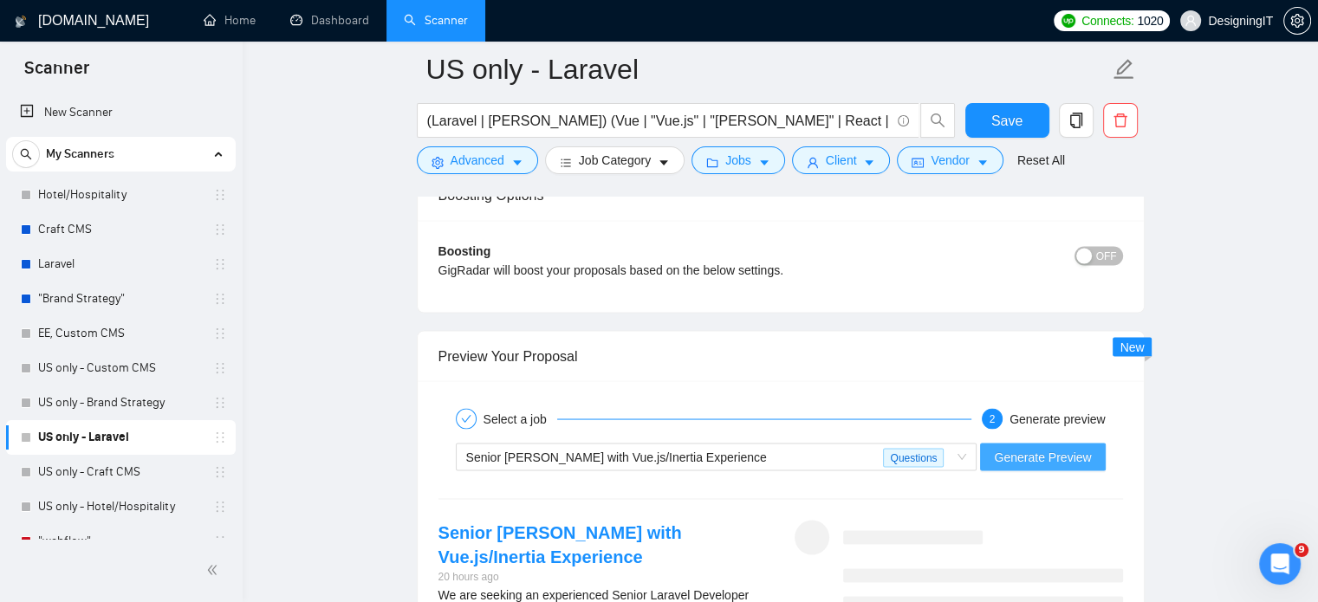
drag, startPoint x: 1061, startPoint y: 453, endPoint x: 1085, endPoint y: 451, distance: 24.4
click at [1085, 451] on span "Generate Preview" at bounding box center [1042, 456] width 97 height 19
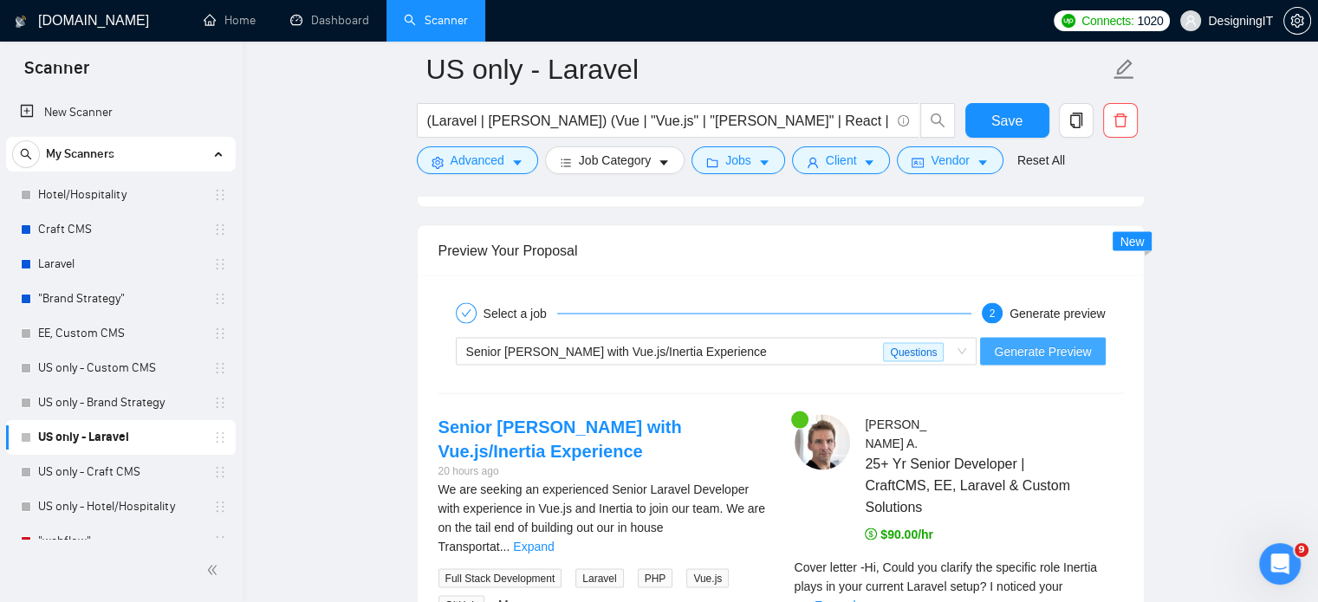
scroll to position [3455, 0]
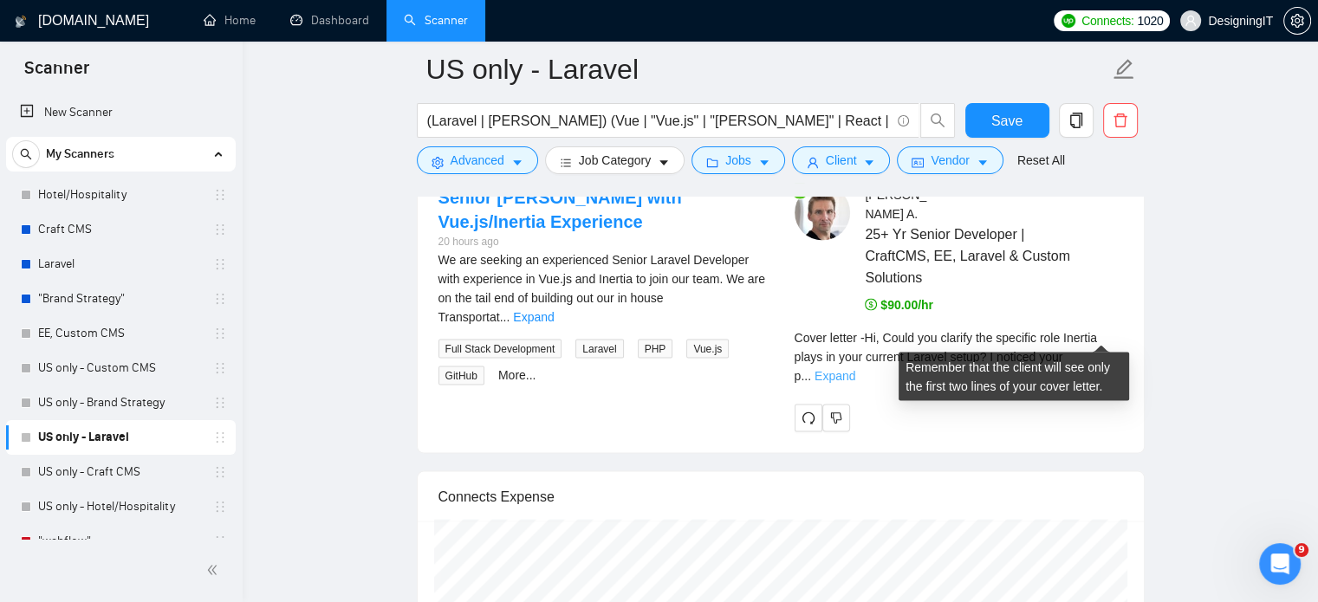
click at [855, 369] on link "Expand" at bounding box center [835, 376] width 41 height 14
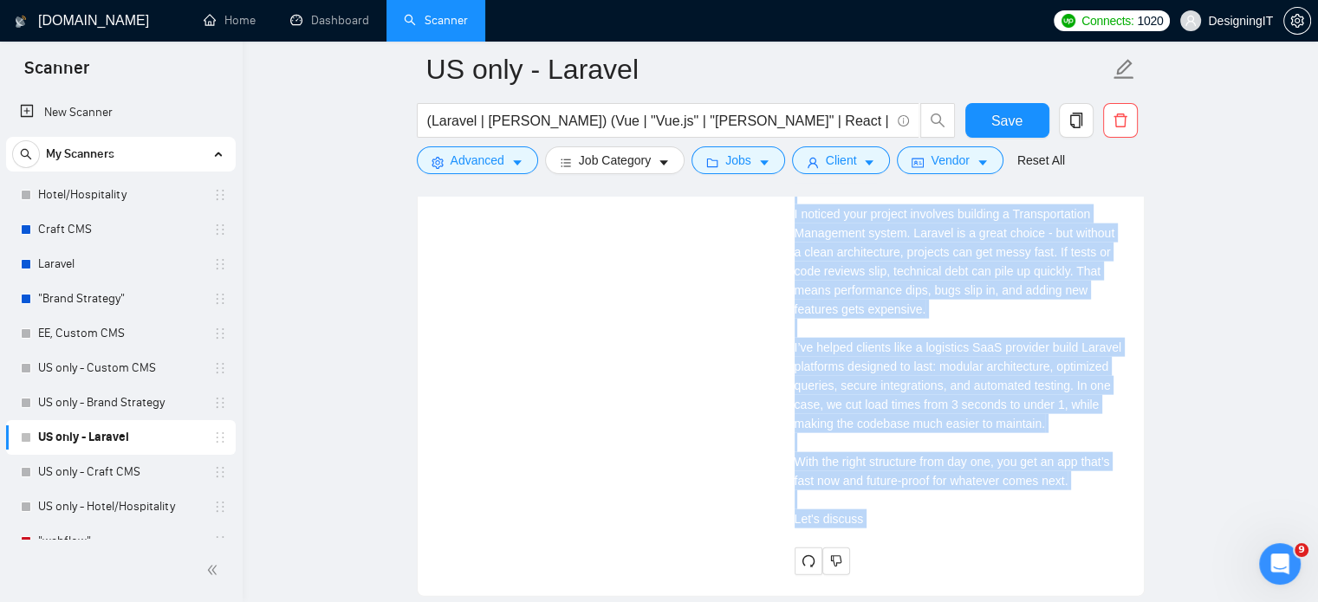
scroll to position [4024, 0]
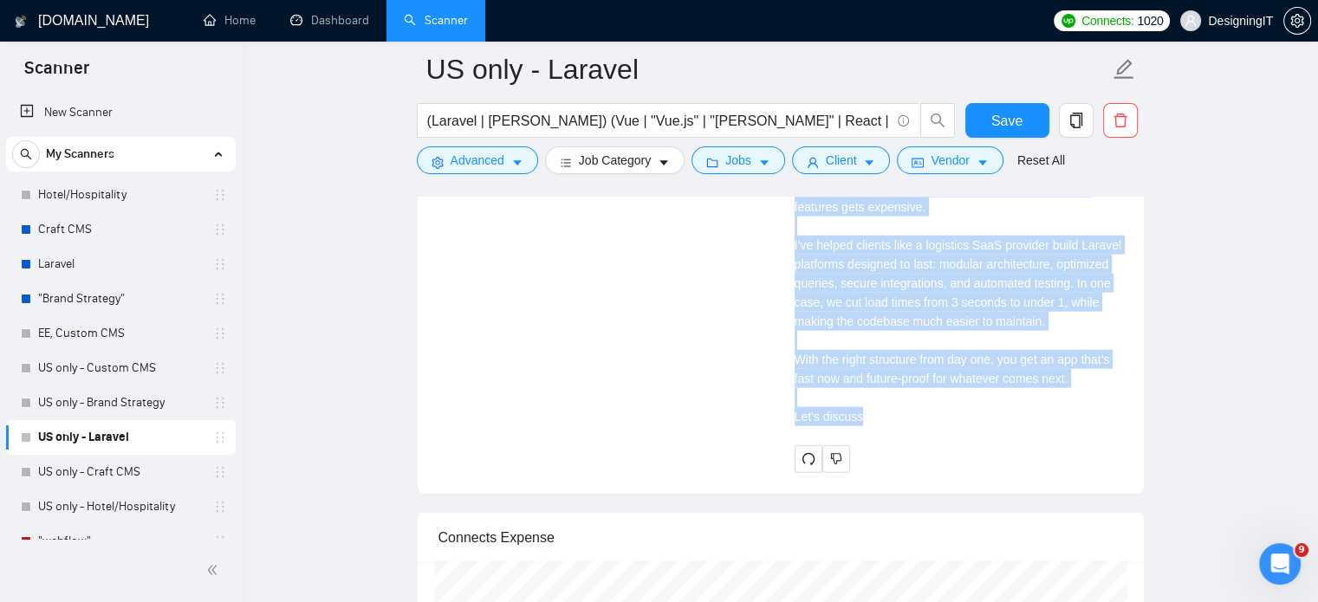
drag, startPoint x: 795, startPoint y: 258, endPoint x: 950, endPoint y: 386, distance: 200.8
click at [950, 386] on div "[PERSON_NAME] 25+ Yr Senior Developer | CraftCMS, [GEOGRAPHIC_DATA], Laravel & …" at bounding box center [959, 44] width 356 height 857
copy div "Lor ipsu dolor sitame consectetu ad eli sedd eius Tempori? Utlab et dolore magn…"
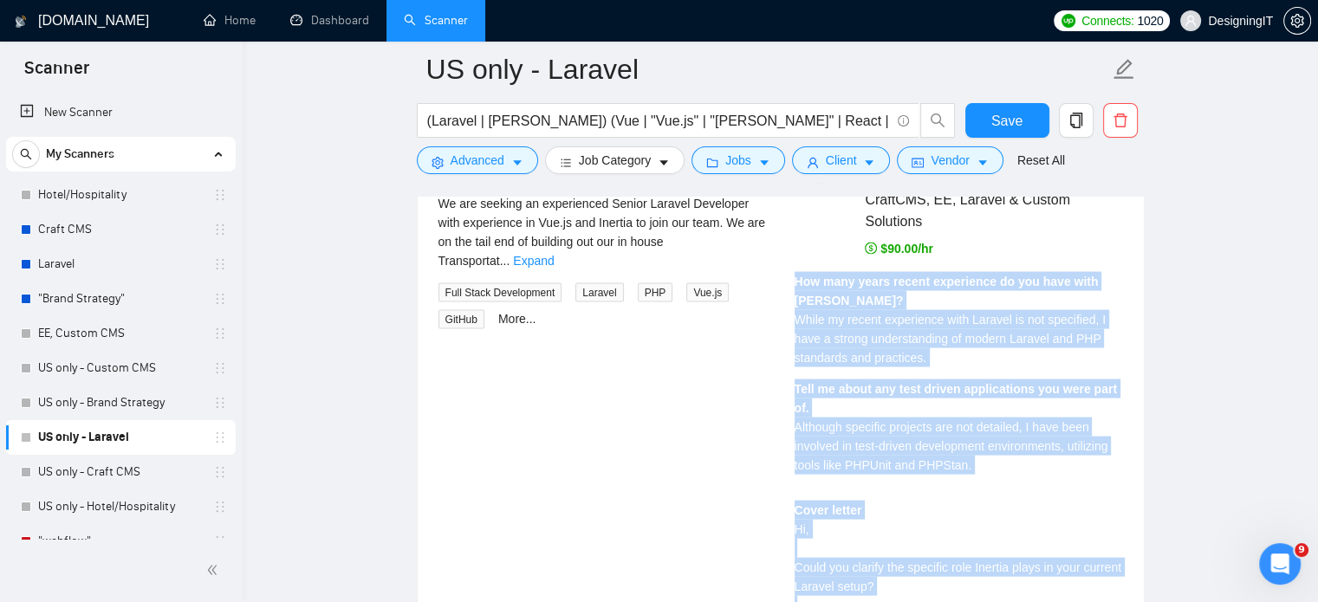
scroll to position [3515, 0]
